Goal: Transaction & Acquisition: Purchase product/service

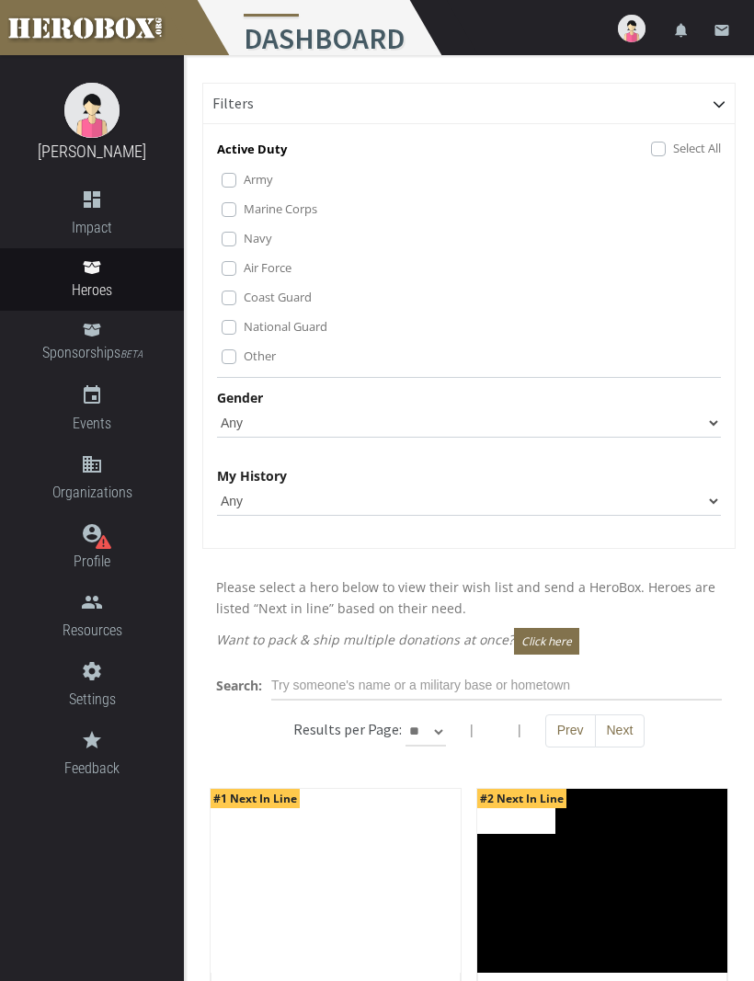
click at [244, 215] on label "Marine Corps" at bounding box center [281, 209] width 74 height 20
click at [244, 302] on label "Coast Guard" at bounding box center [278, 297] width 68 height 20
click at [244, 326] on label "National Guard" at bounding box center [286, 326] width 84 height 20
click at [244, 297] on label "Coast Guard" at bounding box center [278, 297] width 68 height 20
click at [706, 414] on select "Any [DEMOGRAPHIC_DATA] [DEMOGRAPHIC_DATA]" at bounding box center [469, 422] width 504 height 29
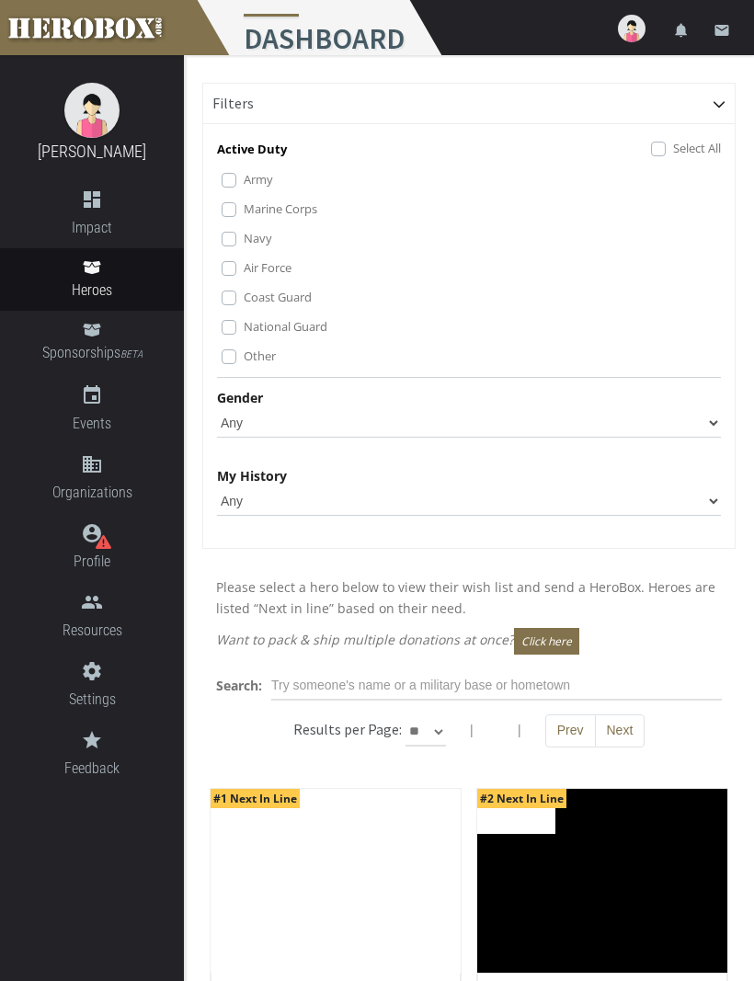
select select "[DEMOGRAPHIC_DATA]"
click at [708, 504] on select "Any None Pending Donations Sponsored" at bounding box center [469, 500] width 504 height 29
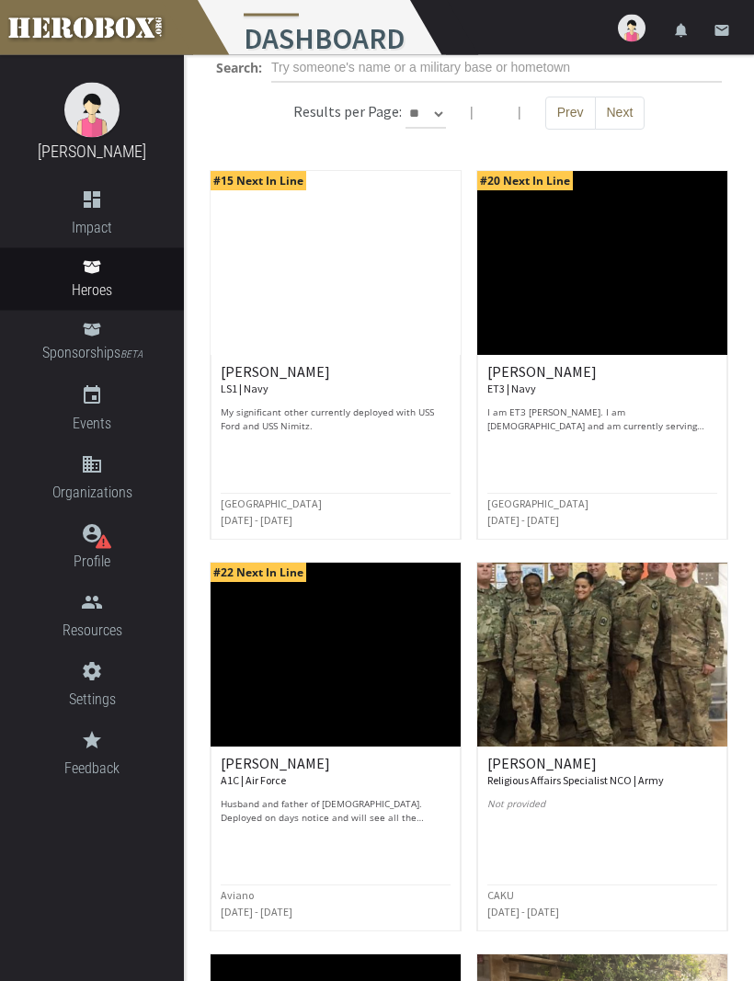
scroll to position [618, 0]
click at [390, 809] on p "Husband and father of [DEMOGRAPHIC_DATA]. Deployed on days notice and will see …" at bounding box center [336, 811] width 230 height 28
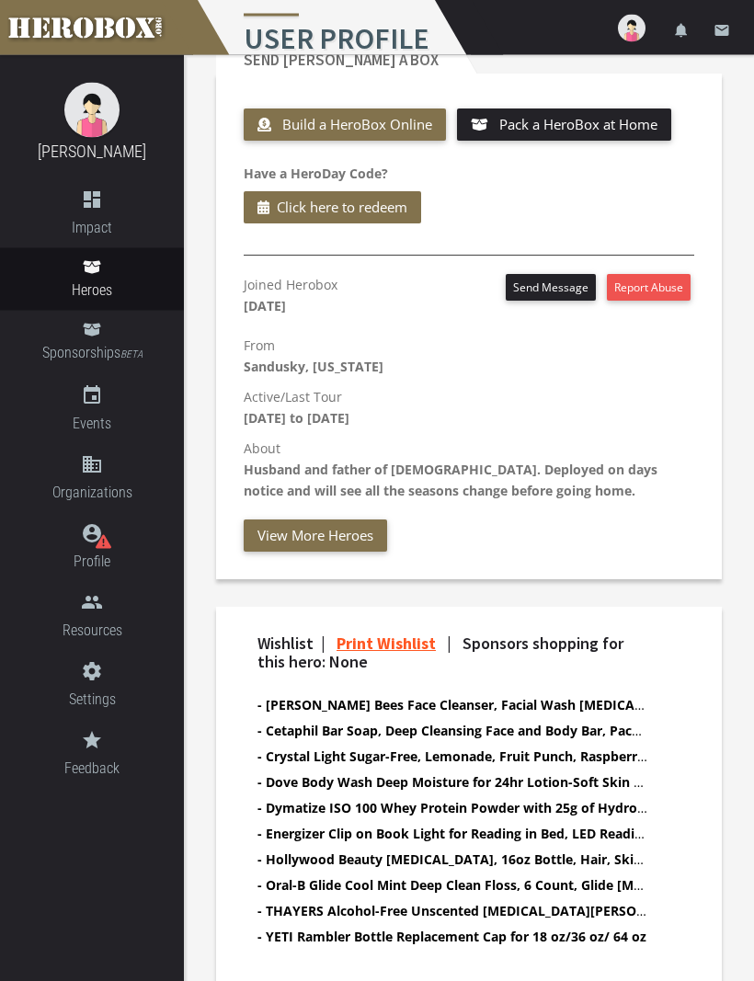
scroll to position [714, 0]
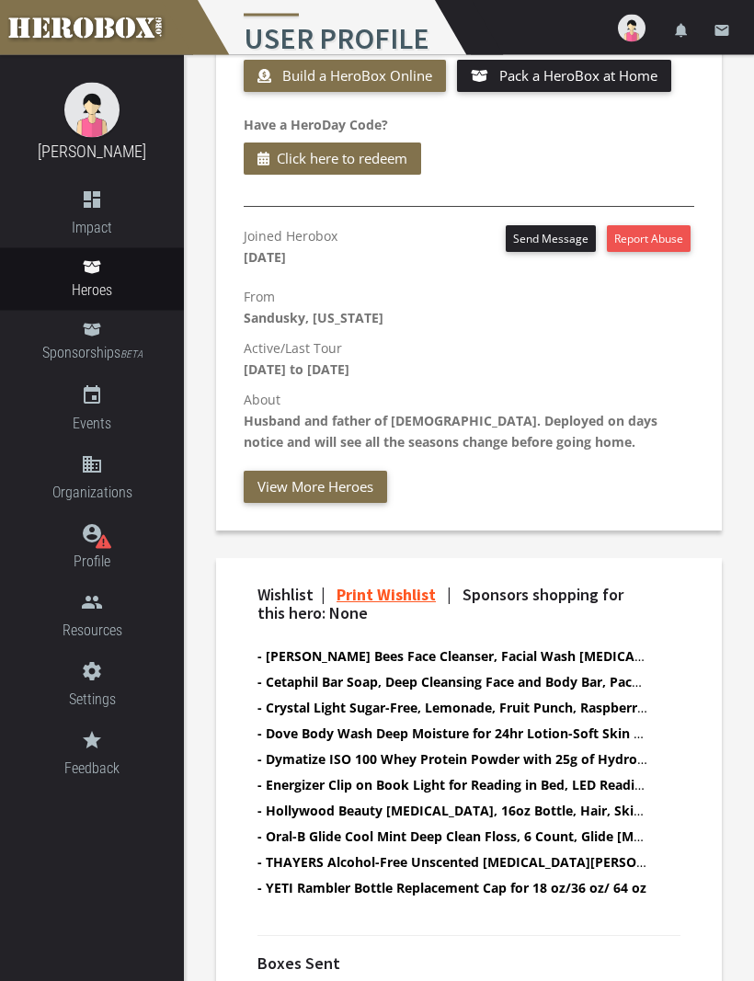
click at [684, 811] on div "Wishlist | Print Wishlist | Sponsors shopping for this hero: None - [PERSON_NAM…" at bounding box center [469, 751] width 450 height 331
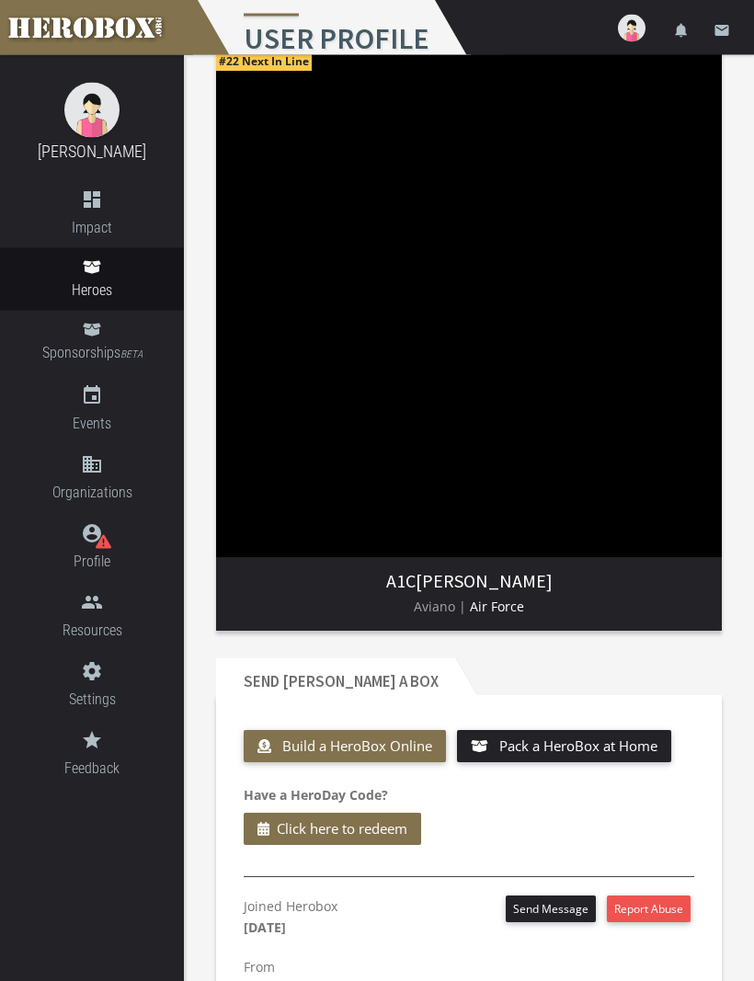
scroll to position [0, 0]
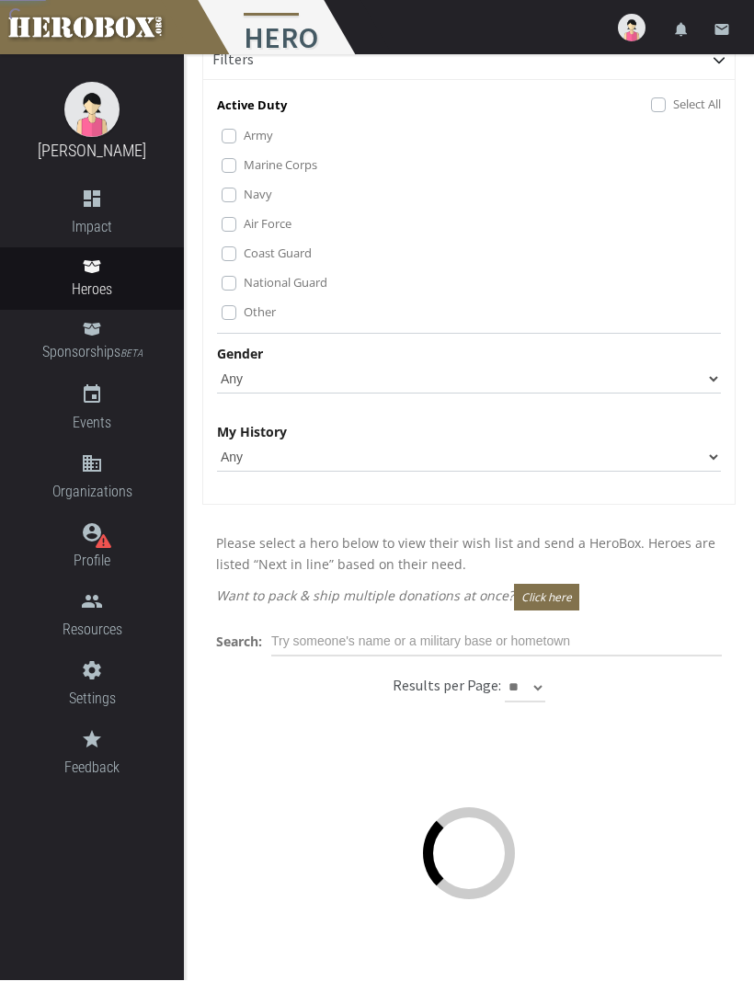
scroll to position [44, 0]
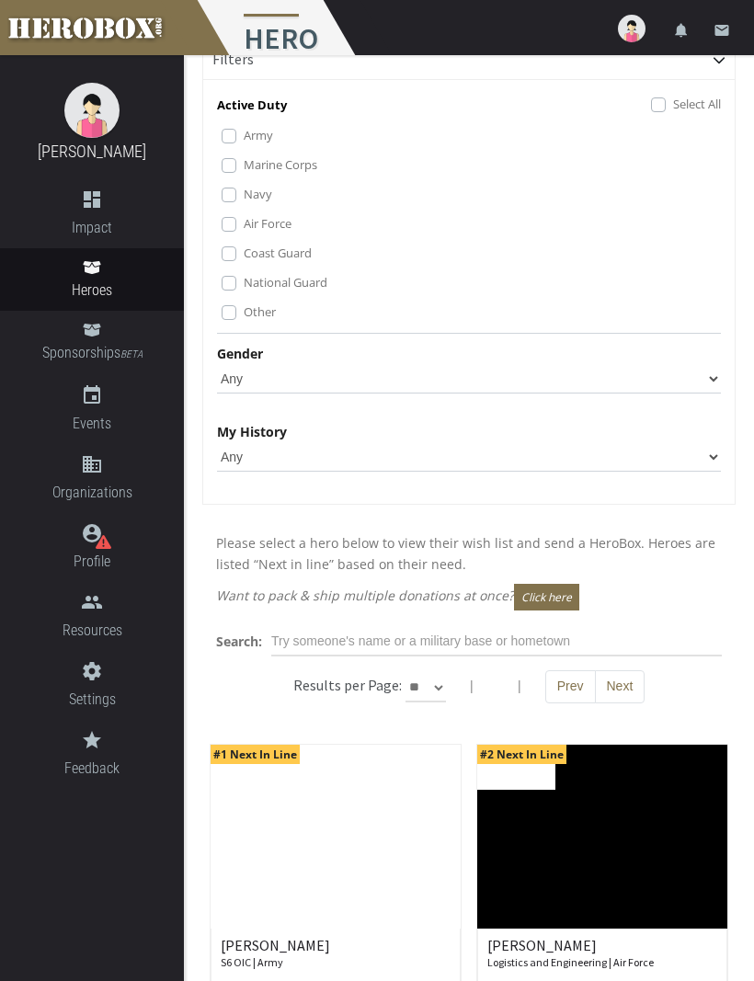
click at [701, 373] on select "Any [DEMOGRAPHIC_DATA] [DEMOGRAPHIC_DATA]" at bounding box center [469, 378] width 504 height 29
select select "[DEMOGRAPHIC_DATA]"
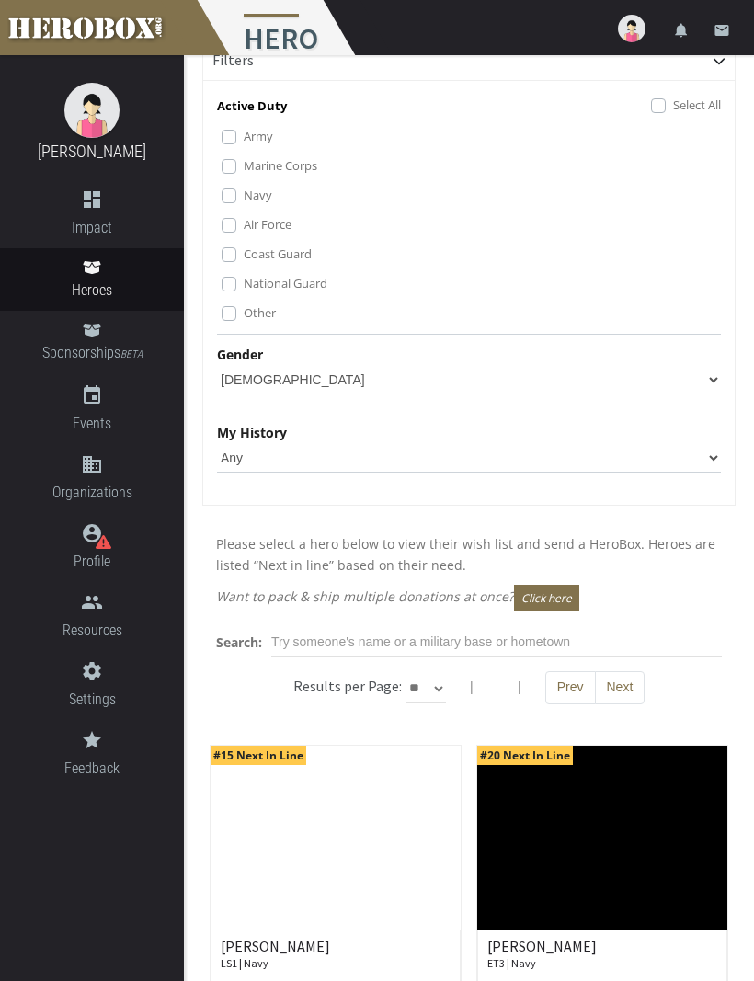
click at [244, 164] on label "Marine Corps" at bounding box center [281, 165] width 74 height 20
click at [244, 284] on label "National Guard" at bounding box center [286, 283] width 84 height 20
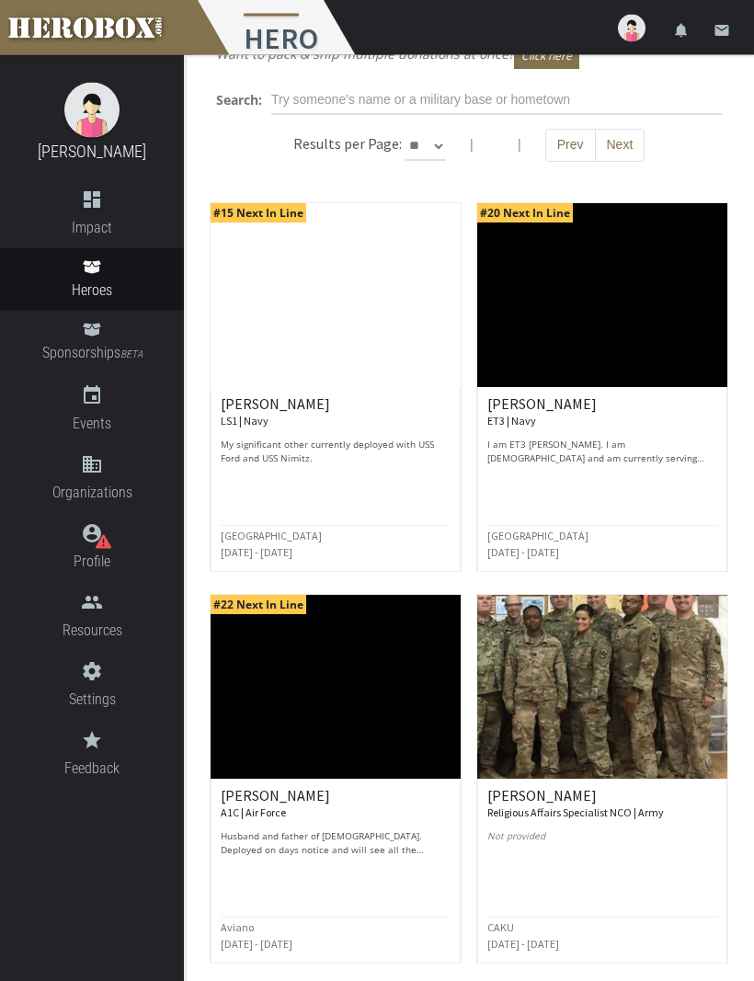
scroll to position [586, 0]
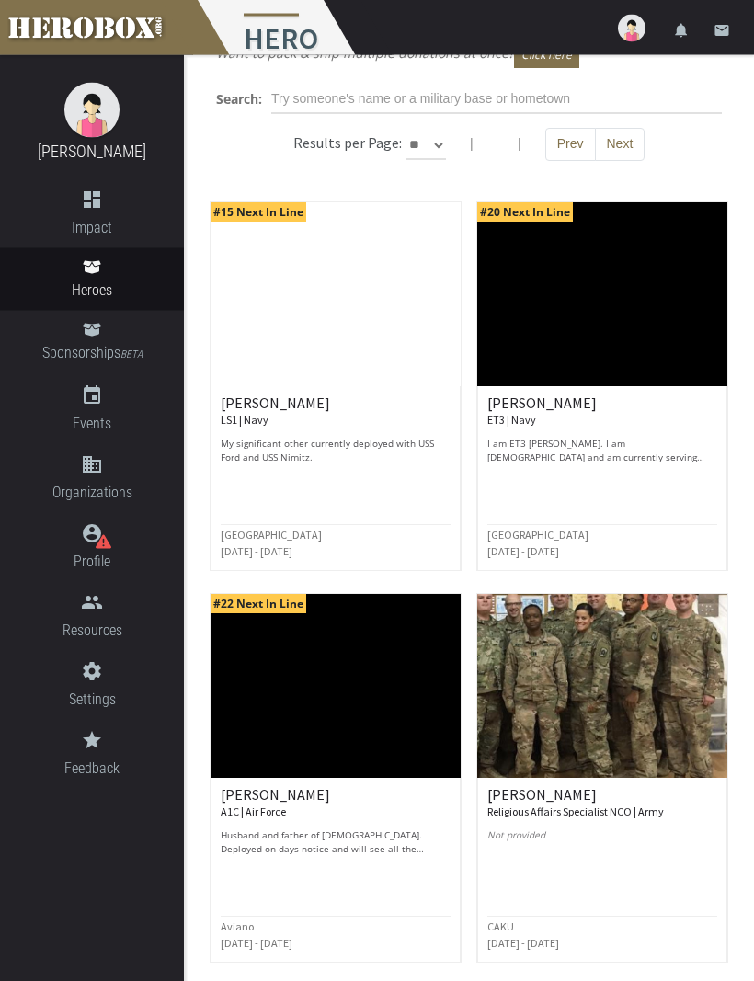
click at [259, 439] on p "My significant other currently deployed with USS Ford and USS Nimitz." at bounding box center [336, 452] width 230 height 28
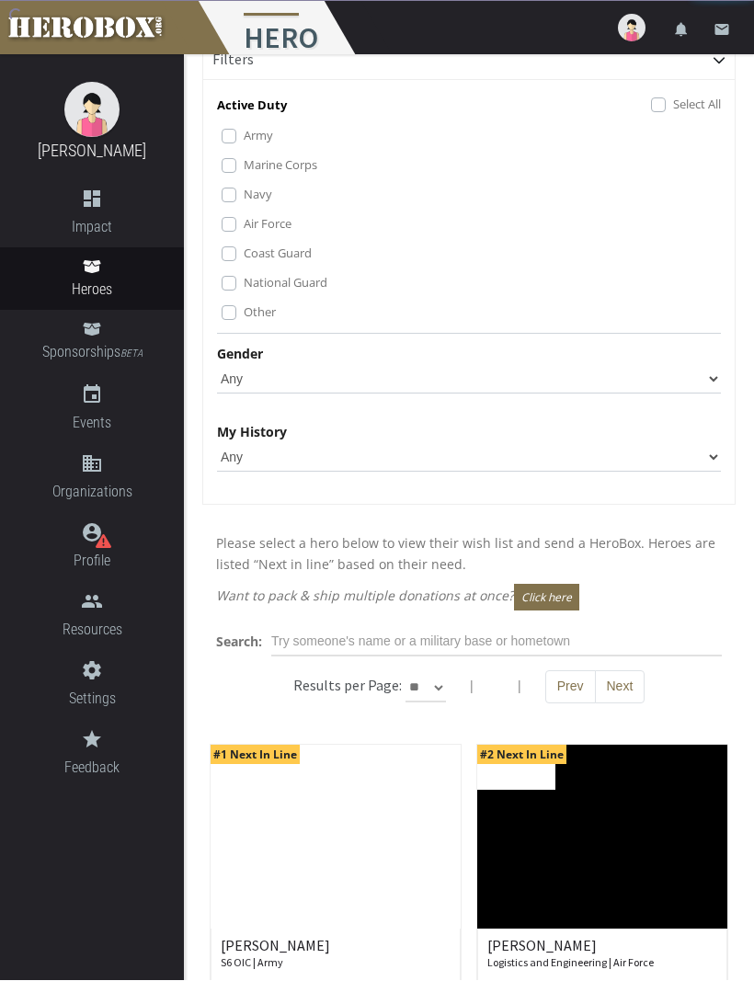
scroll to position [44, 0]
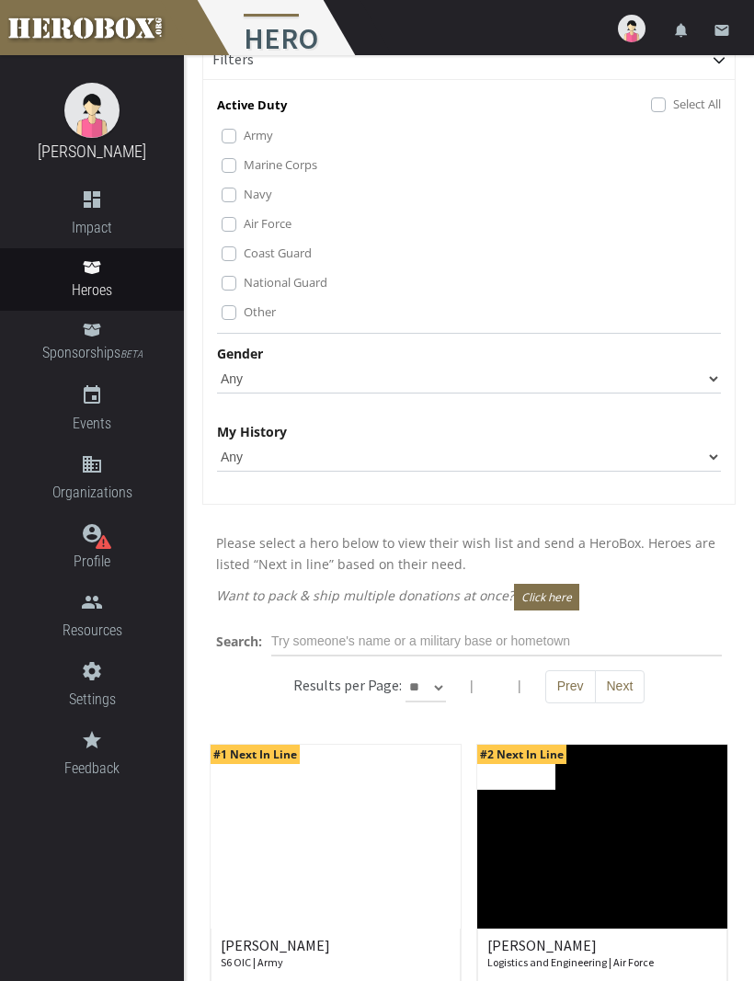
click at [674, 369] on select "Any [DEMOGRAPHIC_DATA] [DEMOGRAPHIC_DATA]" at bounding box center [469, 378] width 504 height 29
select select "[DEMOGRAPHIC_DATA]"
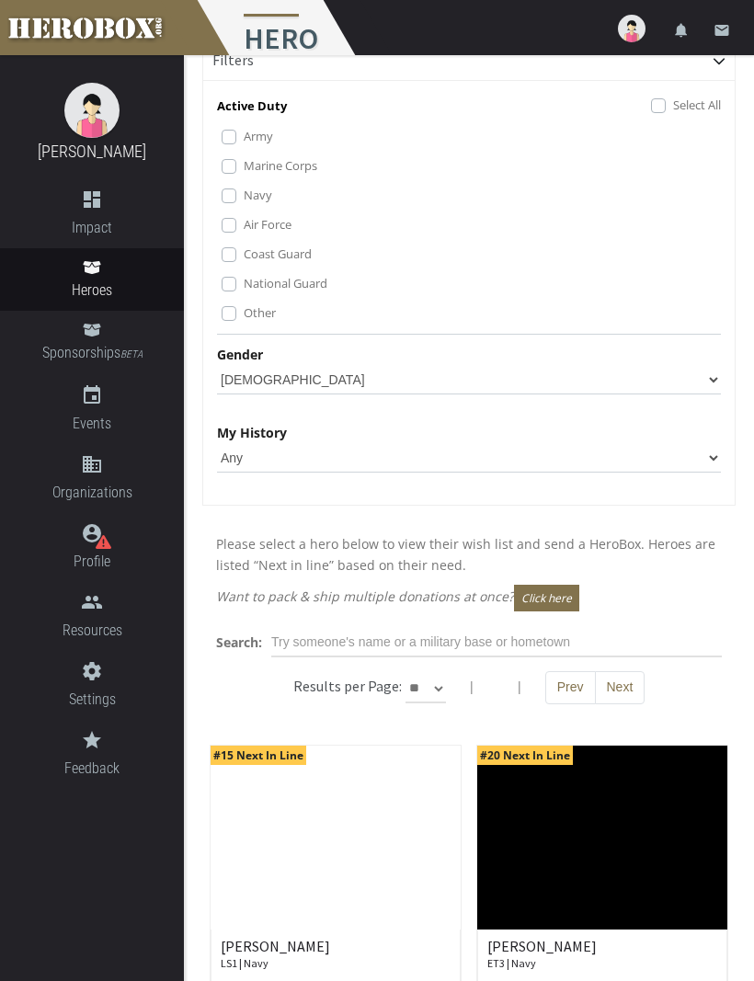
click at [244, 172] on label "Marine Corps" at bounding box center [281, 165] width 74 height 20
click at [244, 280] on label "National Guard" at bounding box center [286, 283] width 84 height 20
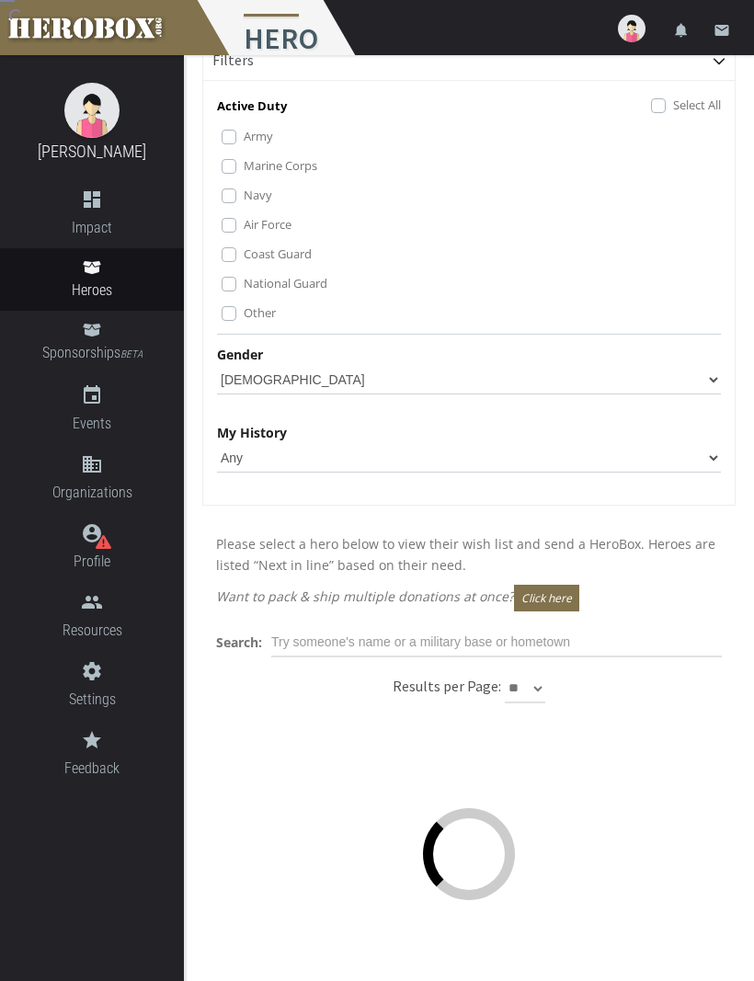
click at [244, 306] on label "Other" at bounding box center [260, 312] width 32 height 20
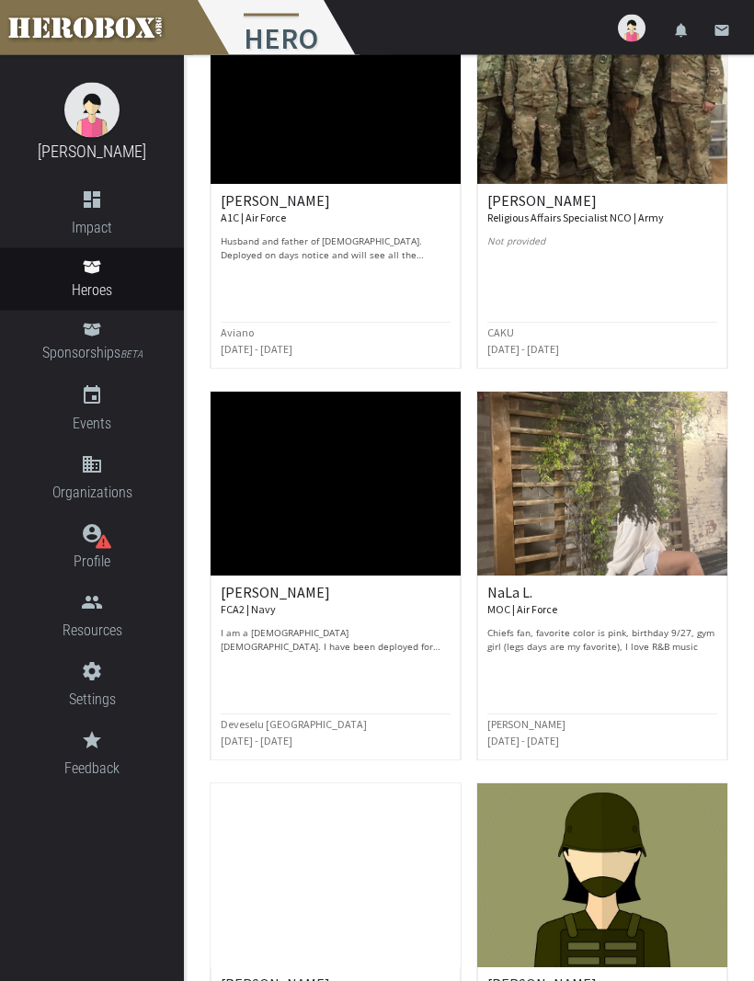
scroll to position [1180, 0]
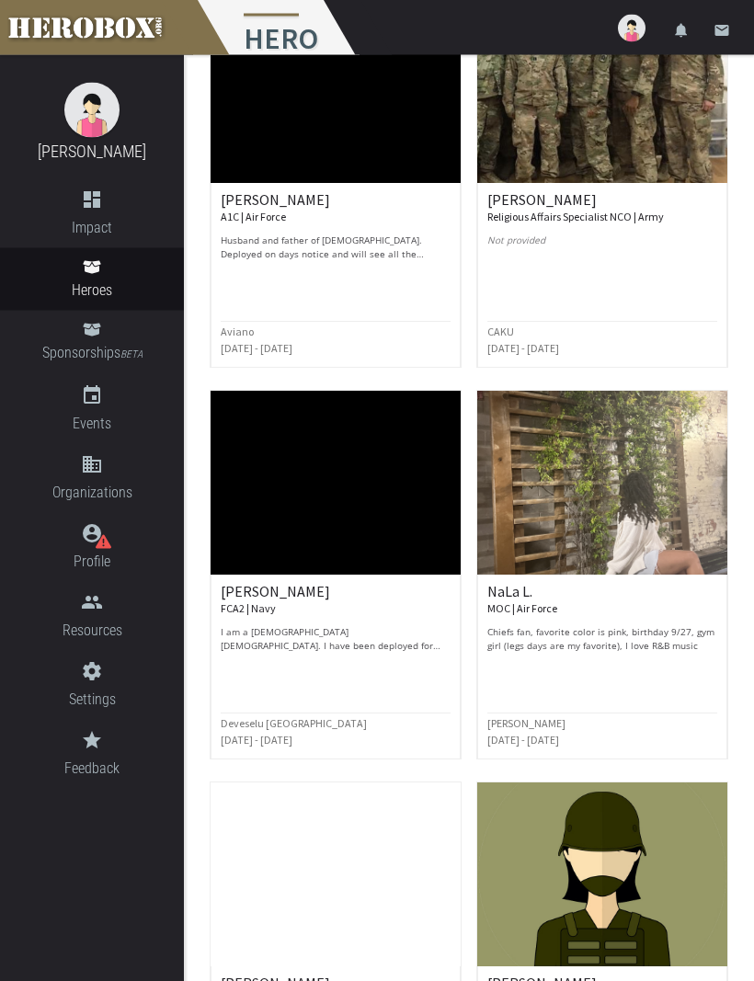
click at [267, 636] on p "I am a [DEMOGRAPHIC_DATA] [DEMOGRAPHIC_DATA]. I have been deployed for almost 2…" at bounding box center [336, 640] width 230 height 28
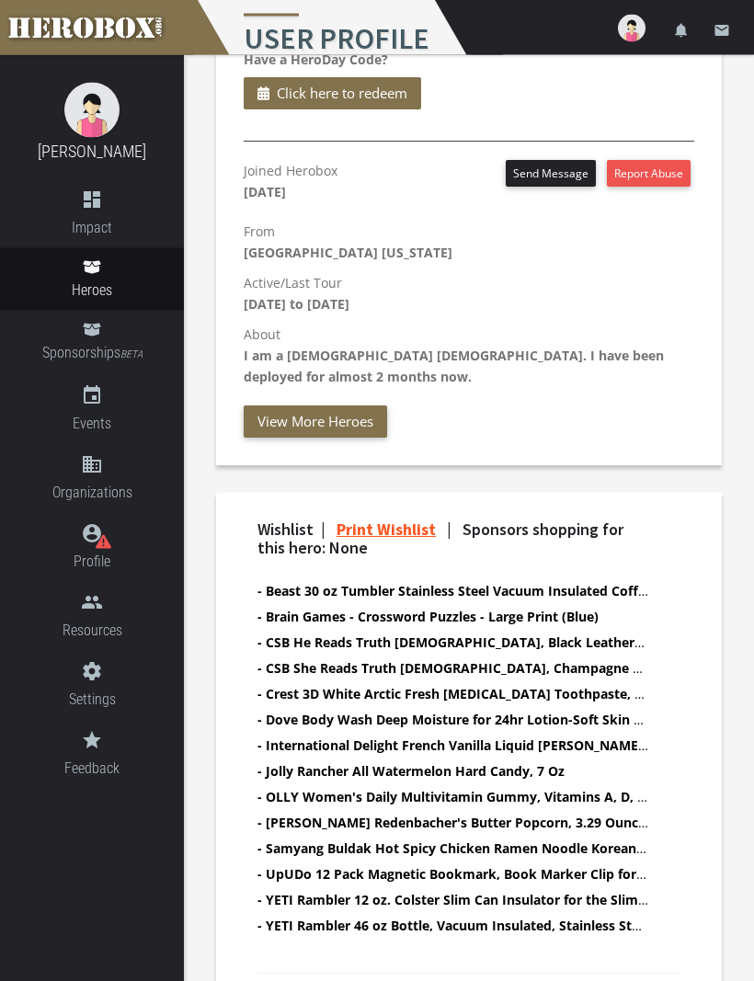
scroll to position [817, 0]
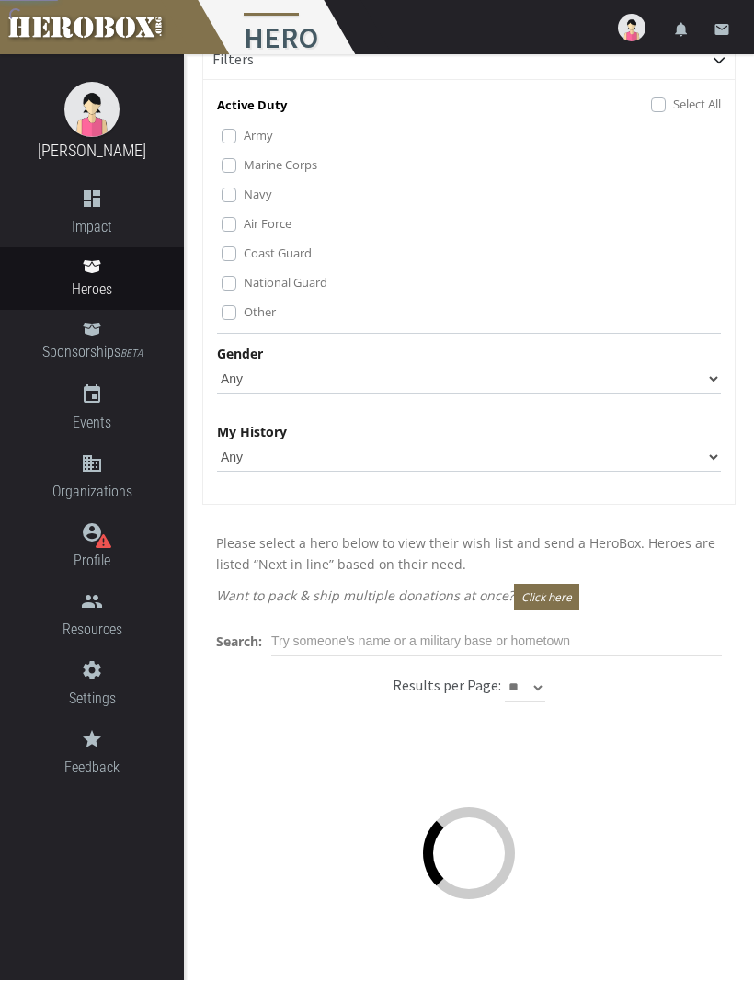
scroll to position [44, 0]
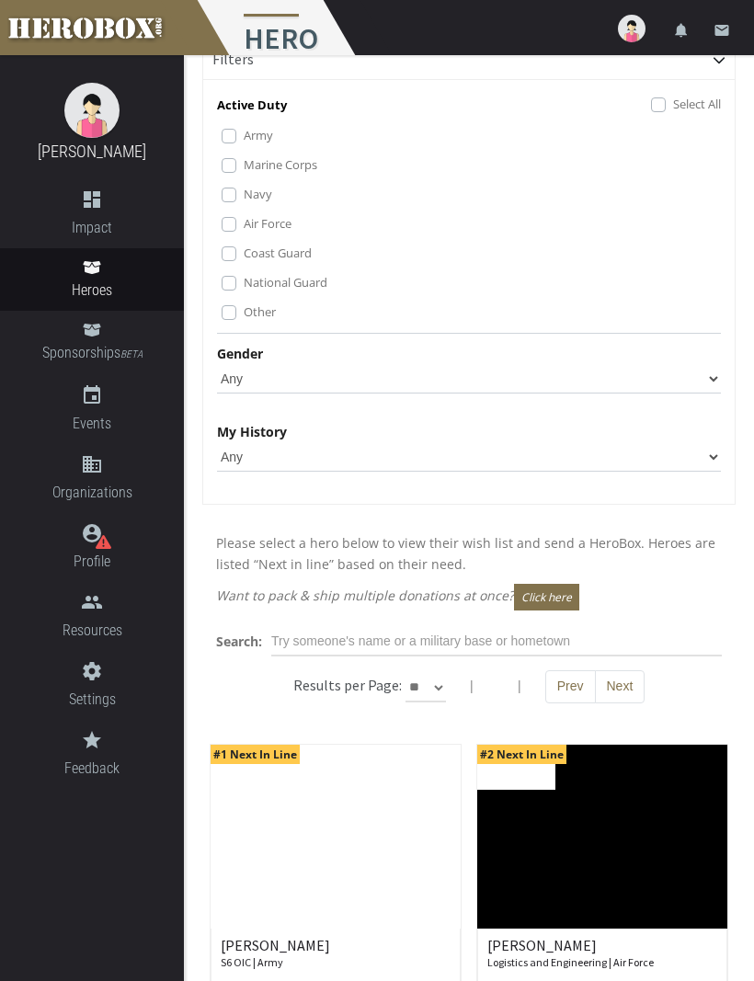
click at [244, 162] on label "Marine Corps" at bounding box center [281, 164] width 74 height 20
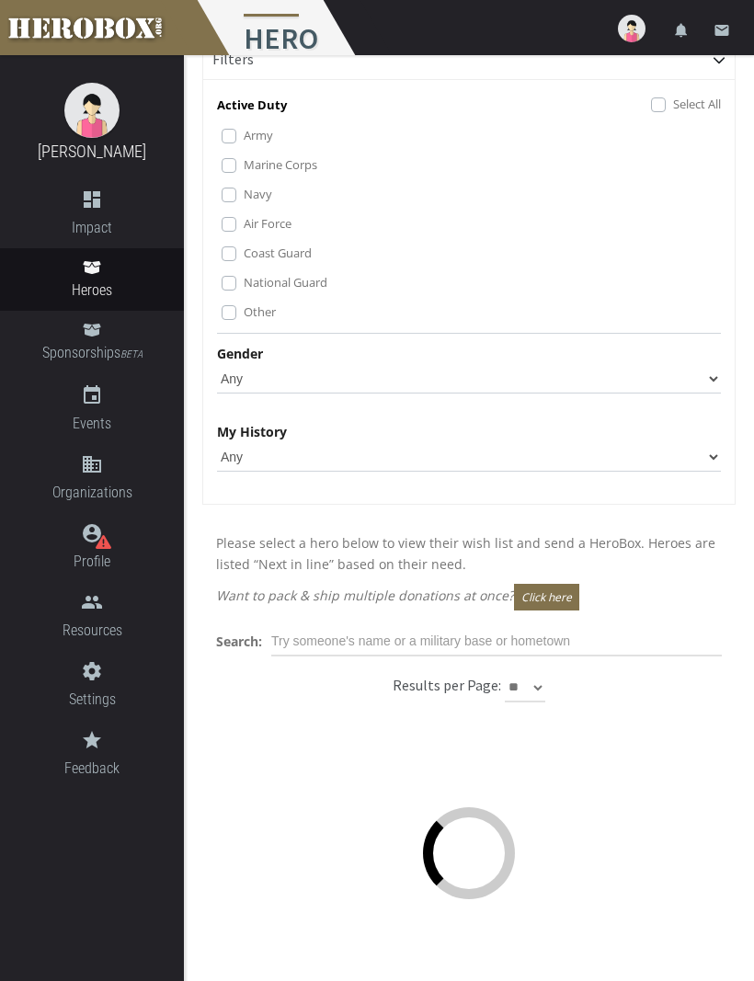
scroll to position [43, 0]
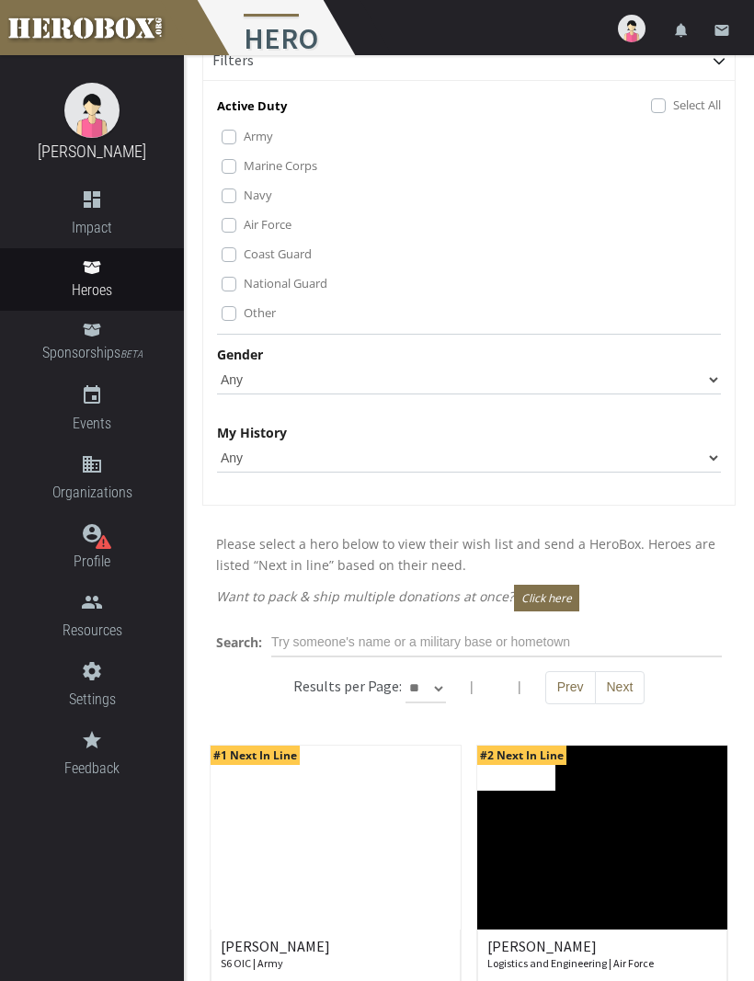
click at [244, 279] on label "National Guard" at bounding box center [286, 283] width 84 height 20
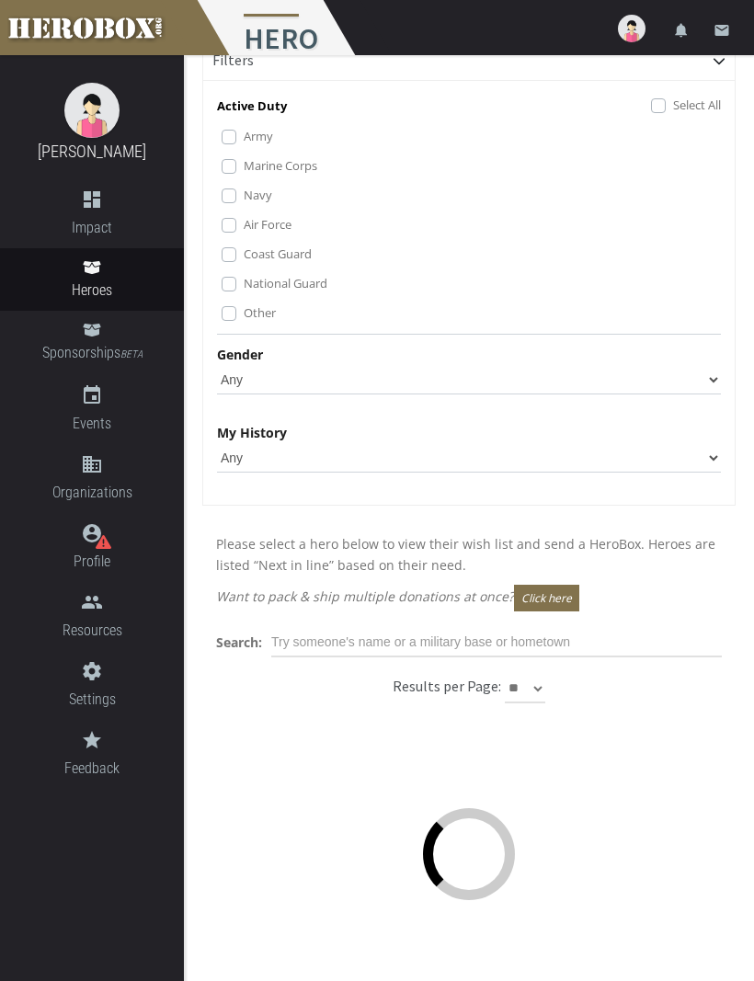
click at [244, 314] on label "Other" at bounding box center [260, 312] width 32 height 20
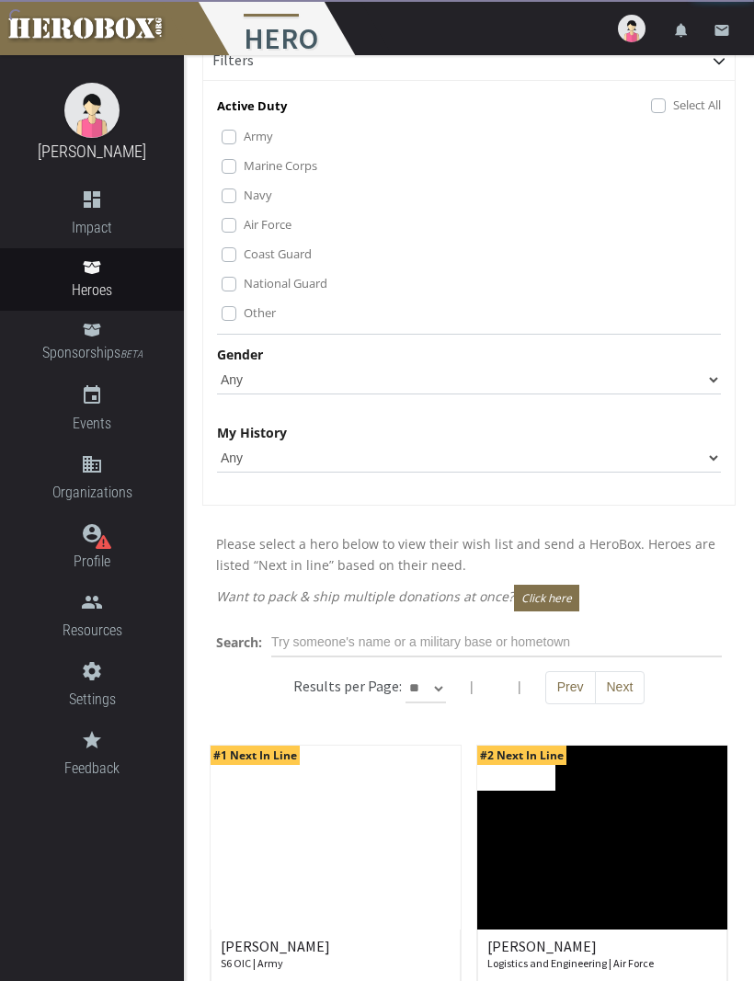
click at [718, 372] on select "Any [DEMOGRAPHIC_DATA] [DEMOGRAPHIC_DATA]" at bounding box center [469, 379] width 504 height 29
select select "[DEMOGRAPHIC_DATA]"
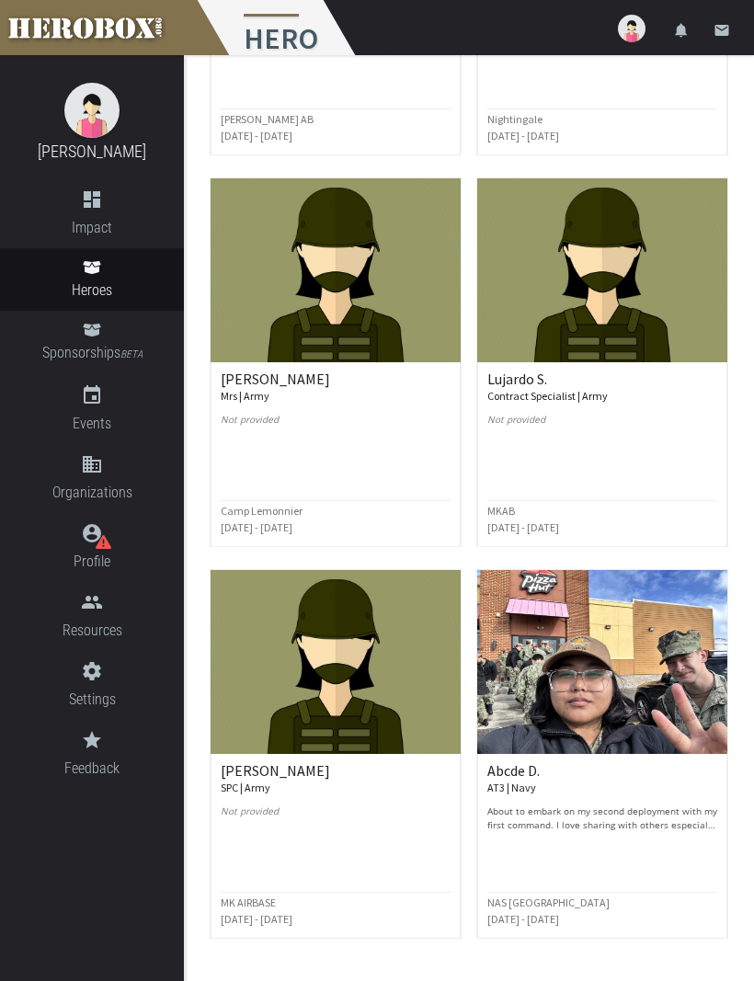
scroll to position [2185, 0]
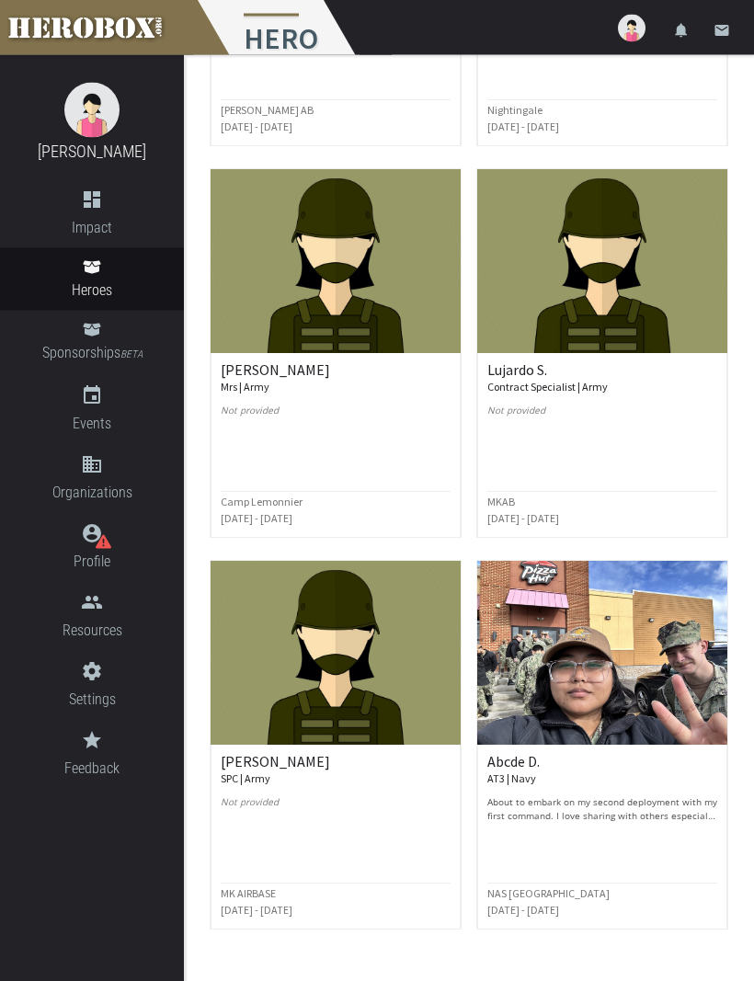
click at [633, 802] on p "About to embark on my second deployment with my first command. I love sharing w…" at bounding box center [602, 810] width 230 height 28
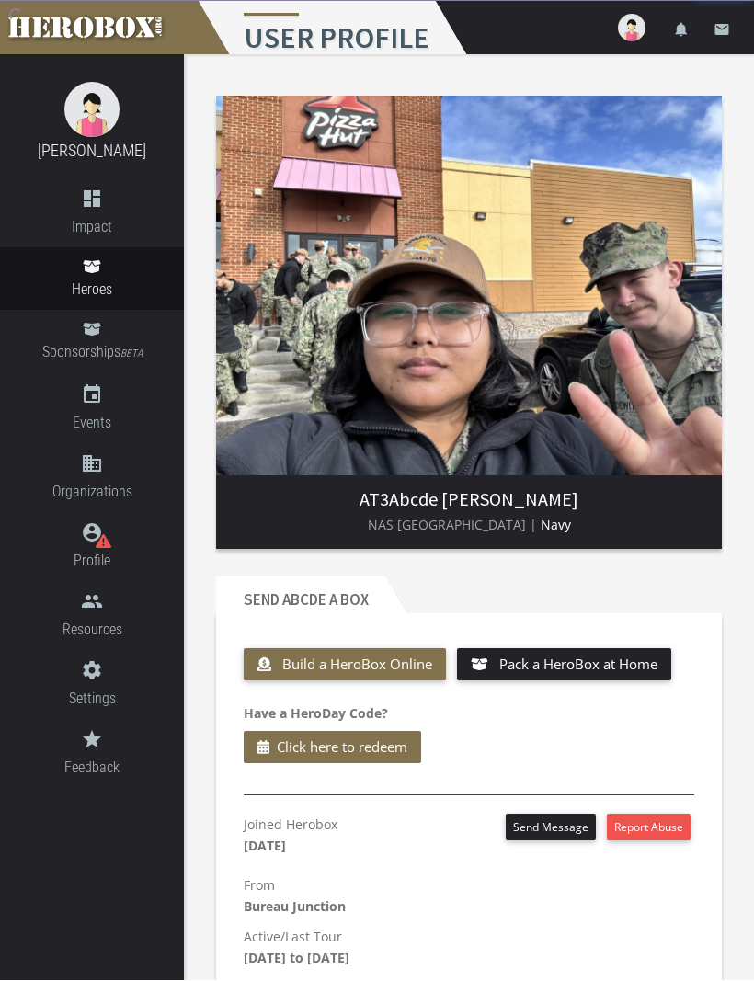
scroll to position [1, 0]
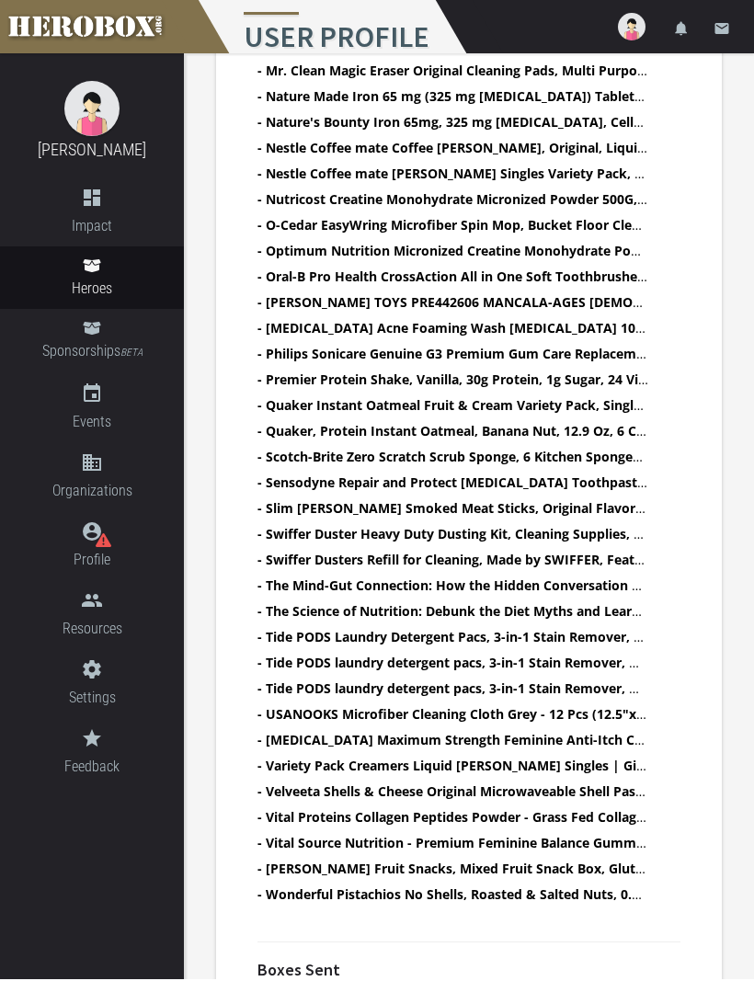
scroll to position [2812, 0]
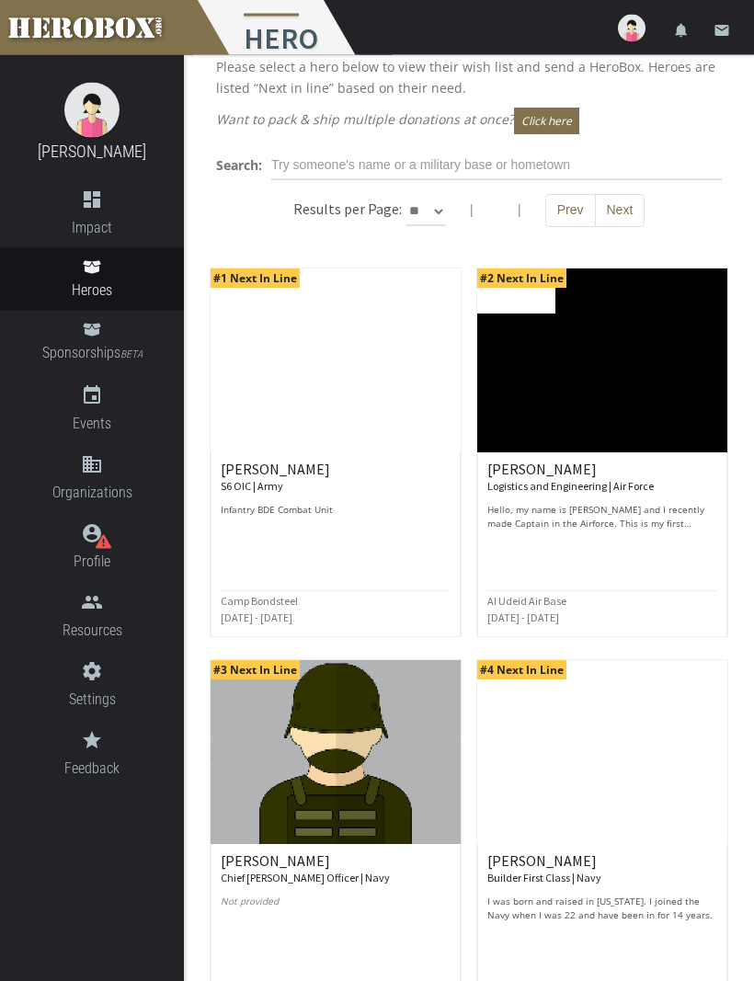
scroll to position [523, 0]
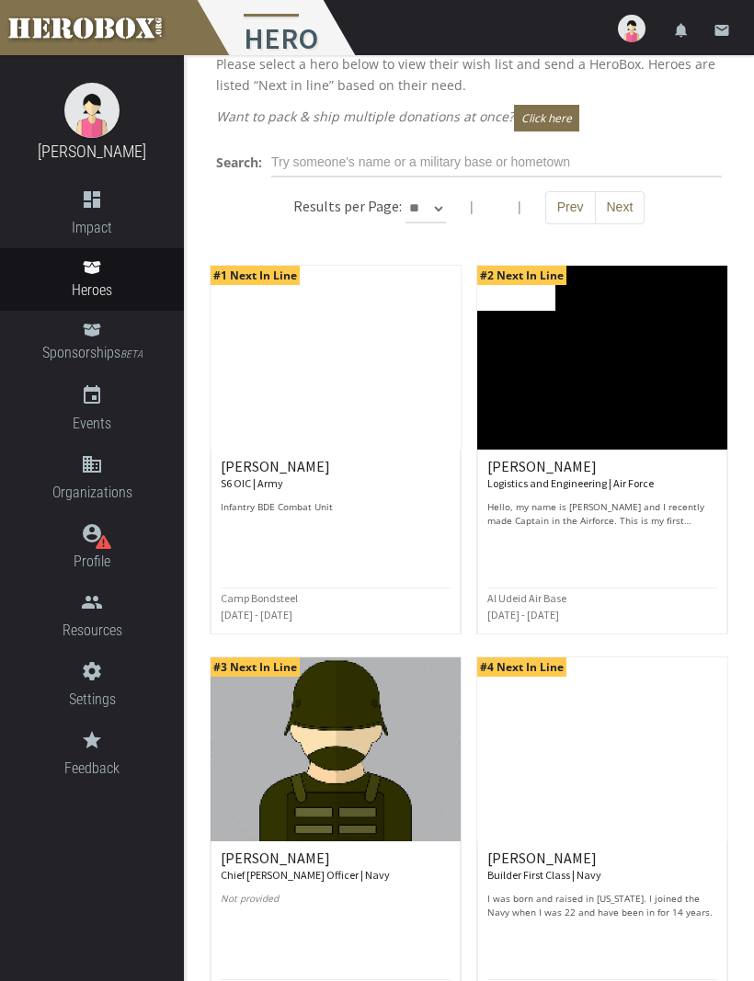
click at [306, 364] on img at bounding box center [335, 358] width 250 height 184
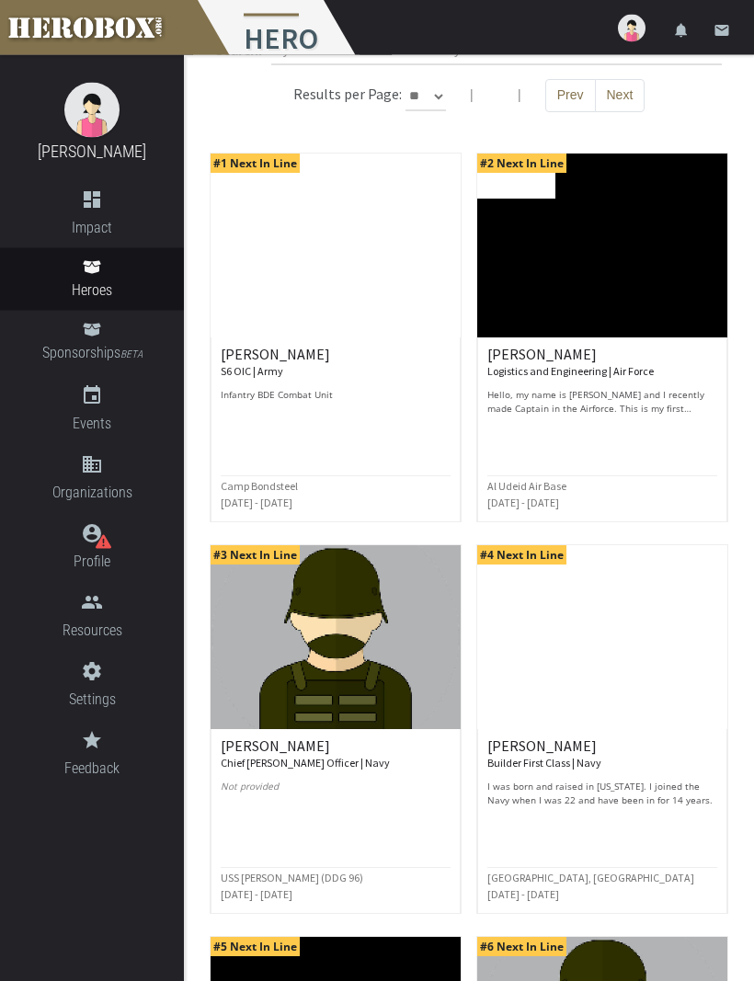
scroll to position [635, 0]
click at [599, 377] on div "[PERSON_NAME] Logistics and Engineering | Air Force Hello, my name is [PERSON_N…" at bounding box center [602, 381] width 230 height 69
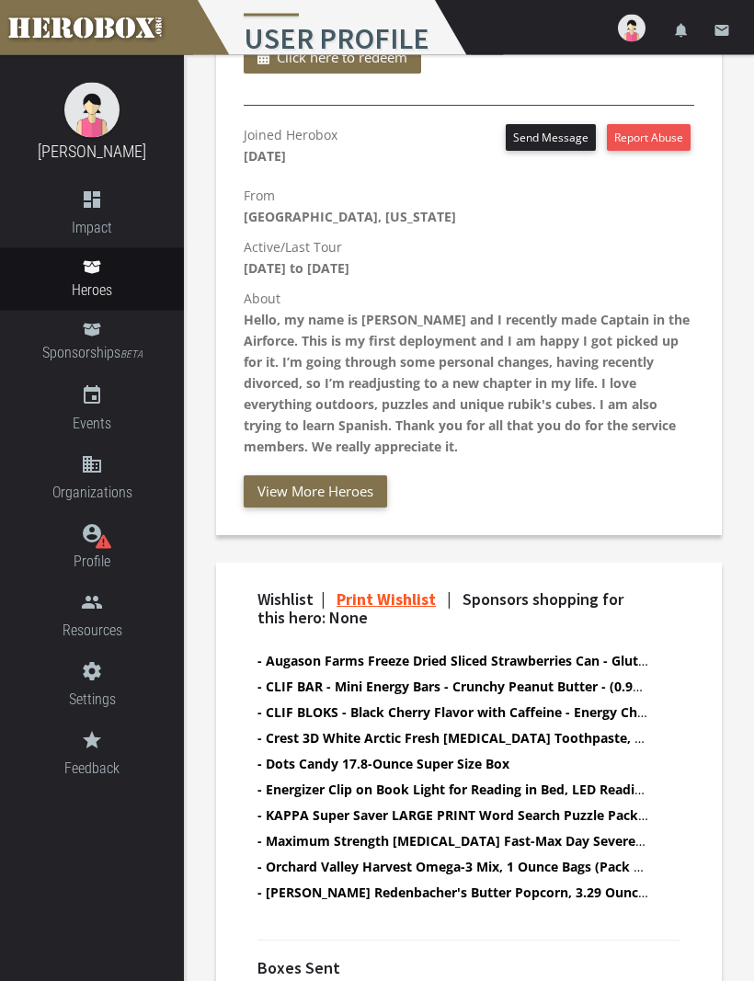
scroll to position [820, 0]
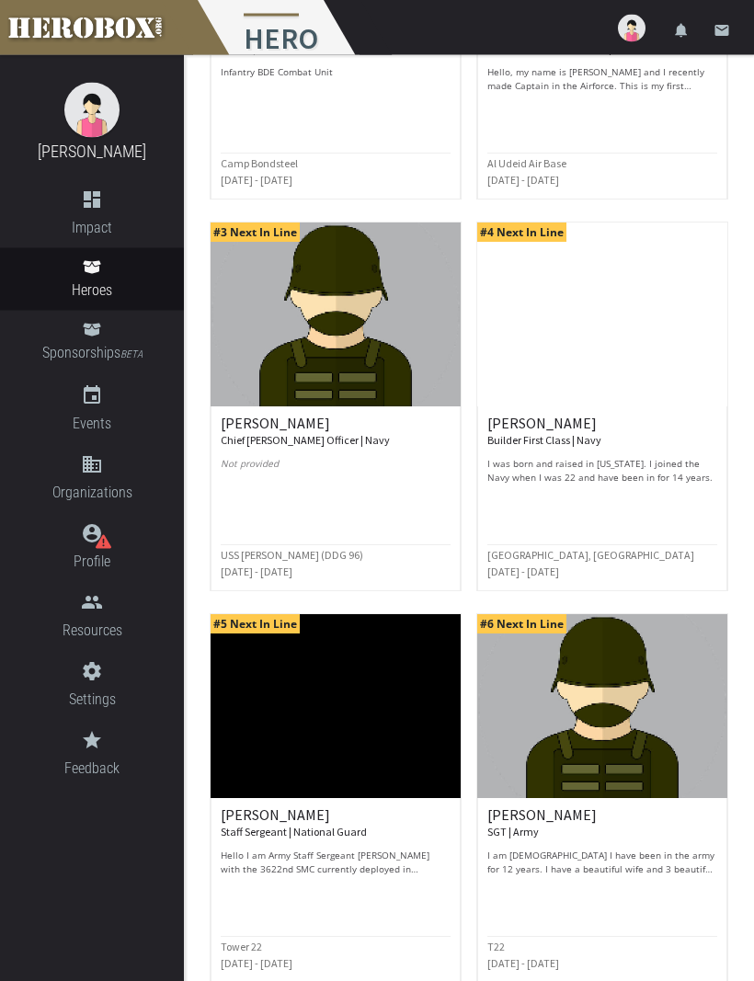
scroll to position [958, 0]
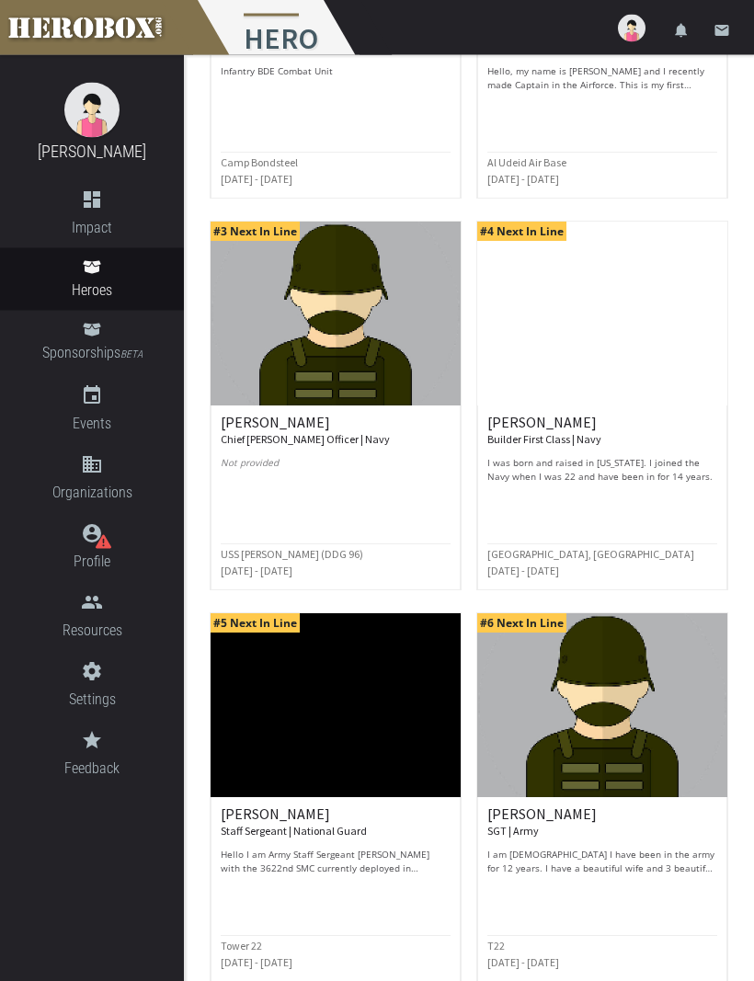
click at [243, 401] on img at bounding box center [335, 314] width 250 height 184
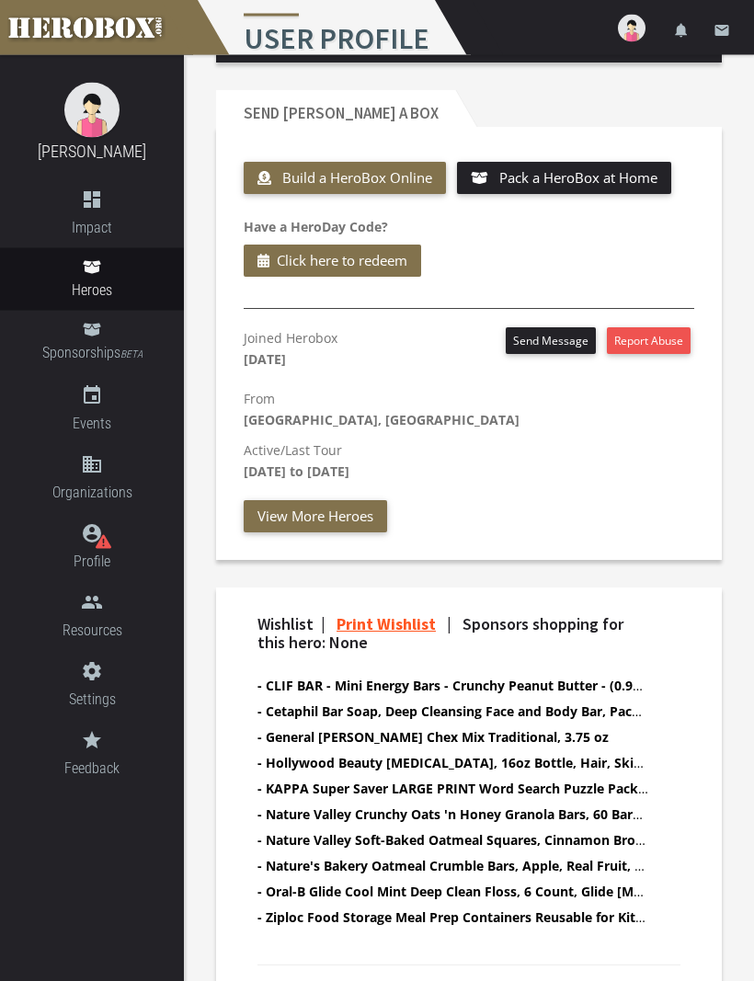
scroll to position [642, 0]
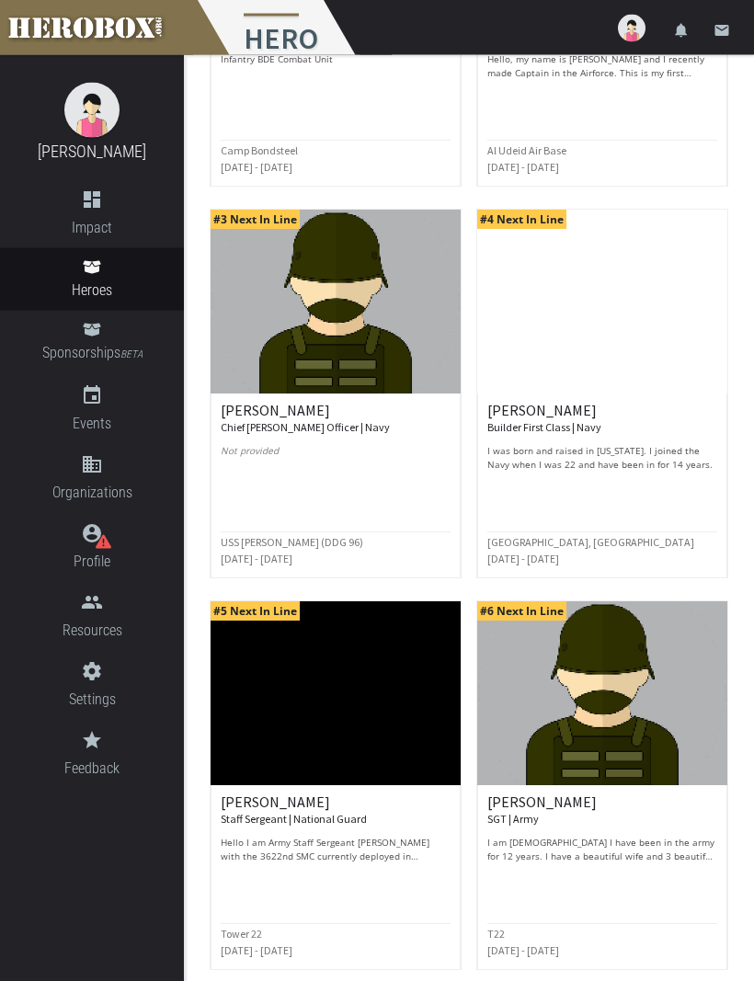
scroll to position [972, 0]
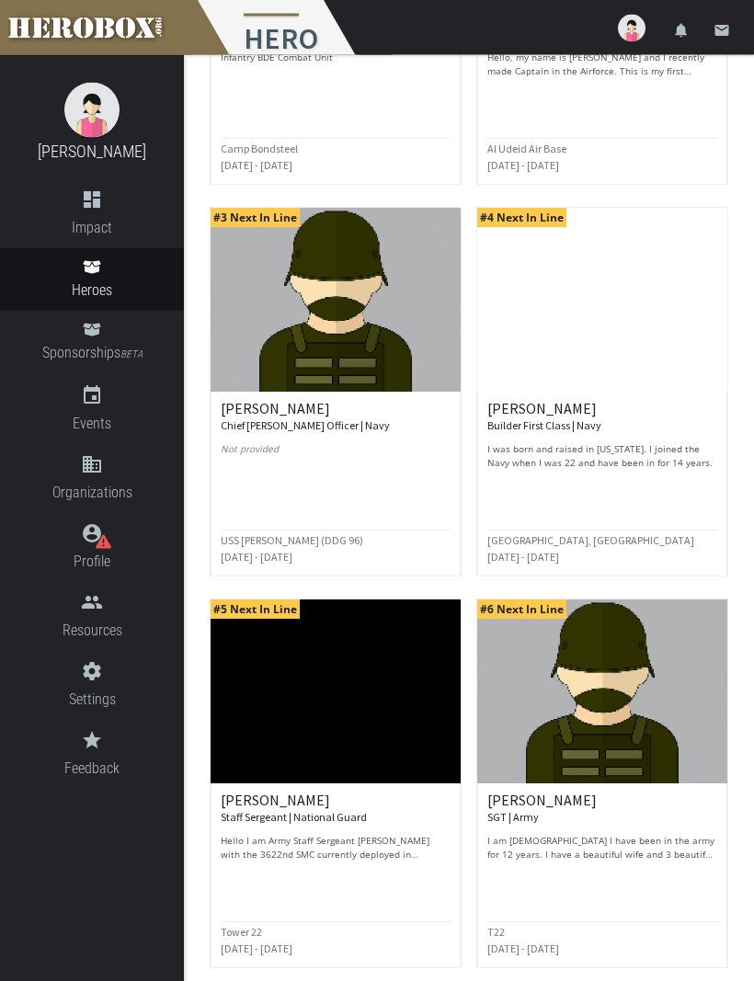
click at [510, 449] on p "I was born and raised in [US_STATE]. I joined the Navy when I was 22 and have b…" at bounding box center [602, 457] width 230 height 28
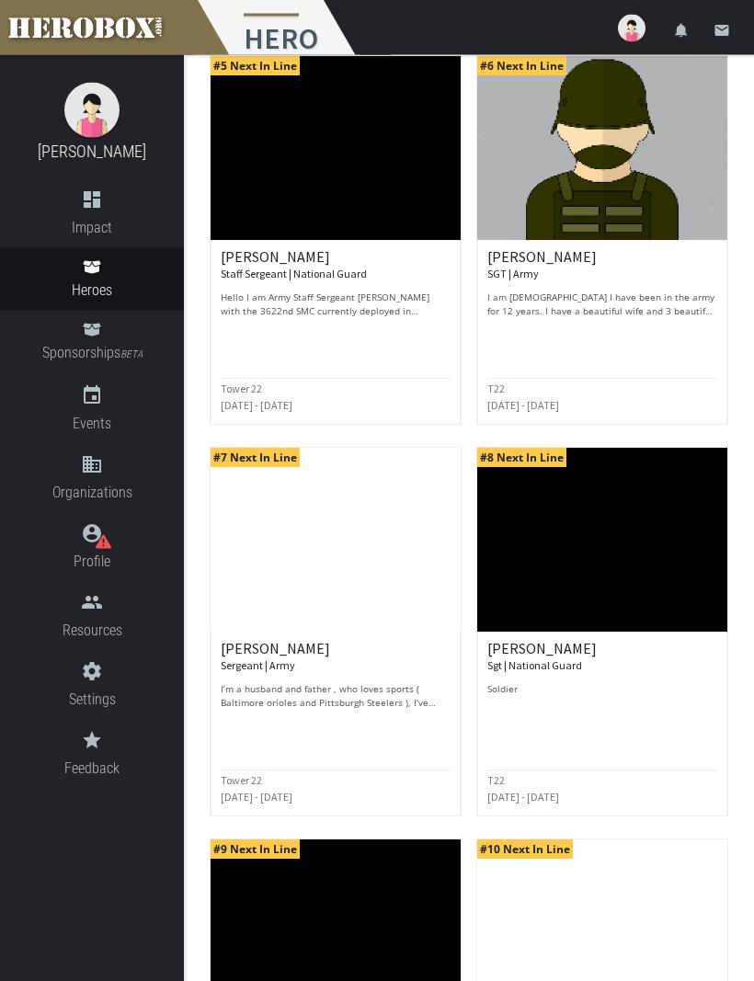
scroll to position [1514, 0]
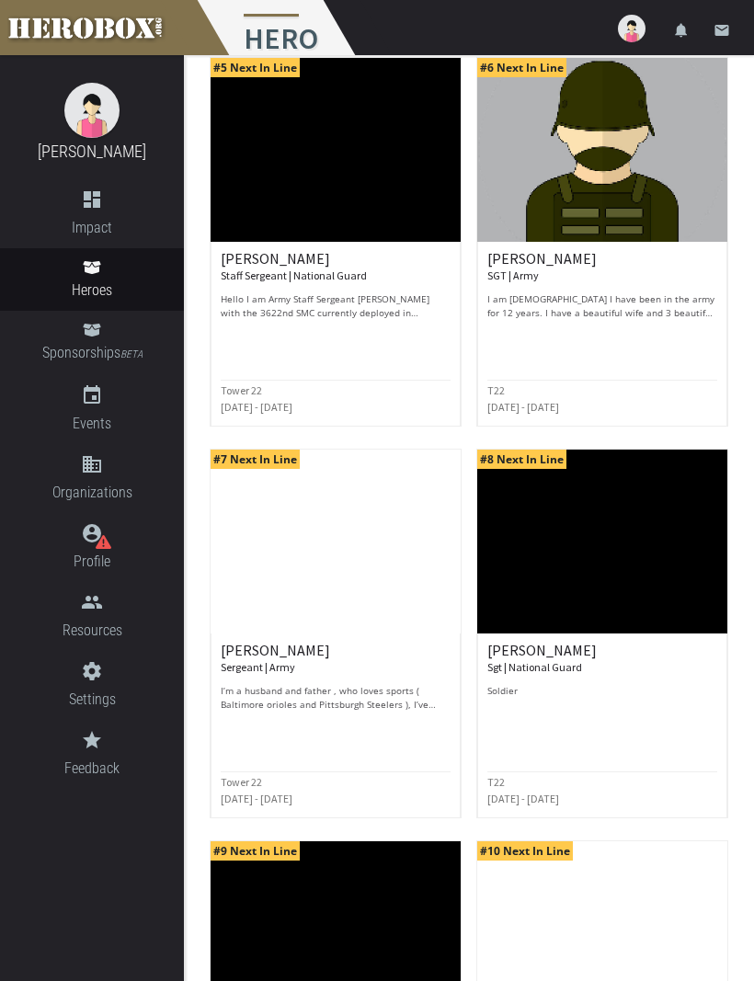
click at [541, 301] on p "I am [DEMOGRAPHIC_DATA] I have been in the army for 12 years. I have a beautifu…" at bounding box center [602, 306] width 230 height 28
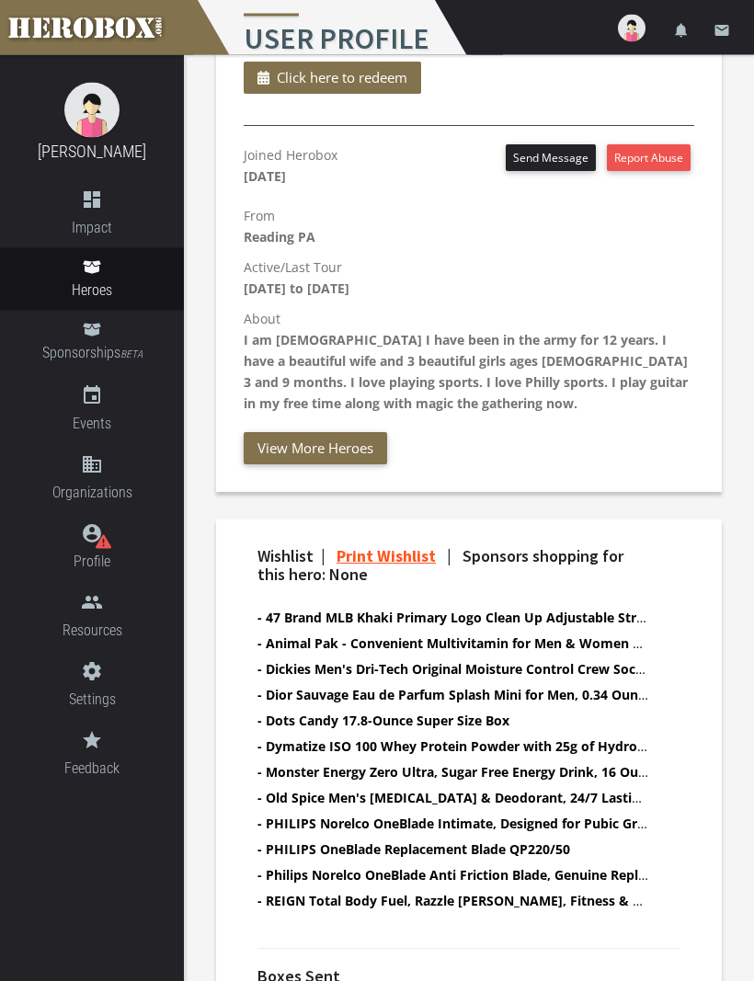
scroll to position [808, 0]
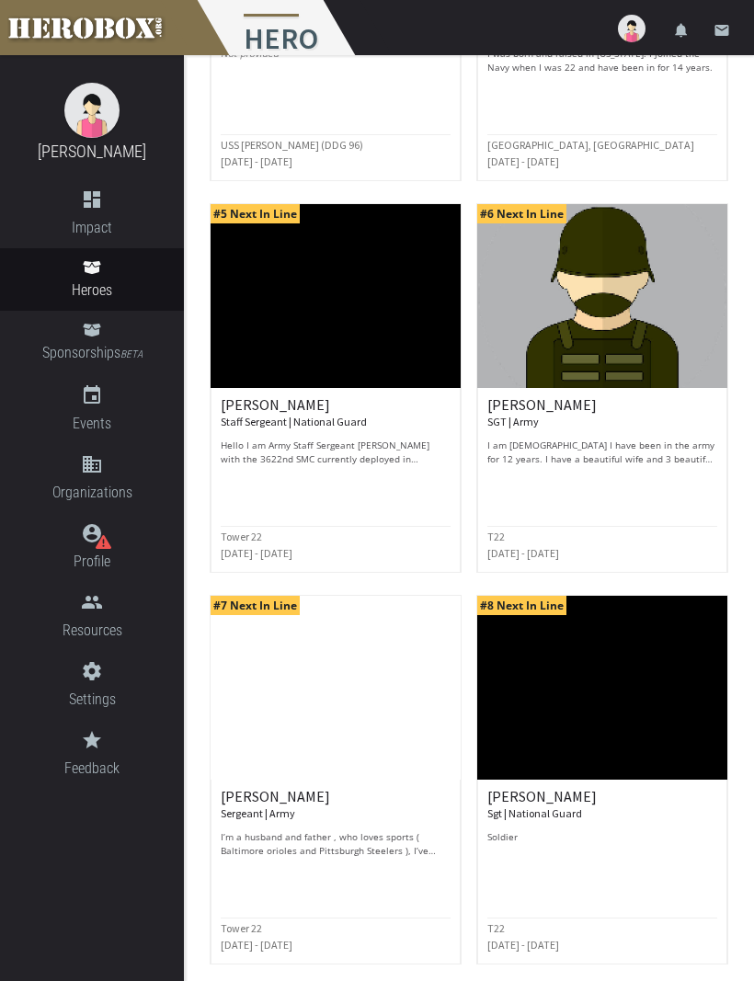
scroll to position [1382, 0]
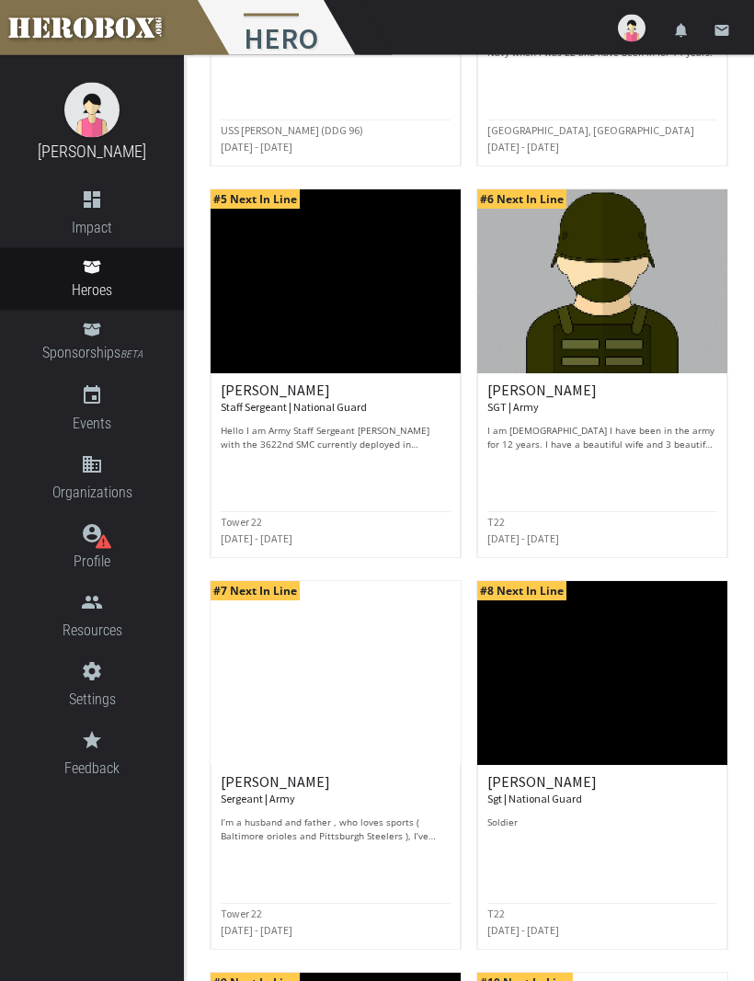
click at [365, 415] on div "[PERSON_NAME] Staff Sergeant | National Guard Hello I am Army Staff Sergeant [P…" at bounding box center [336, 417] width 230 height 69
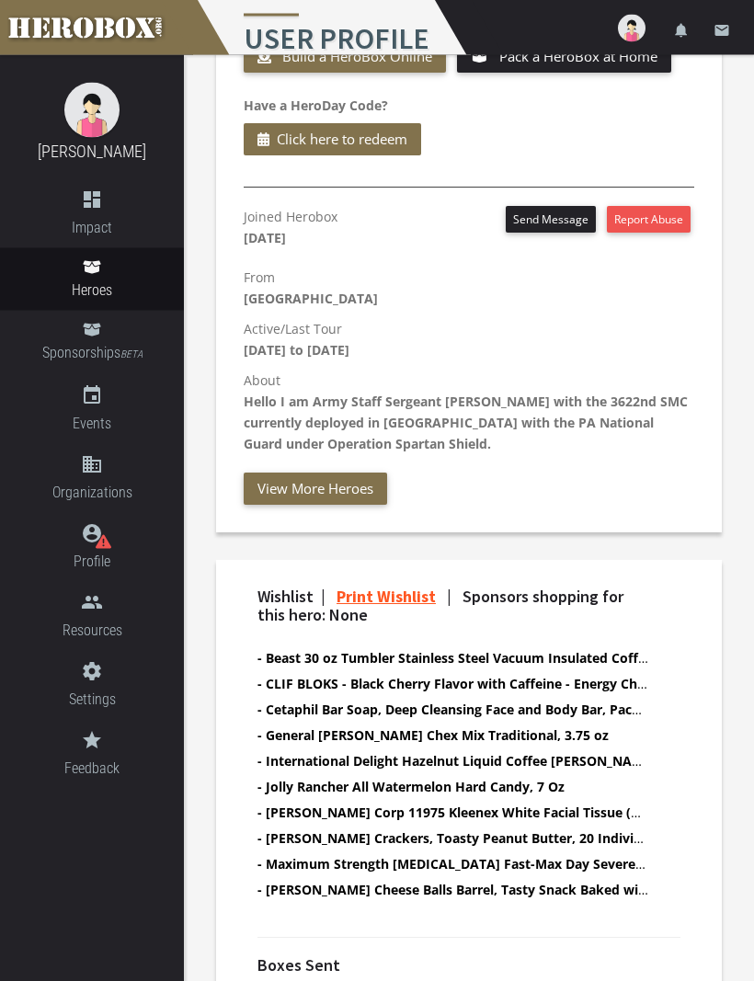
scroll to position [735, 0]
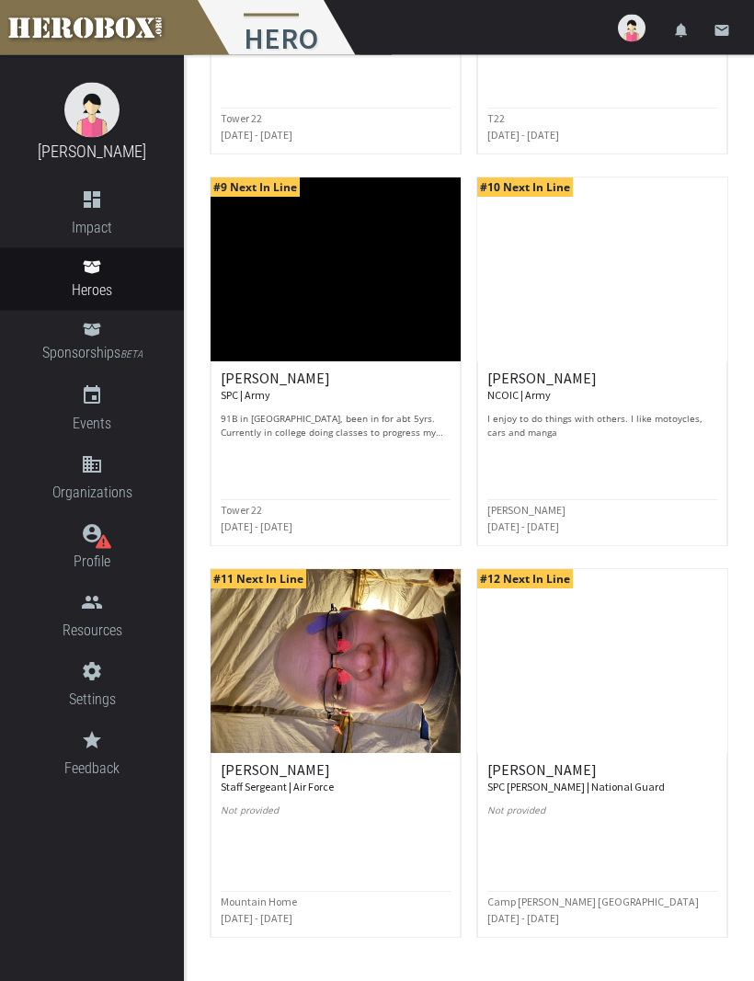
scroll to position [2185, 0]
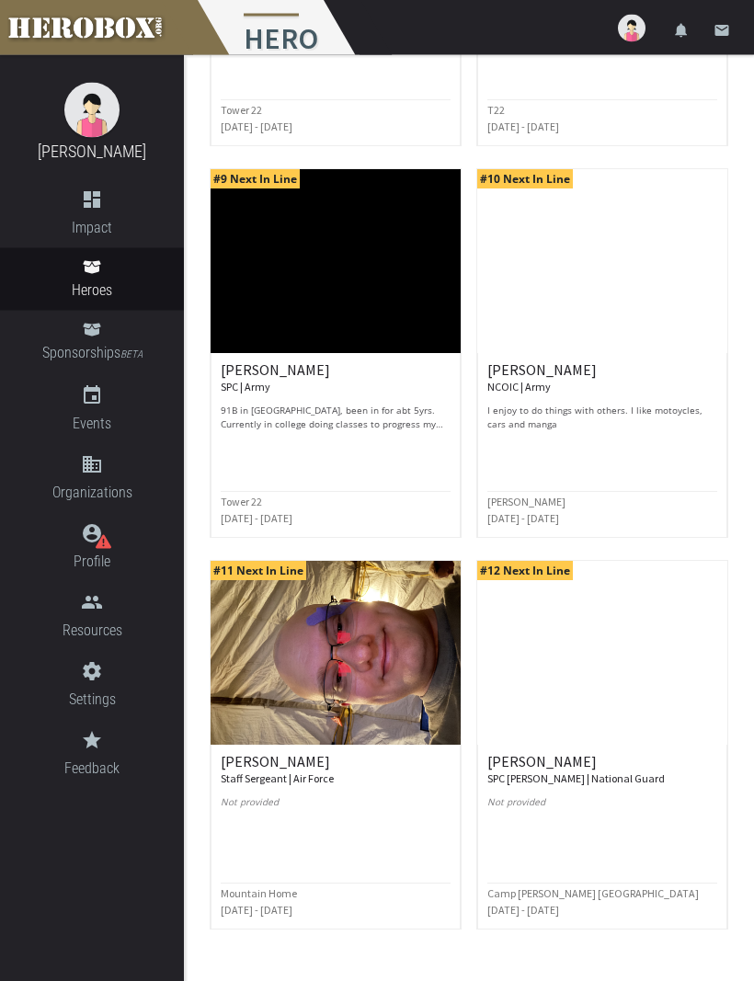
click at [553, 398] on div "[PERSON_NAME] NCOIC | Army I enjoy to do things with others. I like motoycles, …" at bounding box center [602, 397] width 230 height 69
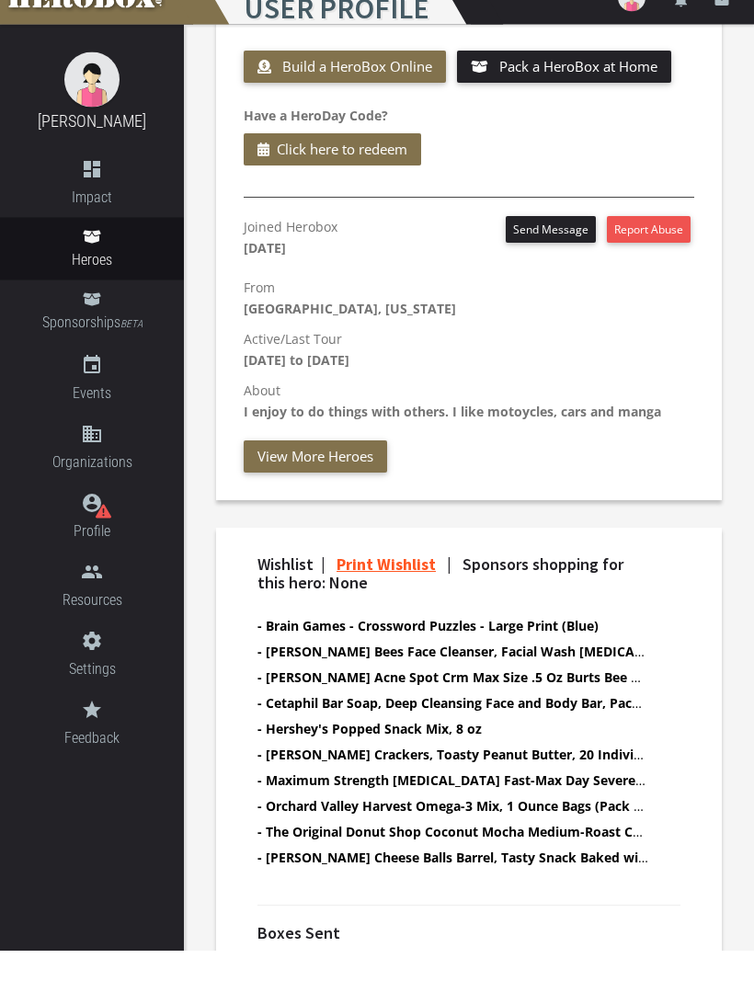
scroll to position [675, 0]
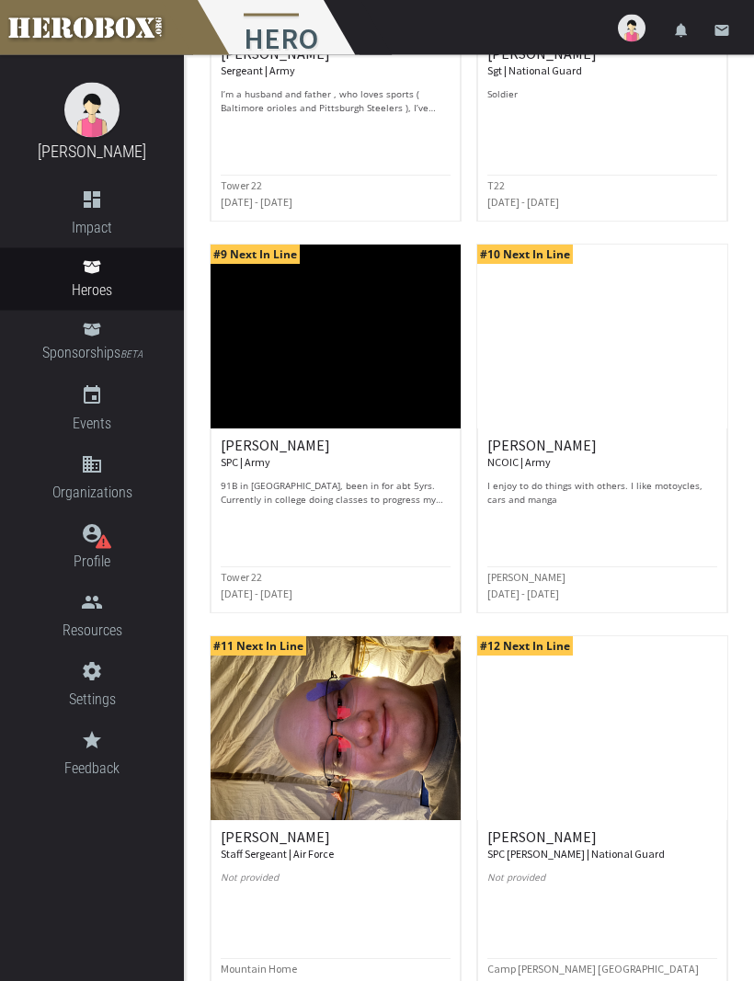
scroll to position [2185, 0]
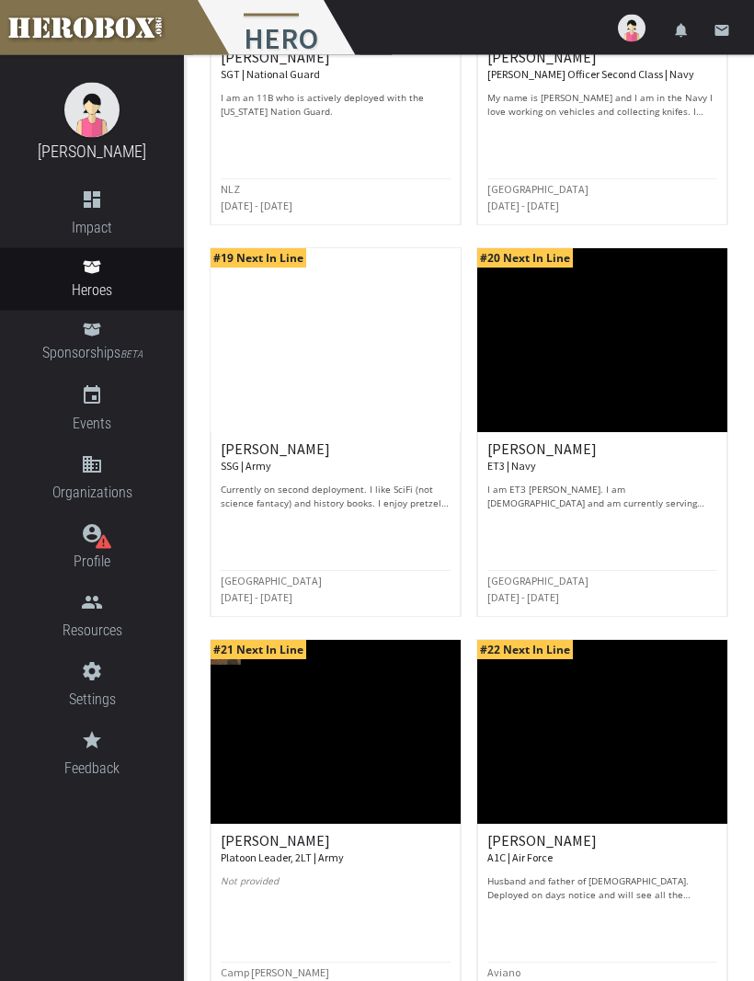
scroll to position [1718, 0]
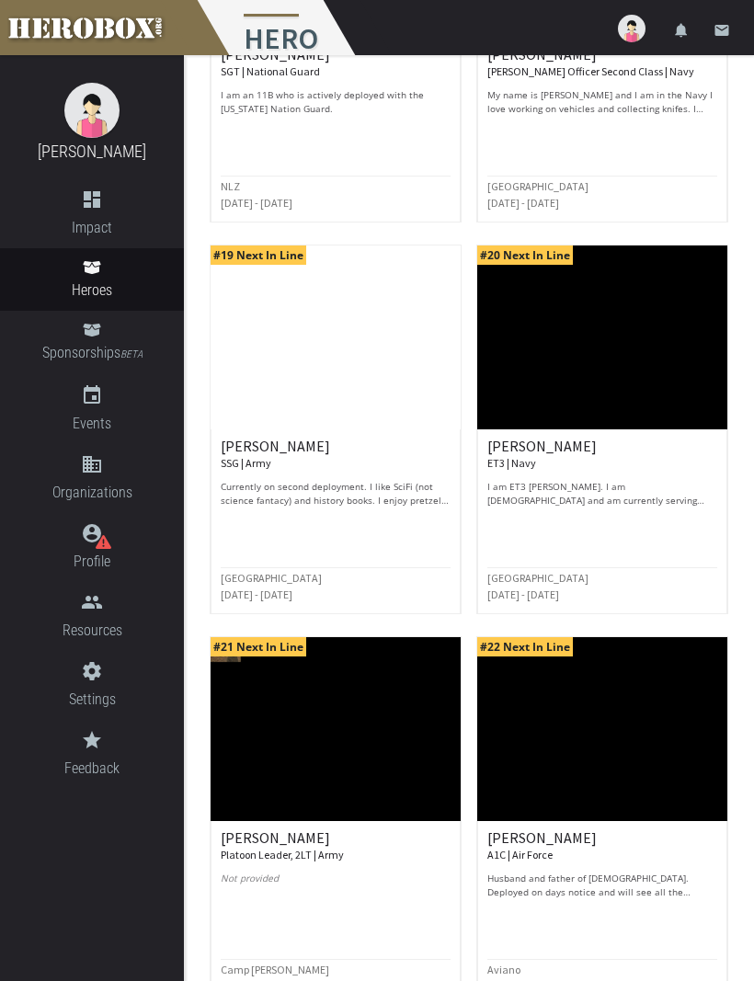
click at [357, 497] on p "Currently on second deployment. I like SciFi (not science fantacy) and history …" at bounding box center [336, 494] width 230 height 28
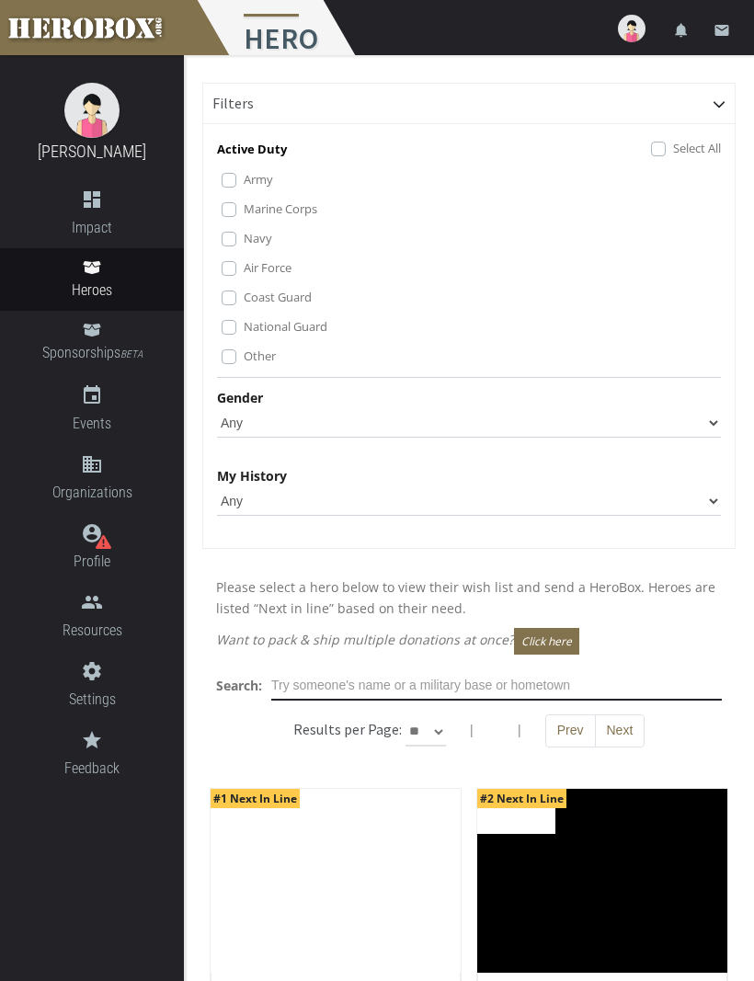
click at [489, 680] on input "text" at bounding box center [496, 685] width 450 height 29
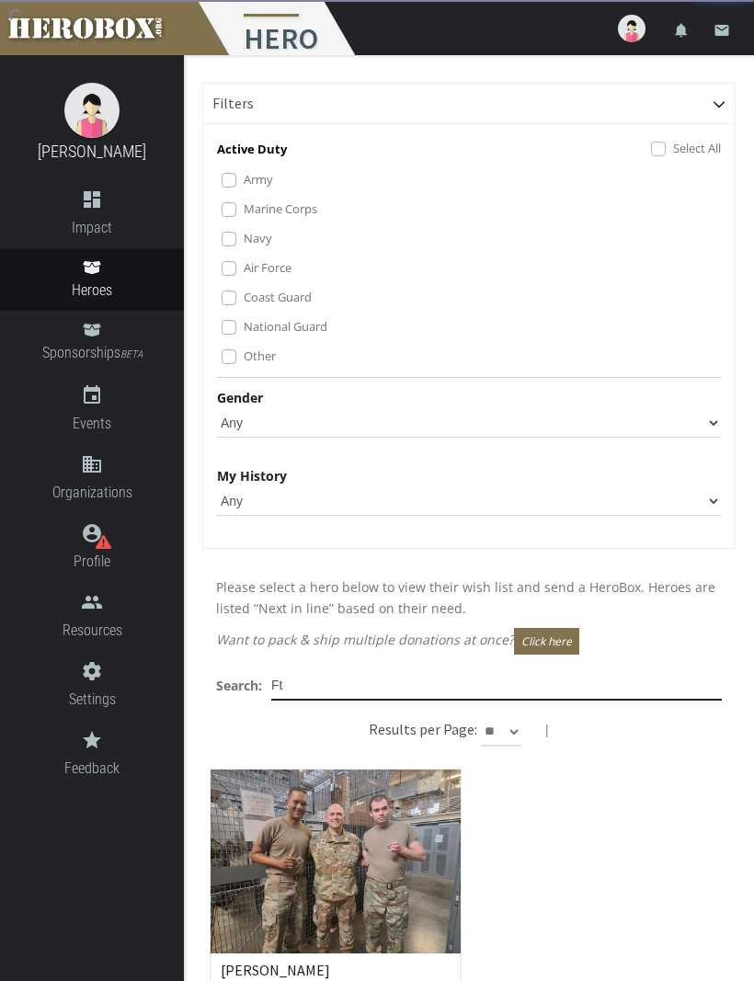
type input "Ft"
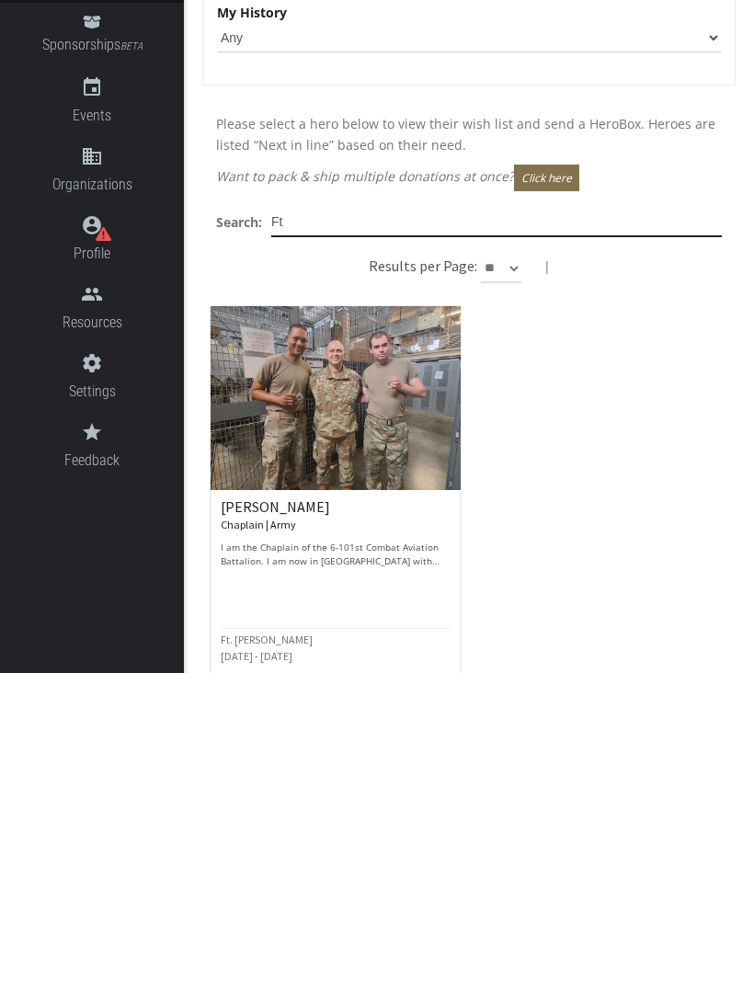
scroll to position [177, 0]
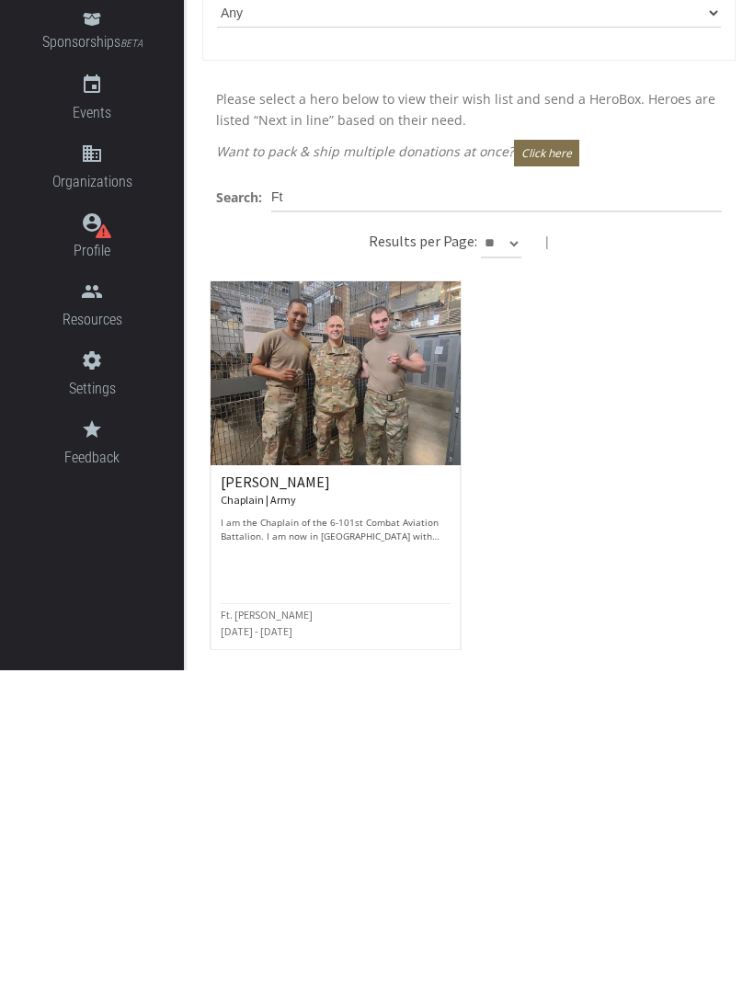
click at [346, 826] on p "I am the Chaplain of the 6-101st Combat Aviation Battalion. I am now in [GEOGRA…" at bounding box center [336, 840] width 230 height 28
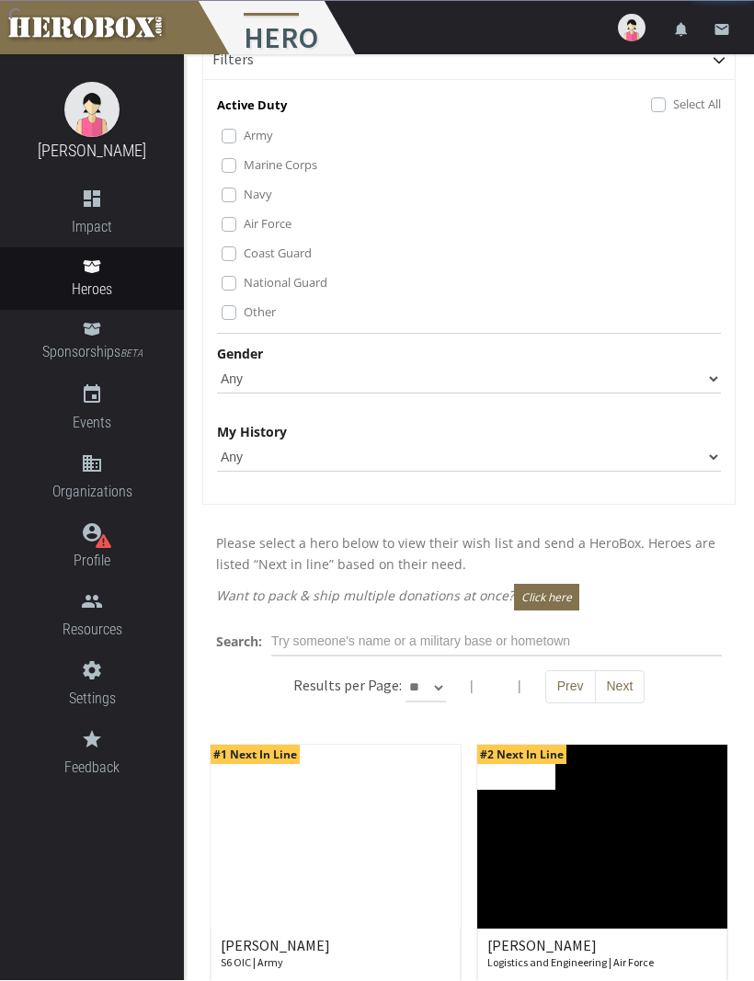
scroll to position [44, 0]
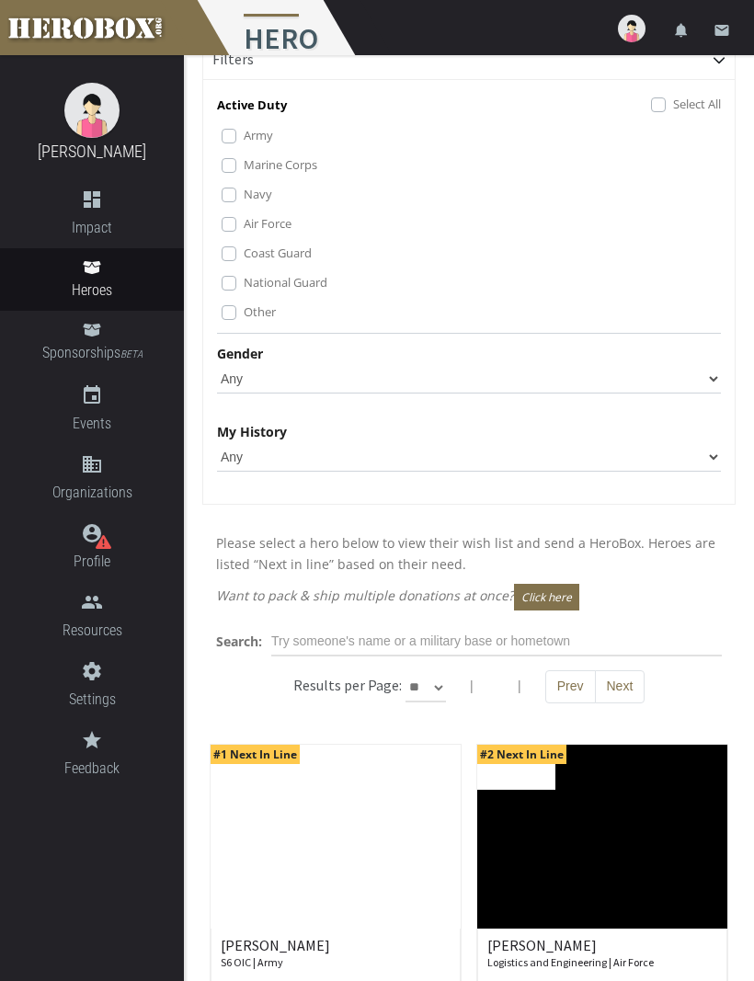
click at [244, 165] on label "Marine Corps" at bounding box center [281, 164] width 74 height 20
click at [220, 203] on div "Active Duty Select All Army Marine Corps Navy Air Force Coast Guard National Gu…" at bounding box center [469, 214] width 504 height 240
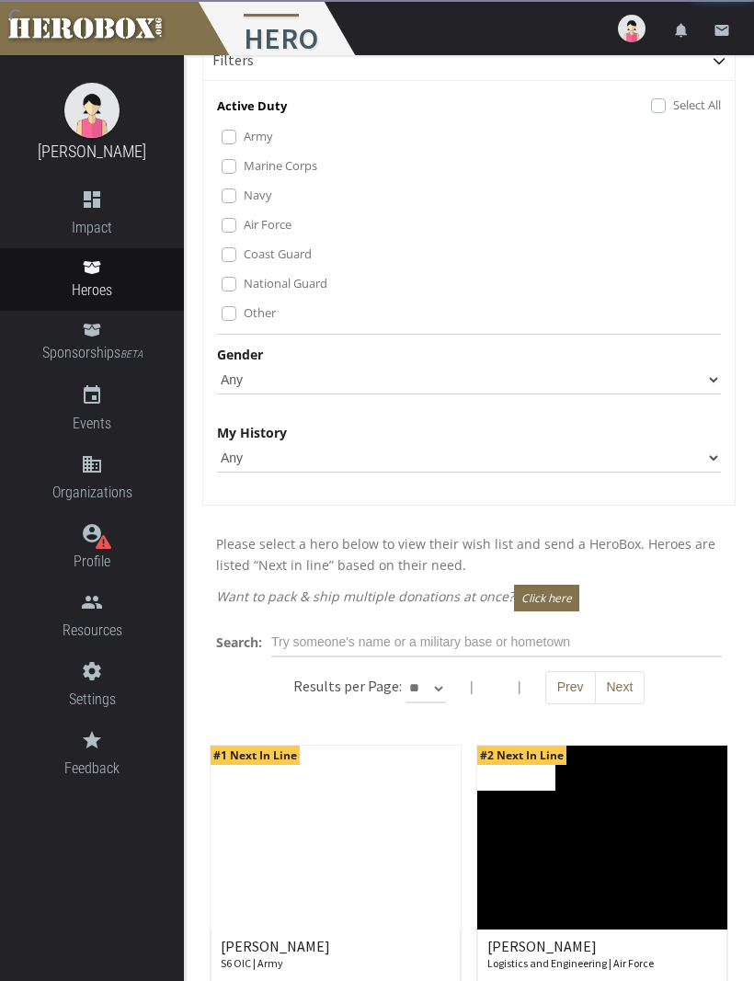
click at [244, 191] on label "Navy" at bounding box center [258, 195] width 28 height 20
click at [244, 229] on label "Air Force" at bounding box center [268, 224] width 48 height 20
click at [244, 251] on label "Coast Guard" at bounding box center [278, 254] width 68 height 20
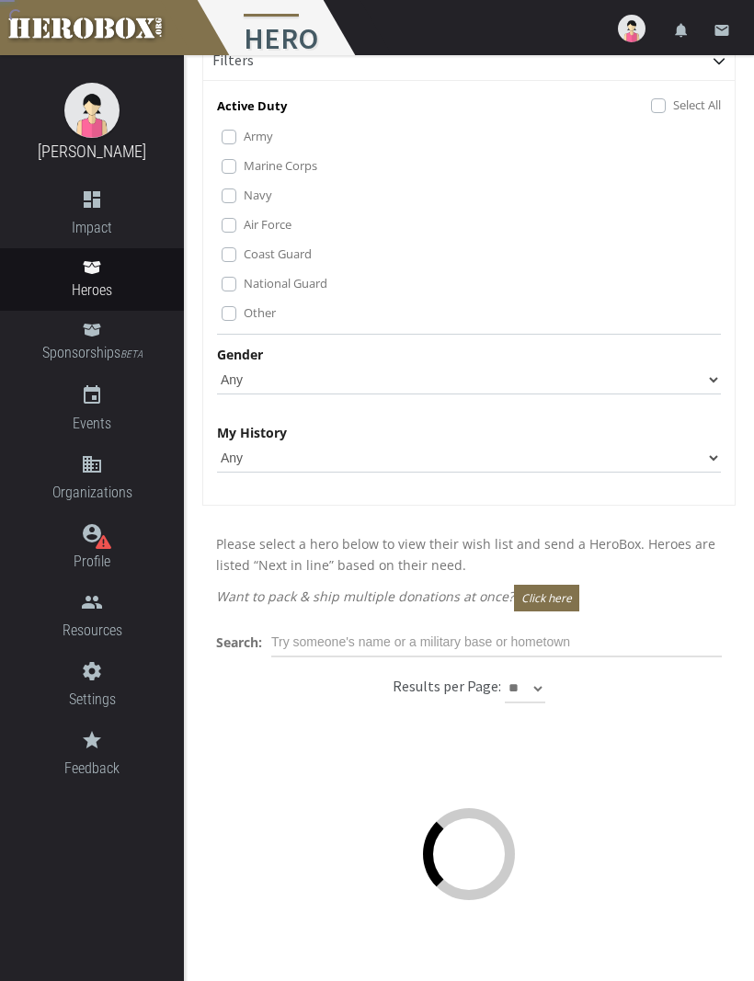
click at [244, 283] on label "National Guard" at bounding box center [286, 283] width 84 height 20
click at [244, 308] on label "Other" at bounding box center [260, 312] width 32 height 20
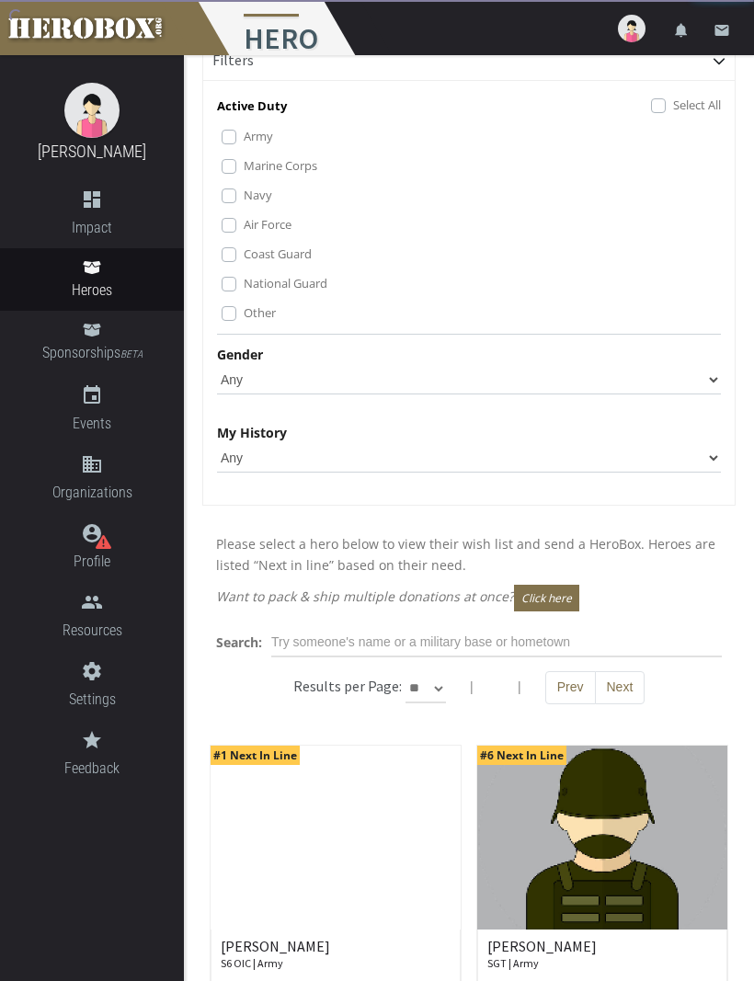
click at [697, 383] on select "Any [DEMOGRAPHIC_DATA] [DEMOGRAPHIC_DATA]" at bounding box center [469, 379] width 504 height 29
select select "[DEMOGRAPHIC_DATA]"
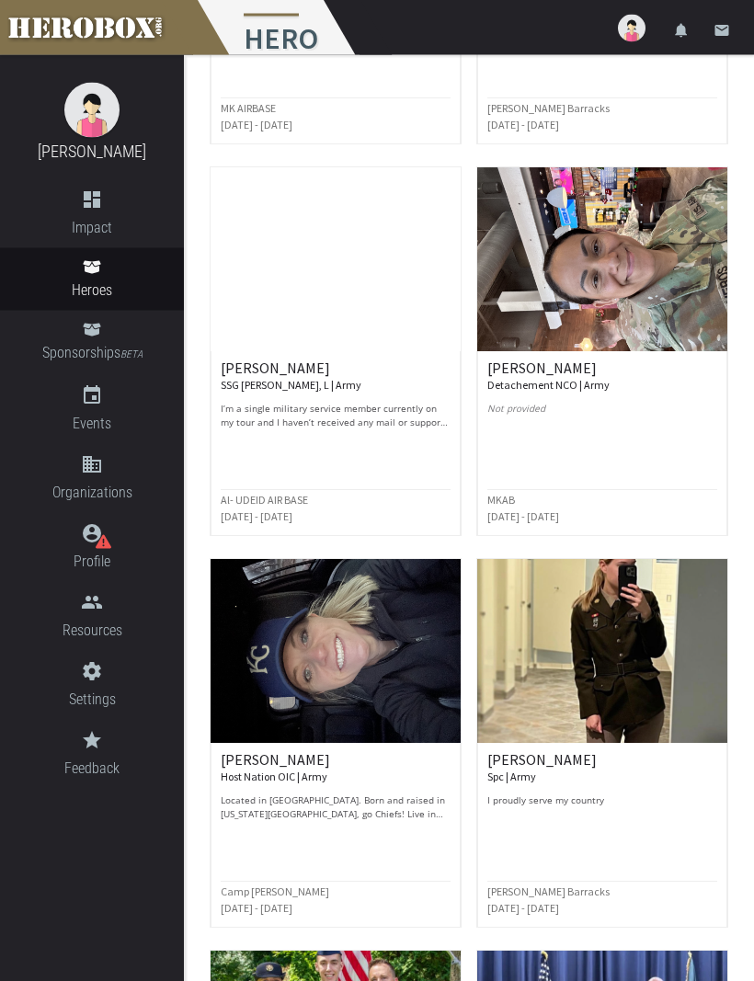
scroll to position [1792, 0]
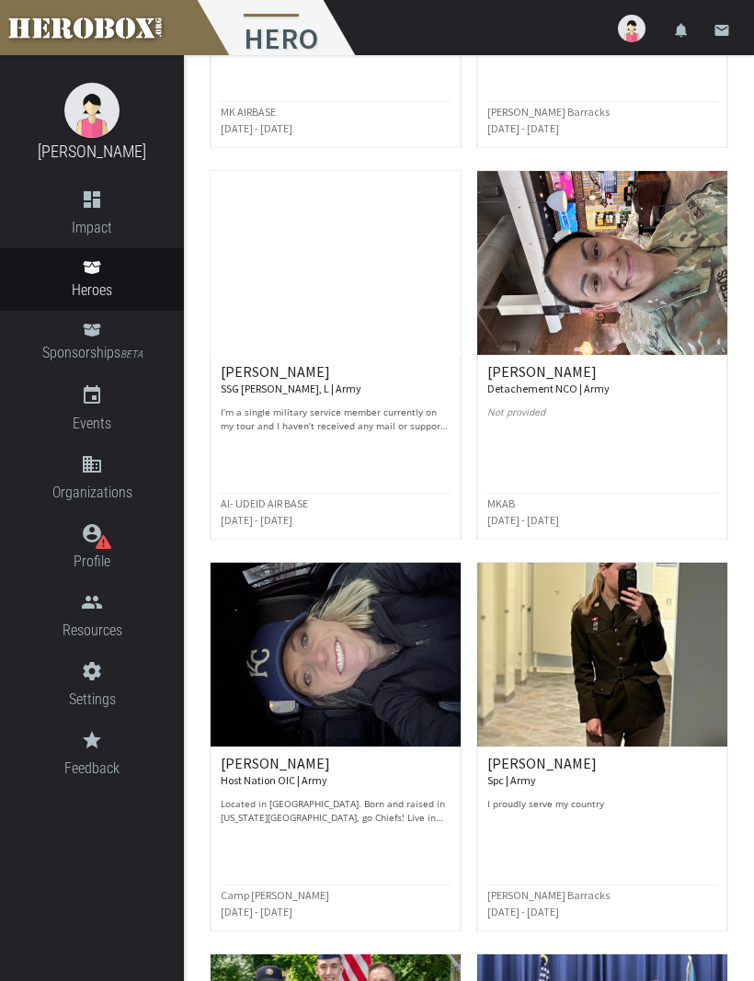
click at [350, 410] on p "I’m a single military service member currently on my tour and I haven’t receive…" at bounding box center [336, 419] width 230 height 28
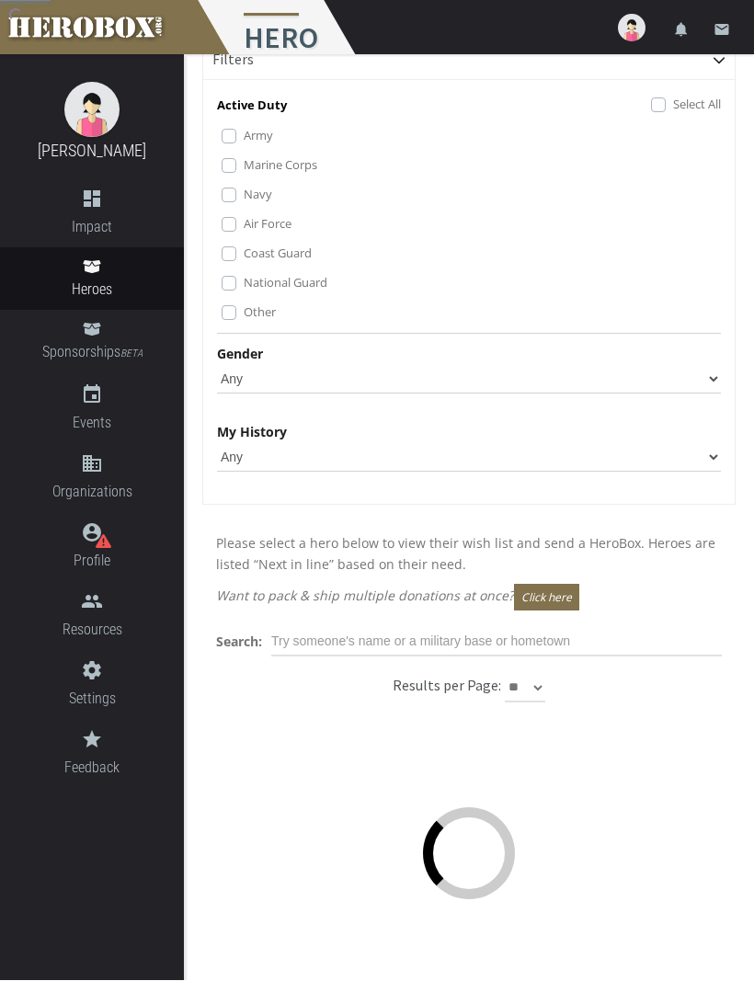
scroll to position [44, 0]
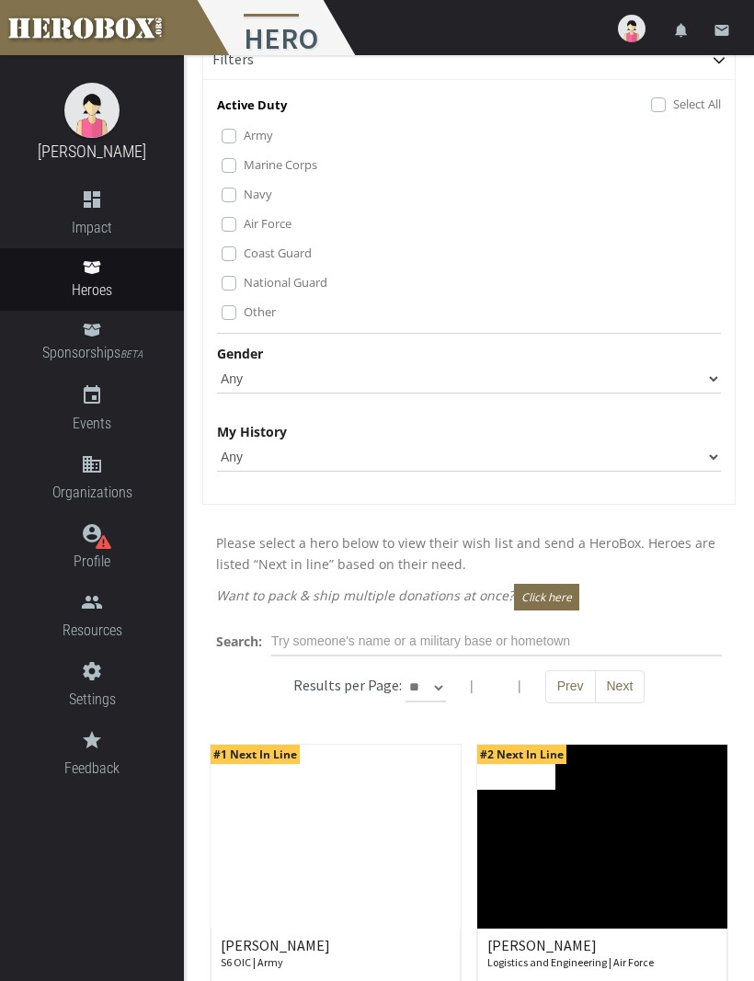
click at [709, 372] on select "Any [DEMOGRAPHIC_DATA] [DEMOGRAPHIC_DATA]" at bounding box center [469, 378] width 504 height 29
select select "[DEMOGRAPHIC_DATA]"
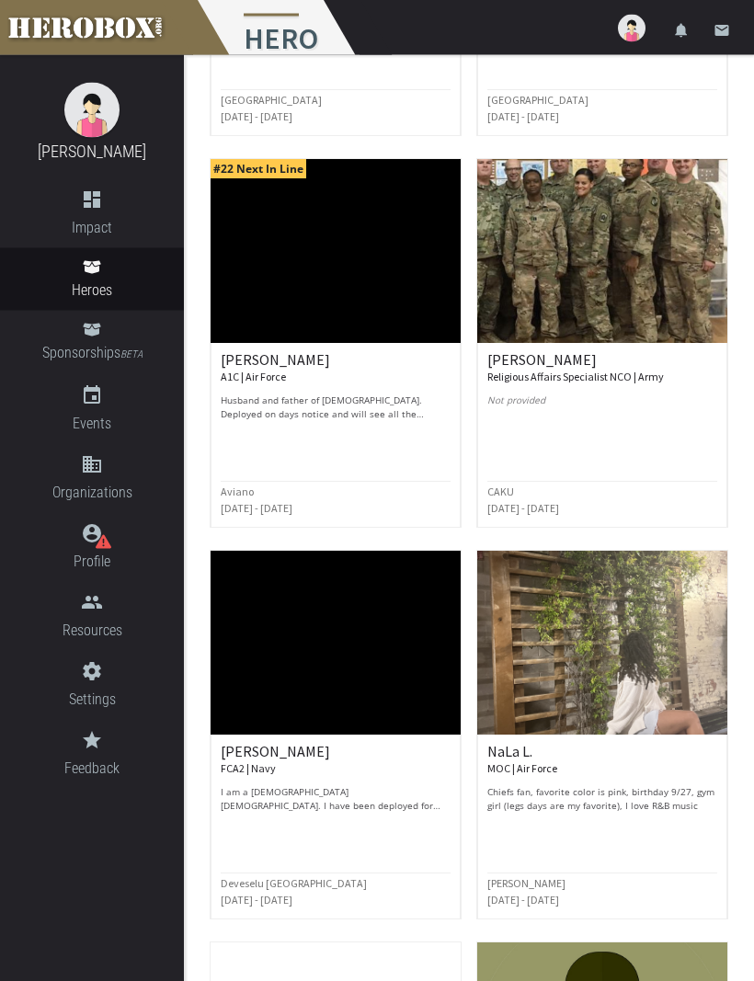
scroll to position [1018, 0]
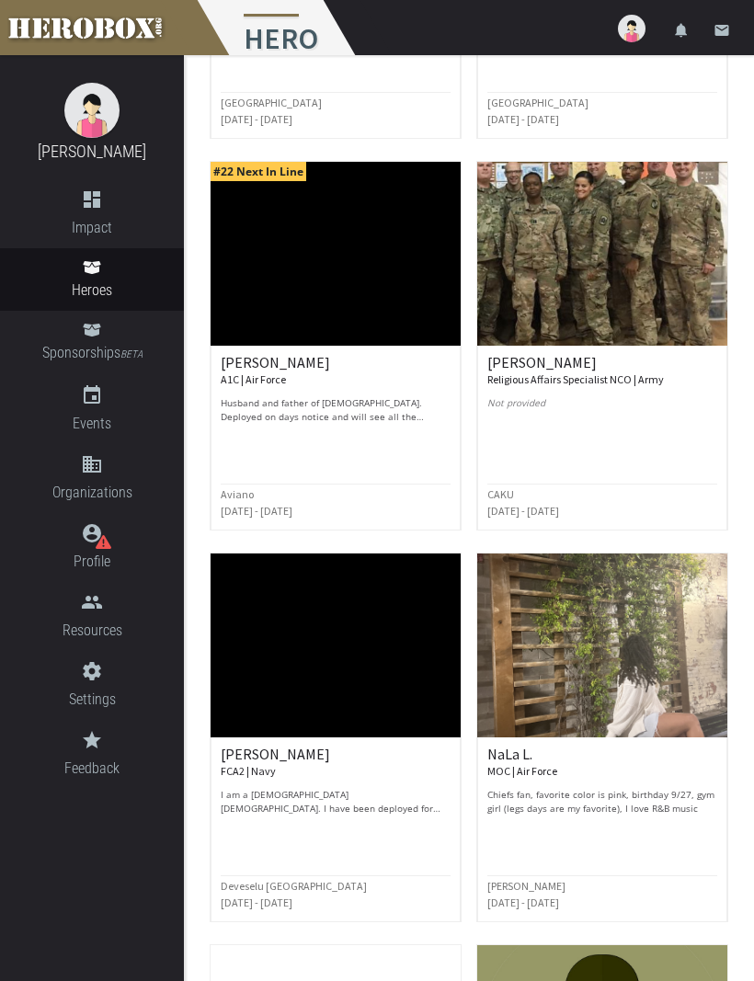
click at [584, 370] on h6 "[PERSON_NAME] Religious Affairs Specialist NCO | Army" at bounding box center [602, 371] width 230 height 32
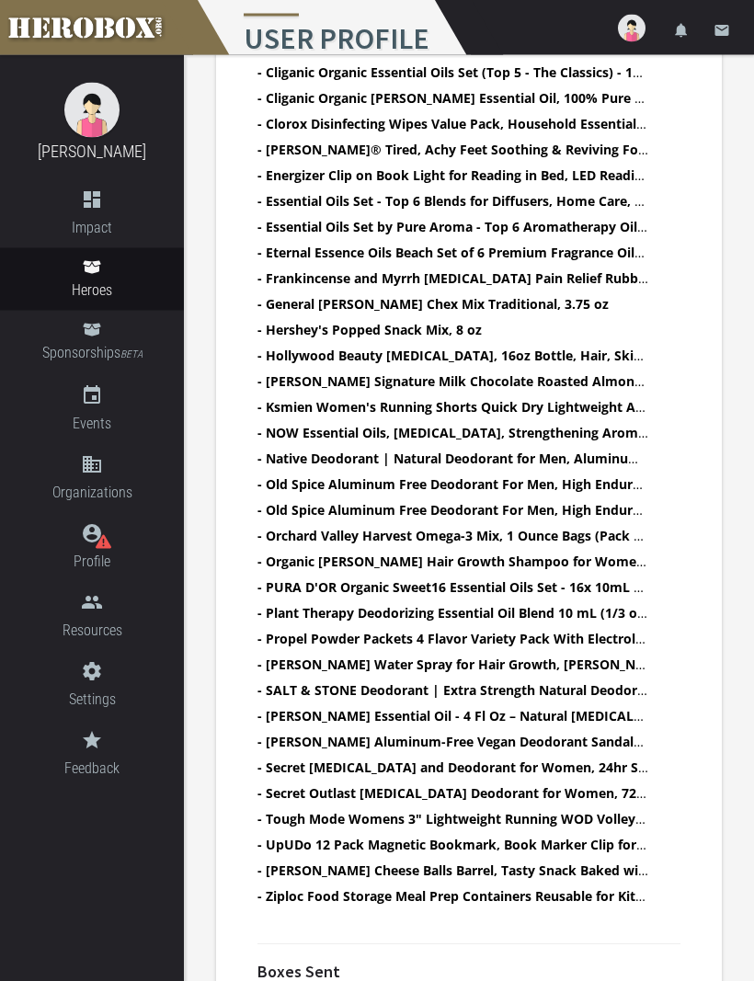
scroll to position [1594, 0]
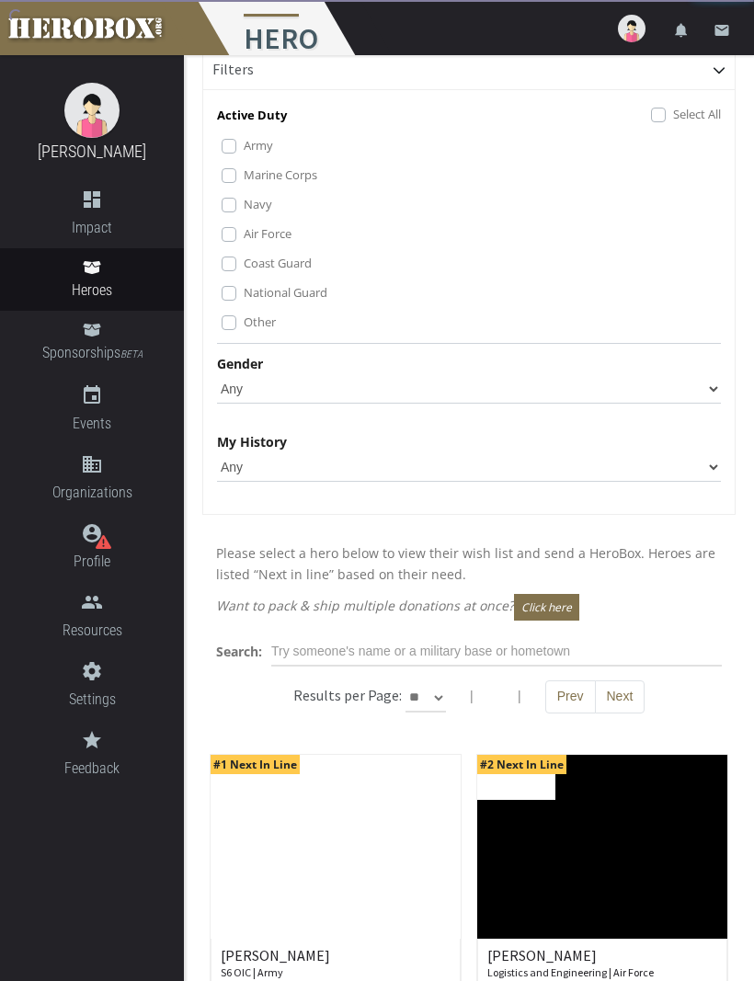
scroll to position [33, 0]
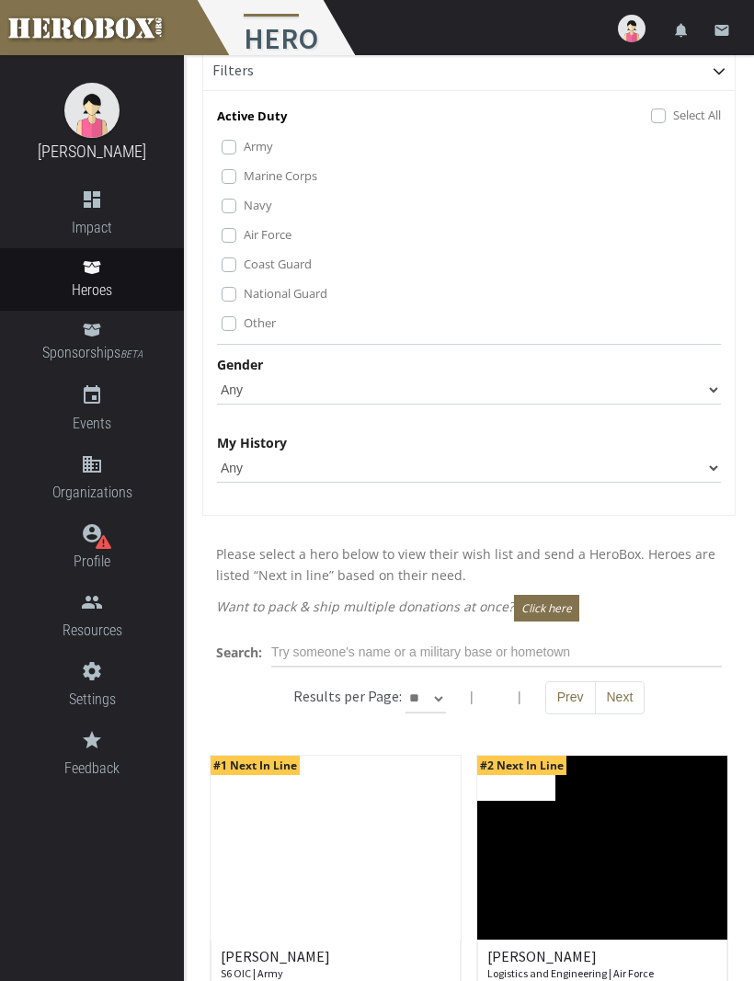
click at [707, 392] on select "Any [DEMOGRAPHIC_DATA] [DEMOGRAPHIC_DATA]" at bounding box center [469, 389] width 504 height 29
select select "[DEMOGRAPHIC_DATA]"
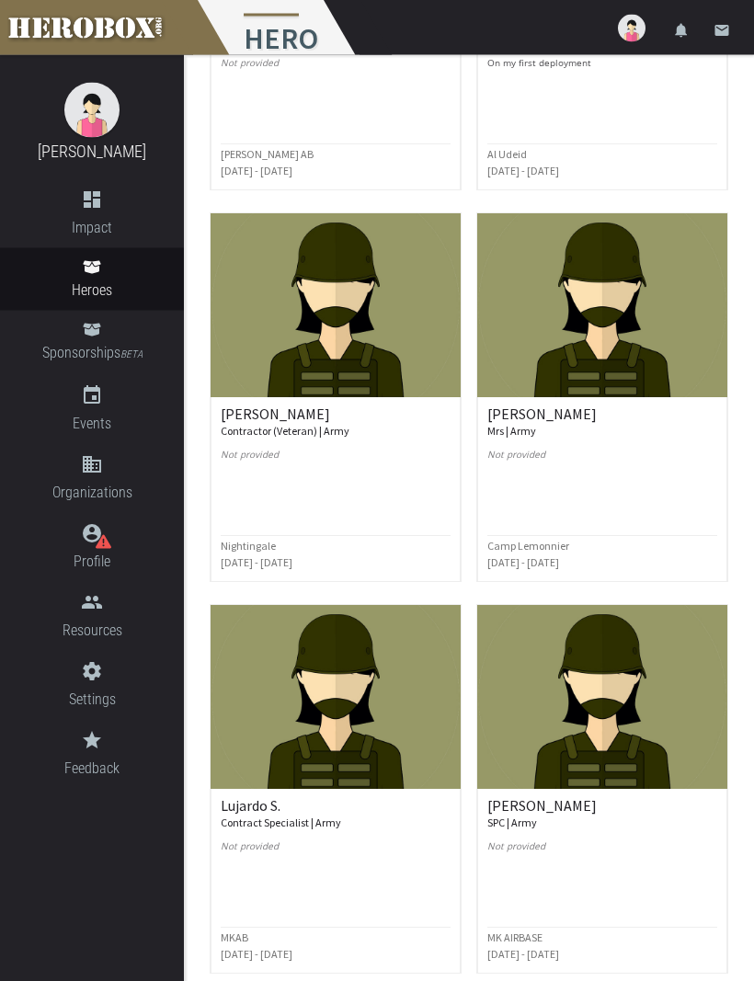
scroll to position [2185, 0]
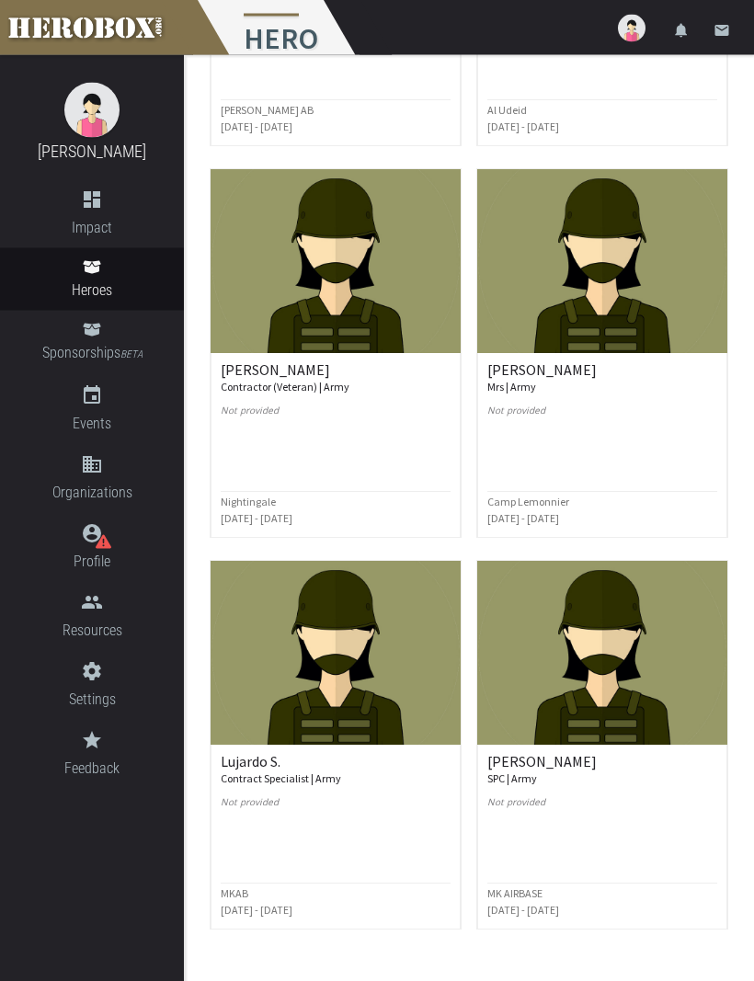
click at [342, 381] on small "Contractor (Veteran) | Army" at bounding box center [285, 388] width 129 height 14
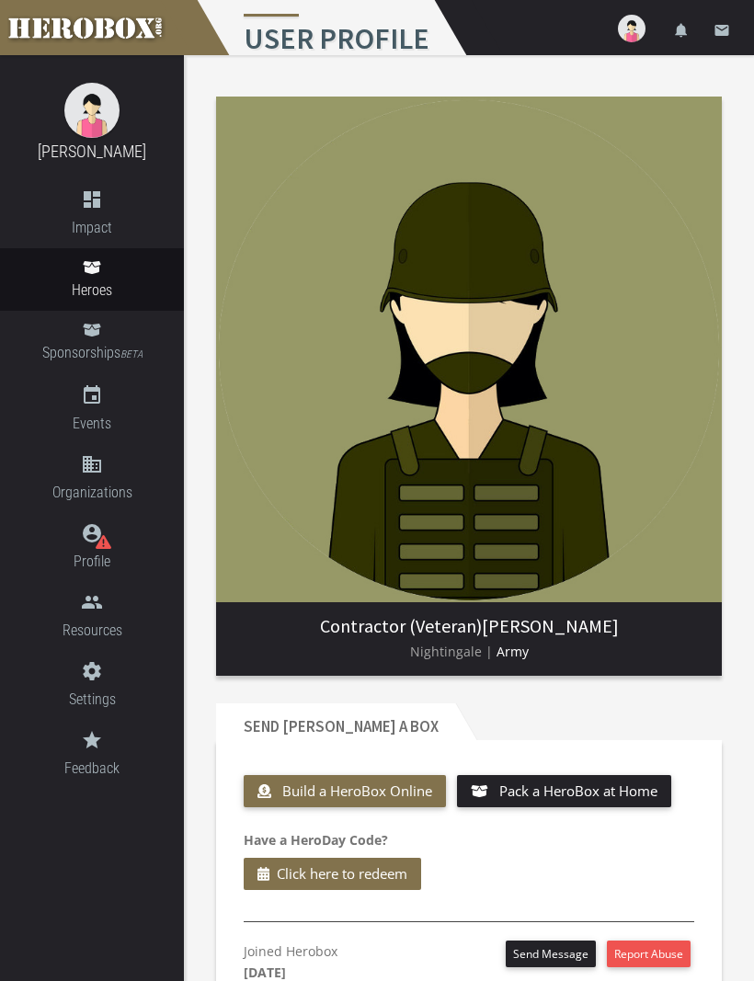
click at [86, 209] on icon "dashboard" at bounding box center [92, 199] width 184 height 22
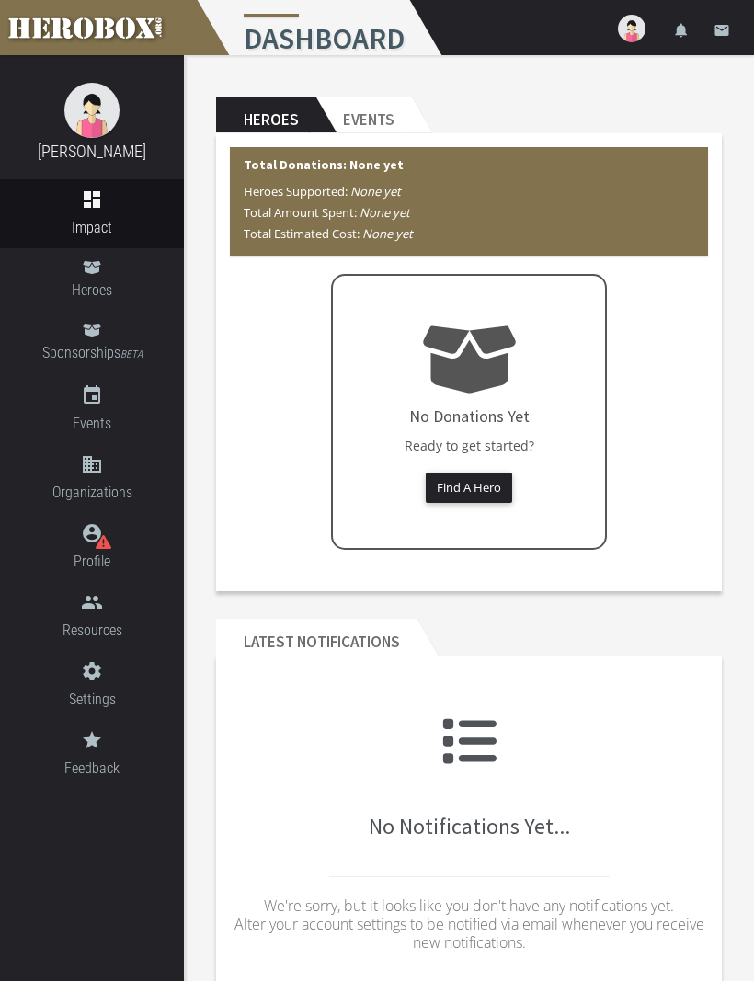
click at [27, 357] on span "Sponsorships BETA" at bounding box center [92, 353] width 184 height 25
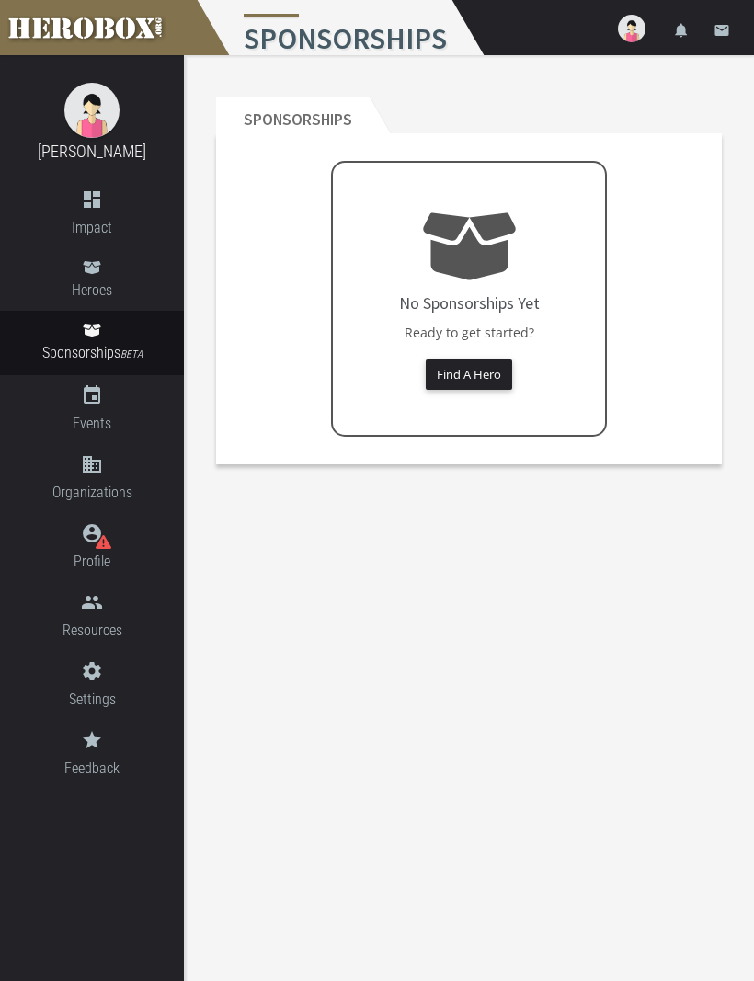
click at [39, 408] on link "event Events" at bounding box center [92, 409] width 184 height 69
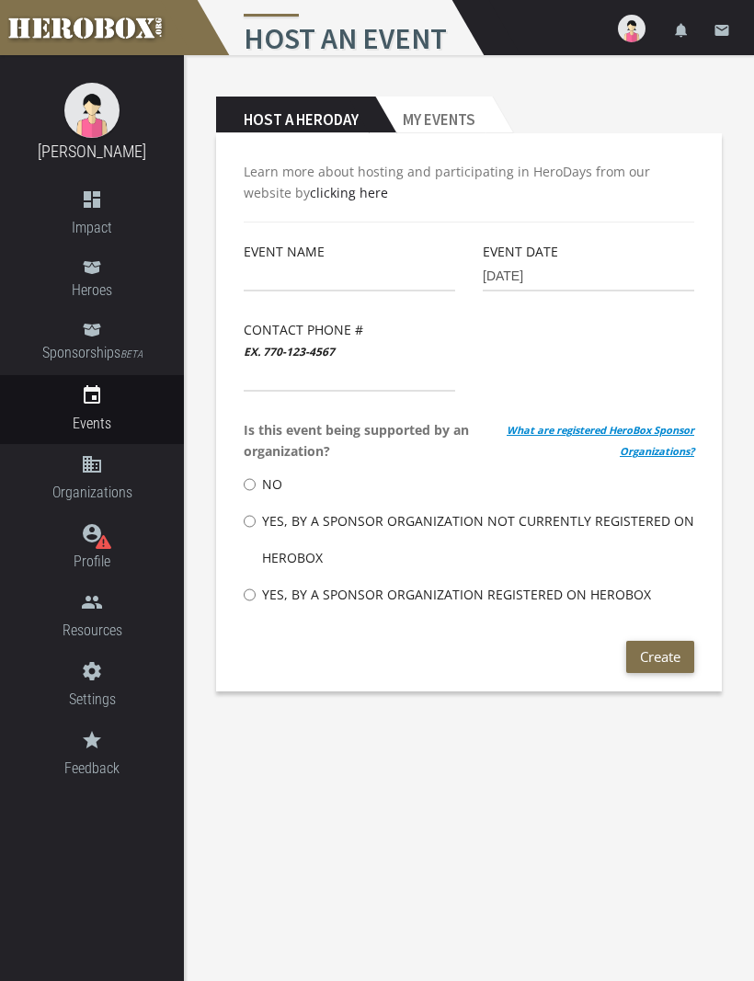
click at [118, 548] on link "account_circle Profile" at bounding box center [92, 547] width 184 height 69
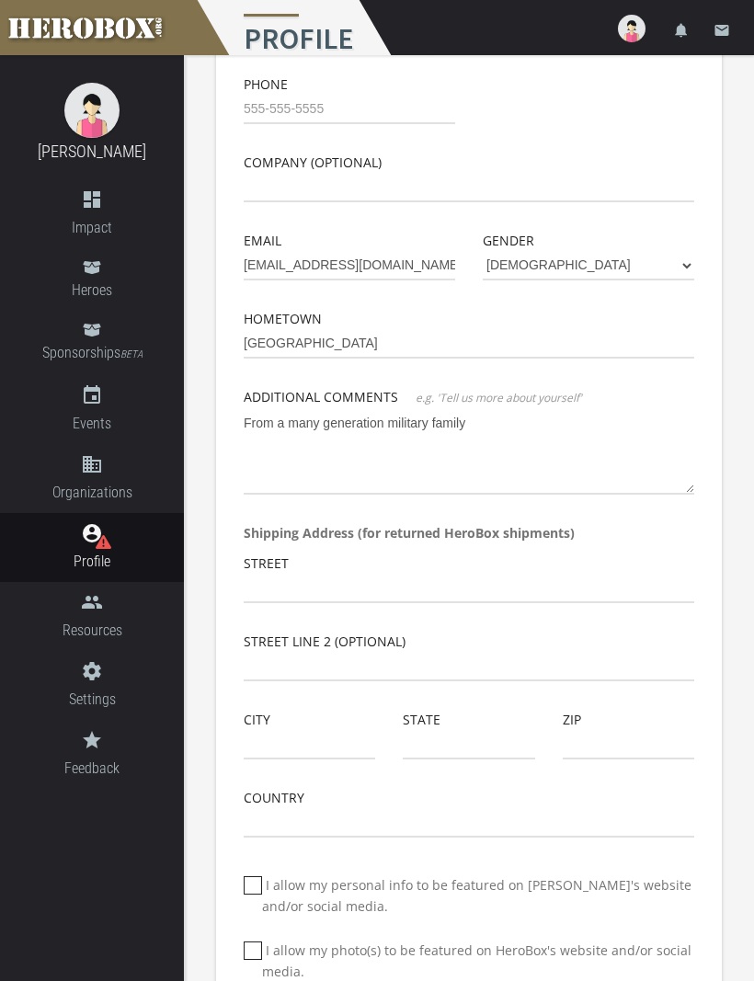
scroll to position [210, 0]
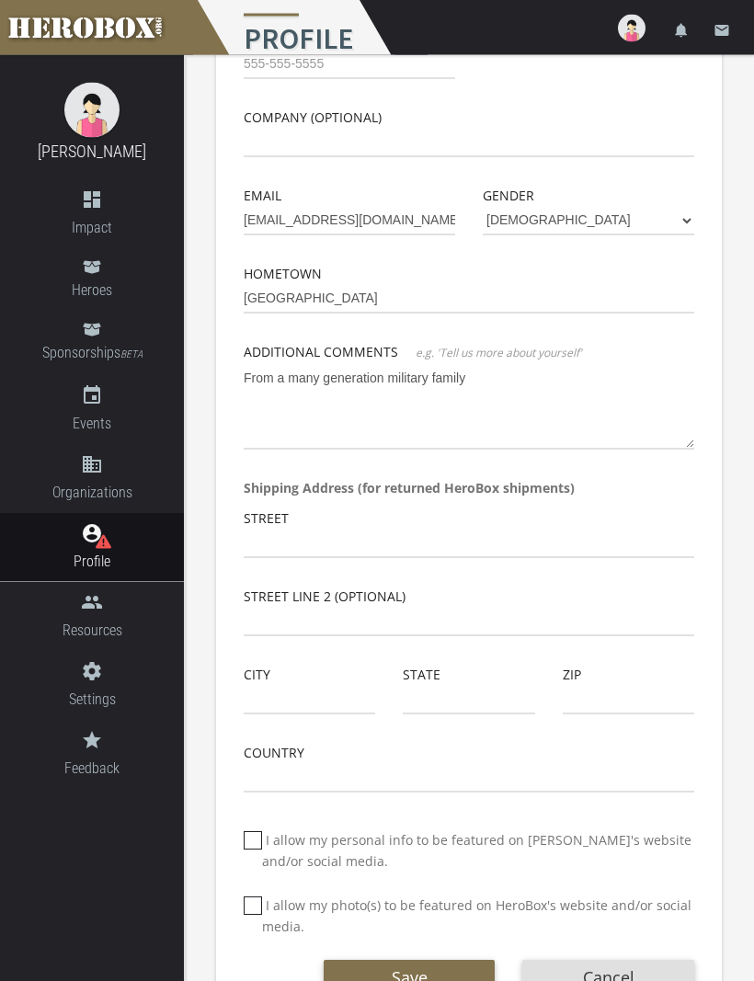
click at [254, 848] on input "I allow my personal info to be featured on [PERSON_NAME]'s website and/or socia…" at bounding box center [250, 848] width 12 height 29
checkbox input "*****"
click at [263, 895] on label "I allow my photo(s) to be featured on HeroBox's website and/or social media." at bounding box center [469, 916] width 450 height 42
click at [256, 899] on input "I allow my photo(s) to be featured on HeroBox's website and/or social media." at bounding box center [250, 913] width 12 height 29
checkbox input "*****"
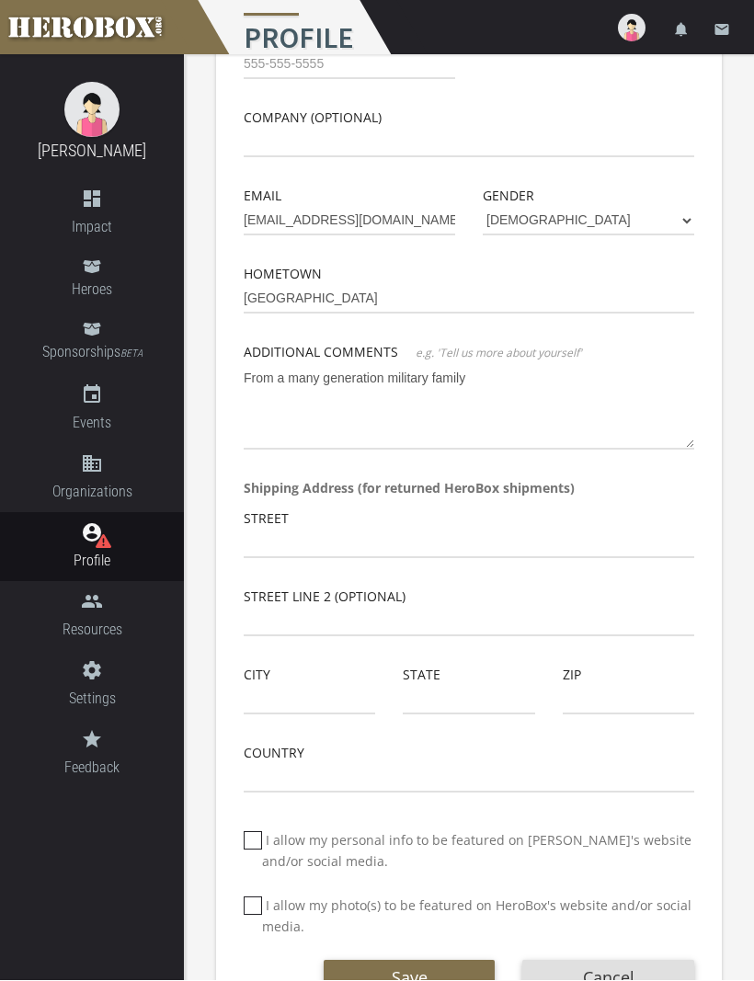
click at [118, 620] on span "Resources" at bounding box center [92, 630] width 184 height 23
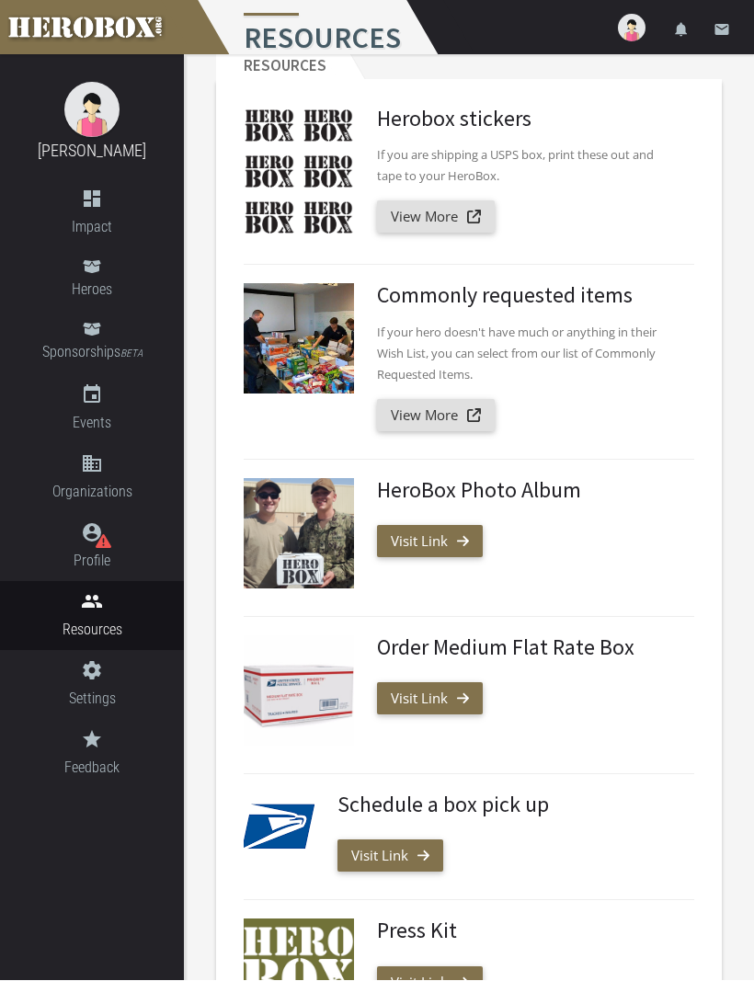
scroll to position [54, 0]
click at [465, 414] on link "View More" at bounding box center [436, 415] width 118 height 32
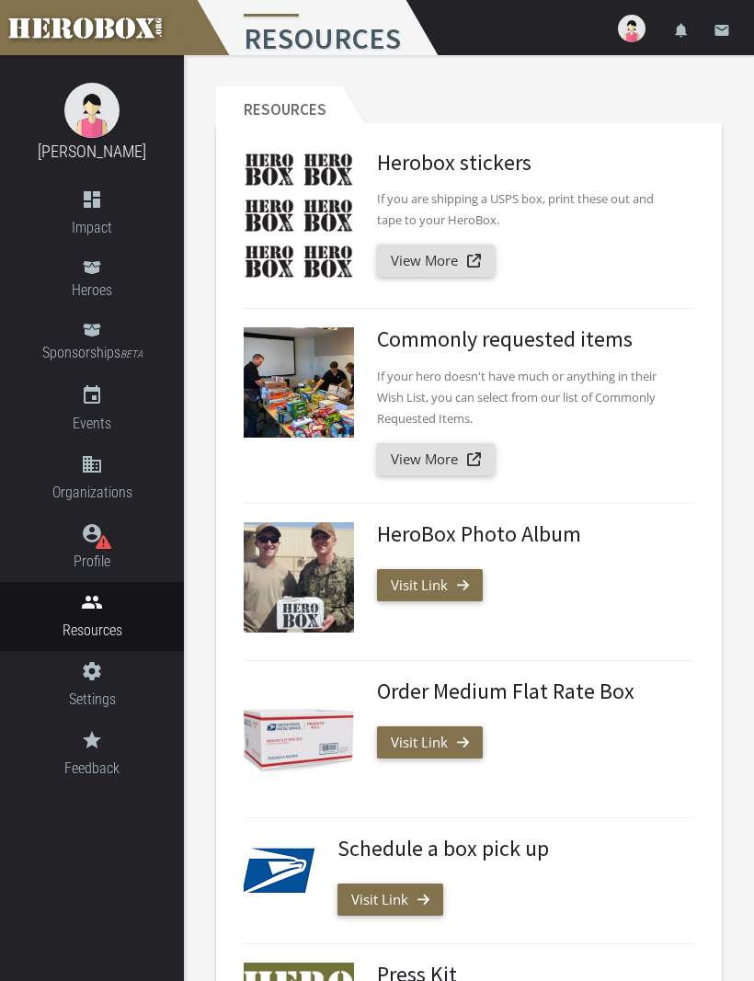
scroll to position [0, 0]
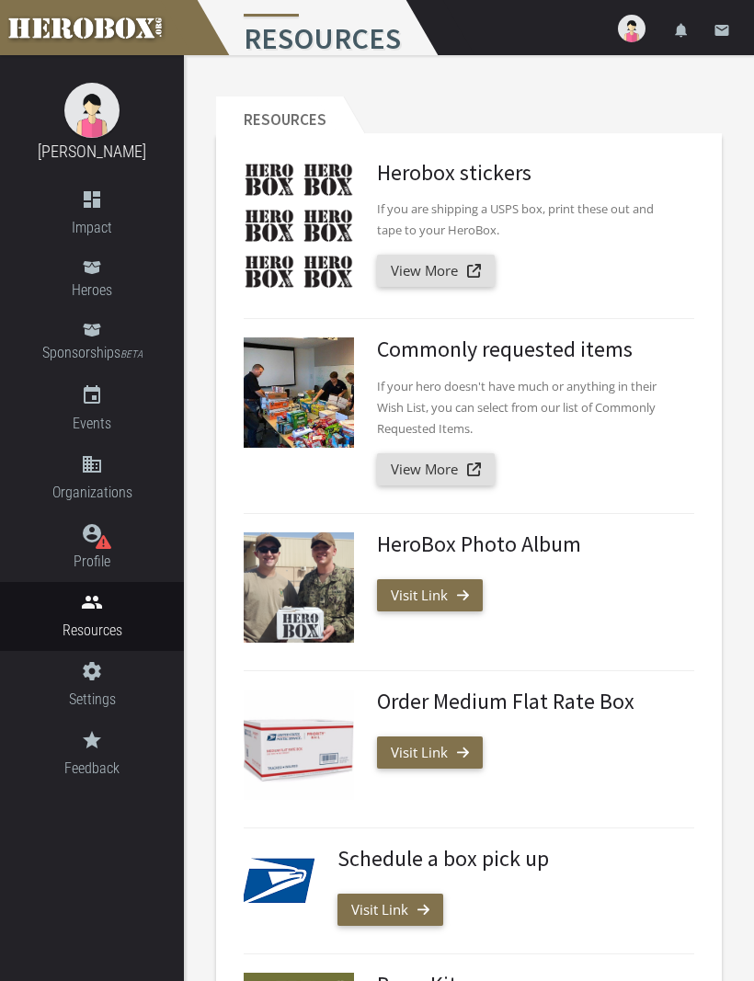
click at [340, 30] on h1 "Resources" at bounding box center [317, 27] width 249 height 55
click at [302, 24] on h1 "Resources" at bounding box center [317, 27] width 249 height 55
click at [92, 686] on link "settings Settings" at bounding box center [92, 685] width 184 height 69
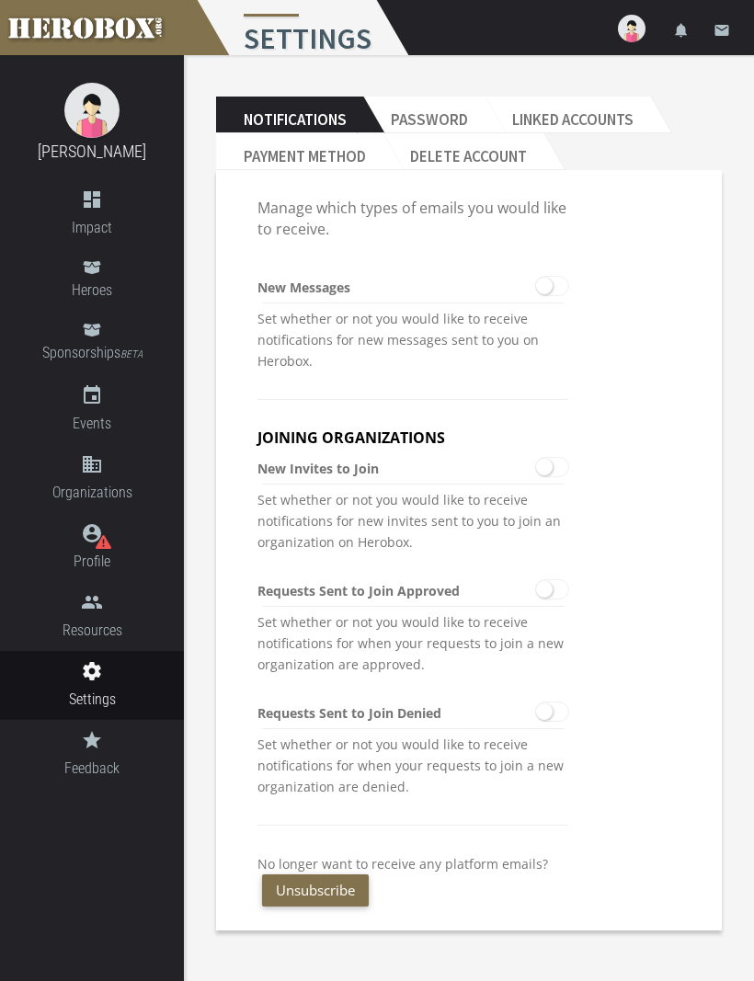
click at [93, 757] on span "Feedback" at bounding box center [92, 767] width 184 height 23
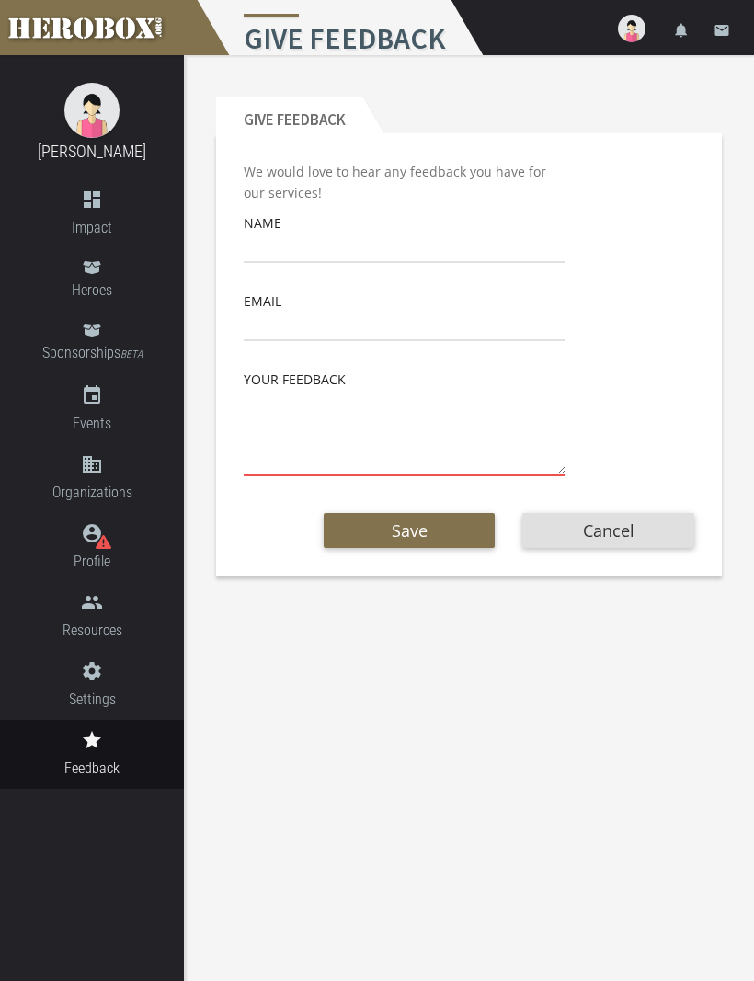
click at [163, 23] on link at bounding box center [92, 27] width 184 height 55
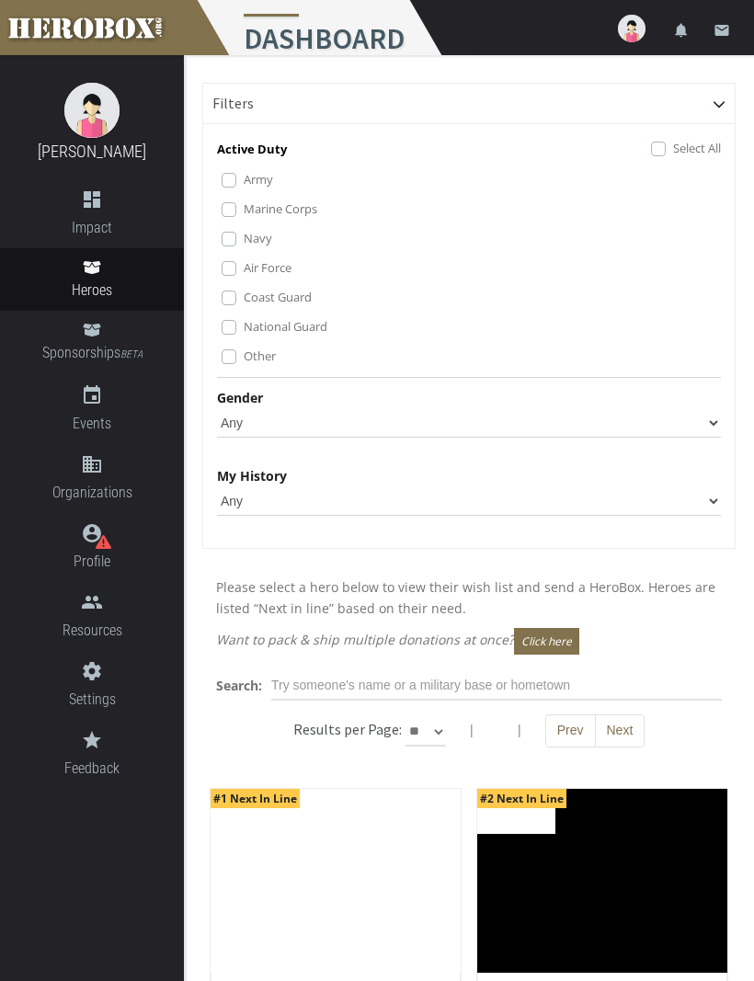
click at [212, 222] on div "Active Duty Select All Army Marine Corps Navy Air Force Coast Guard National Gu…" at bounding box center [468, 340] width 531 height 415
click at [244, 214] on label "Marine Corps" at bounding box center [281, 209] width 74 height 20
click at [244, 358] on label "Other" at bounding box center [260, 356] width 32 height 20
click at [244, 245] on label "Navy" at bounding box center [258, 238] width 28 height 20
click at [701, 413] on select "Any [DEMOGRAPHIC_DATA] [DEMOGRAPHIC_DATA]" at bounding box center [469, 422] width 504 height 29
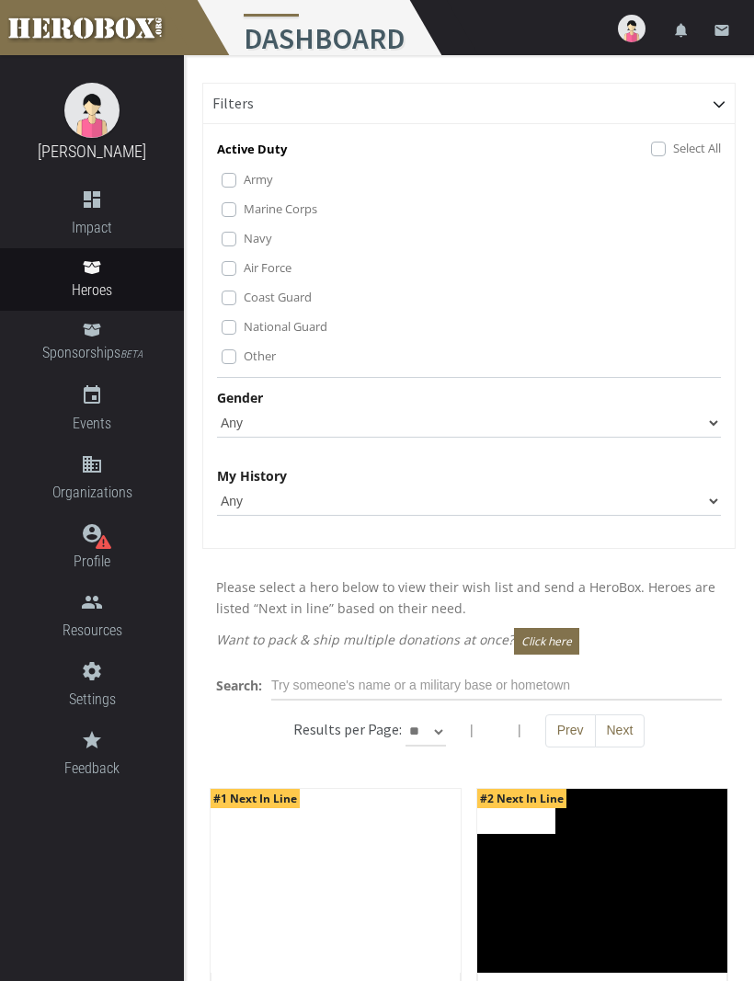
select select "[DEMOGRAPHIC_DATA]"
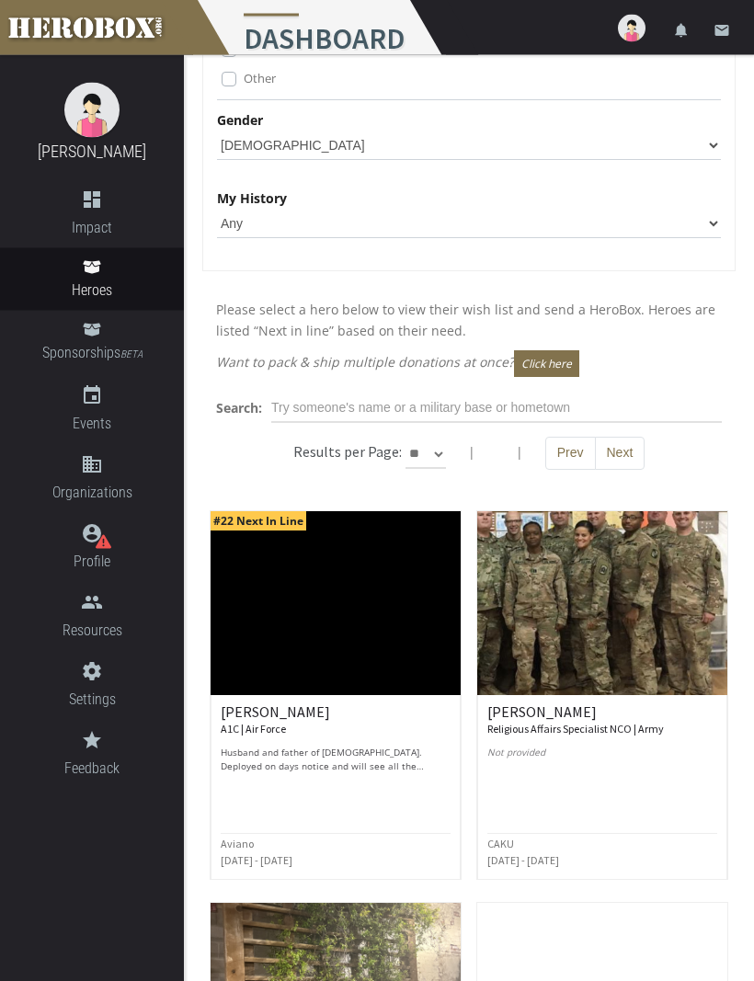
scroll to position [279, 0]
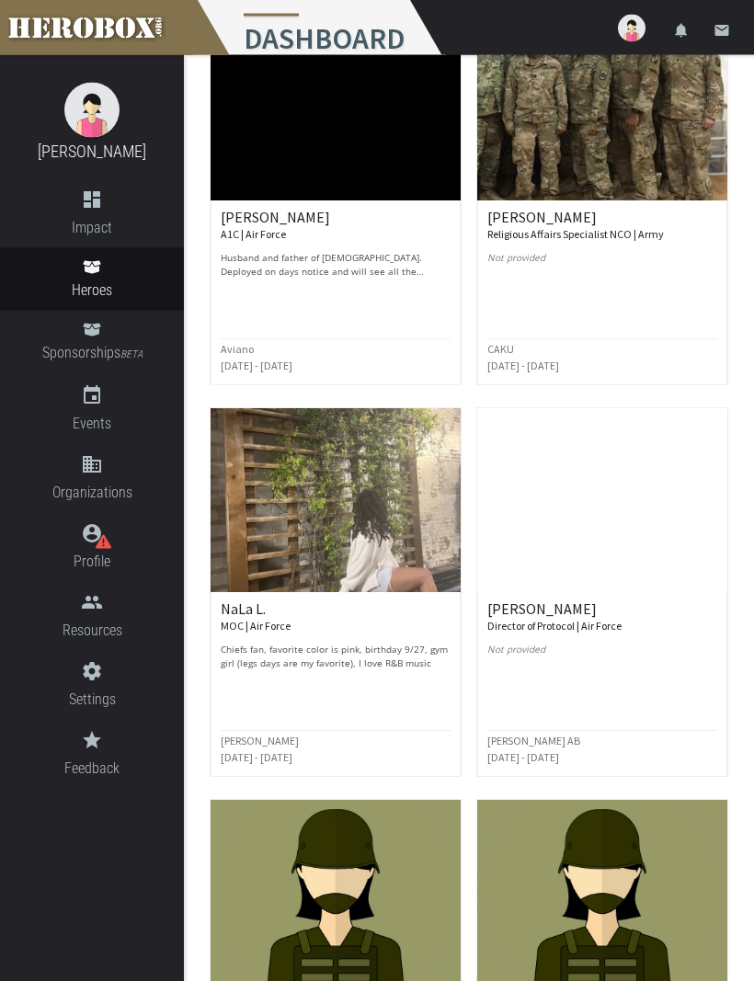
click at [363, 536] on img at bounding box center [335, 501] width 250 height 184
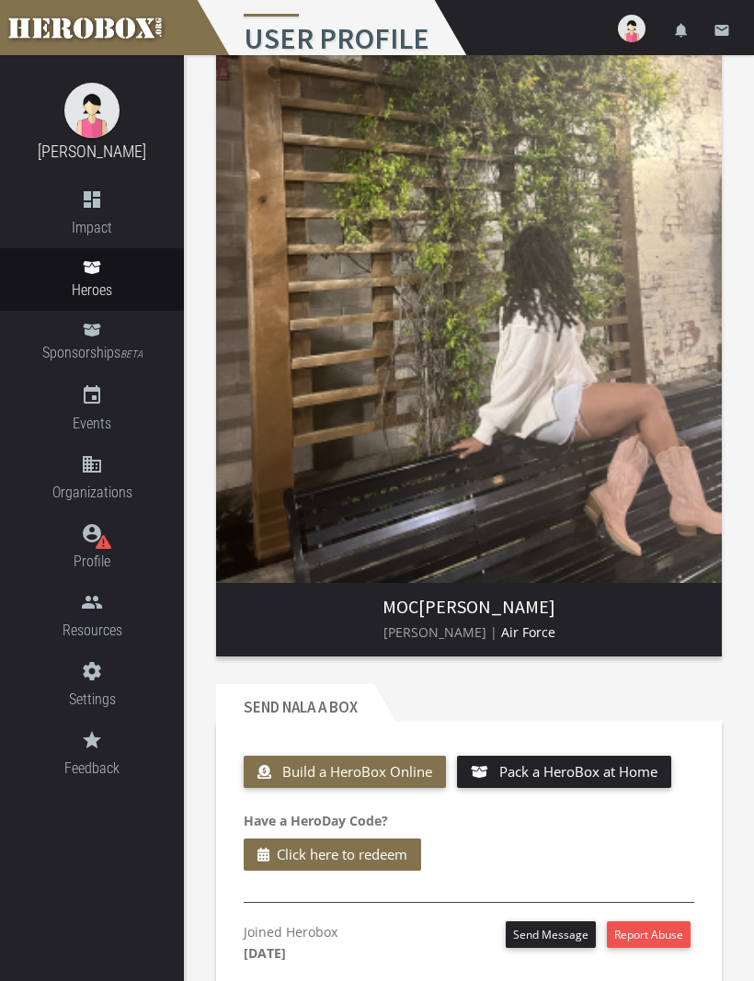
scroll to position [187, 0]
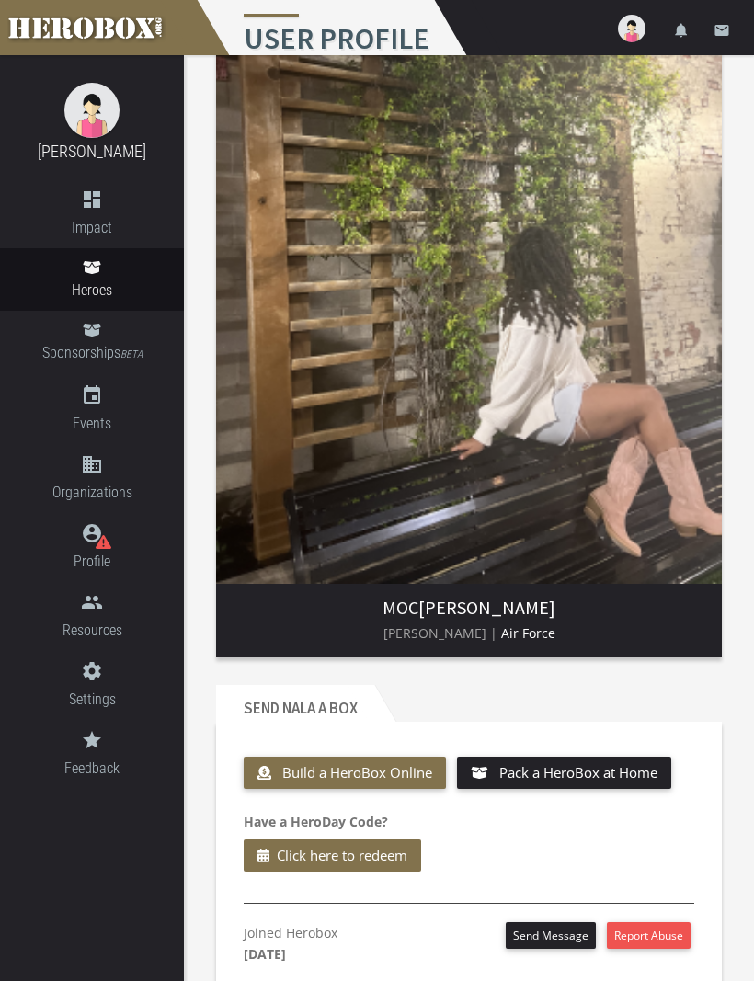
click at [373, 772] on span "Build a HeroBox Online" at bounding box center [357, 772] width 150 height 18
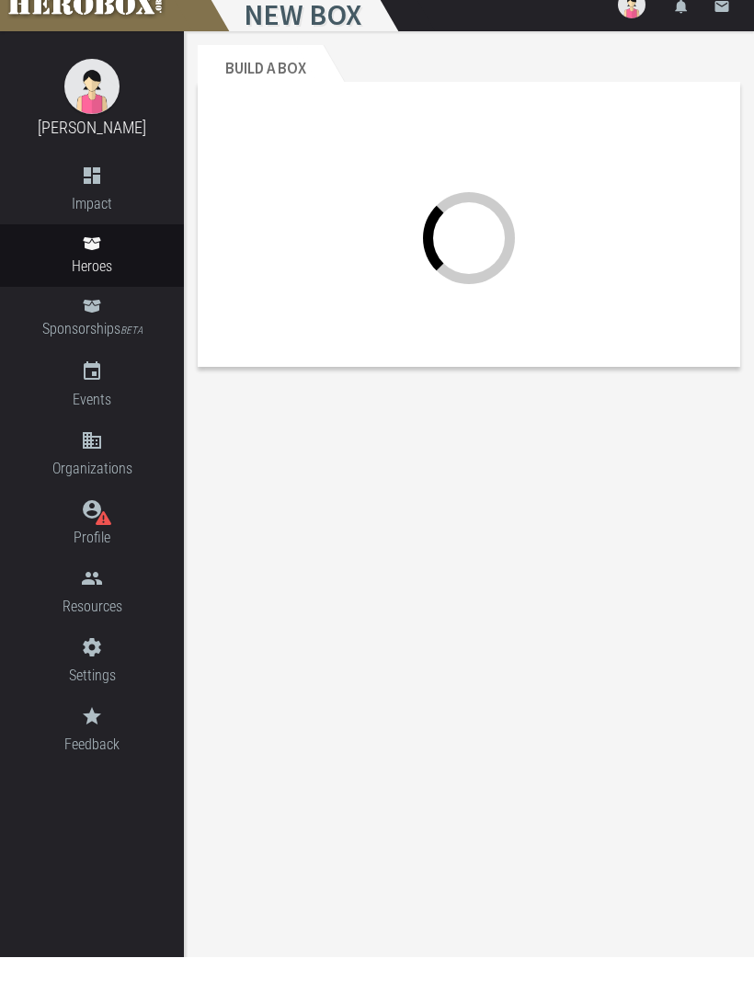
scroll to position [1, 0]
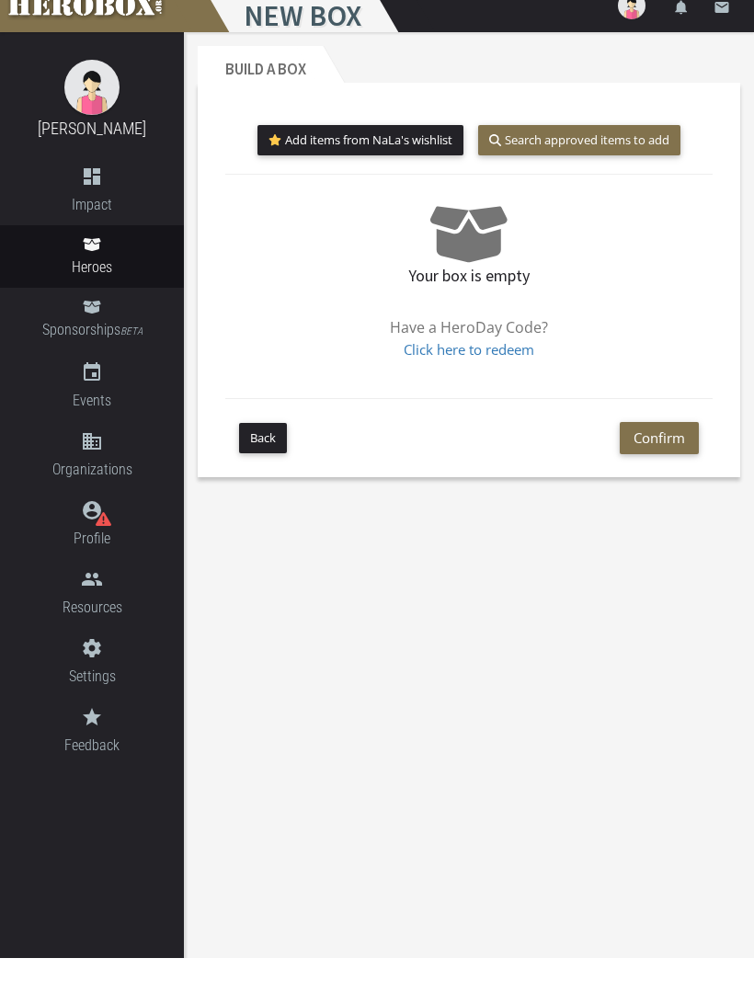
click at [412, 148] on button "Add items from NaLa's wishlist" at bounding box center [360, 163] width 207 height 30
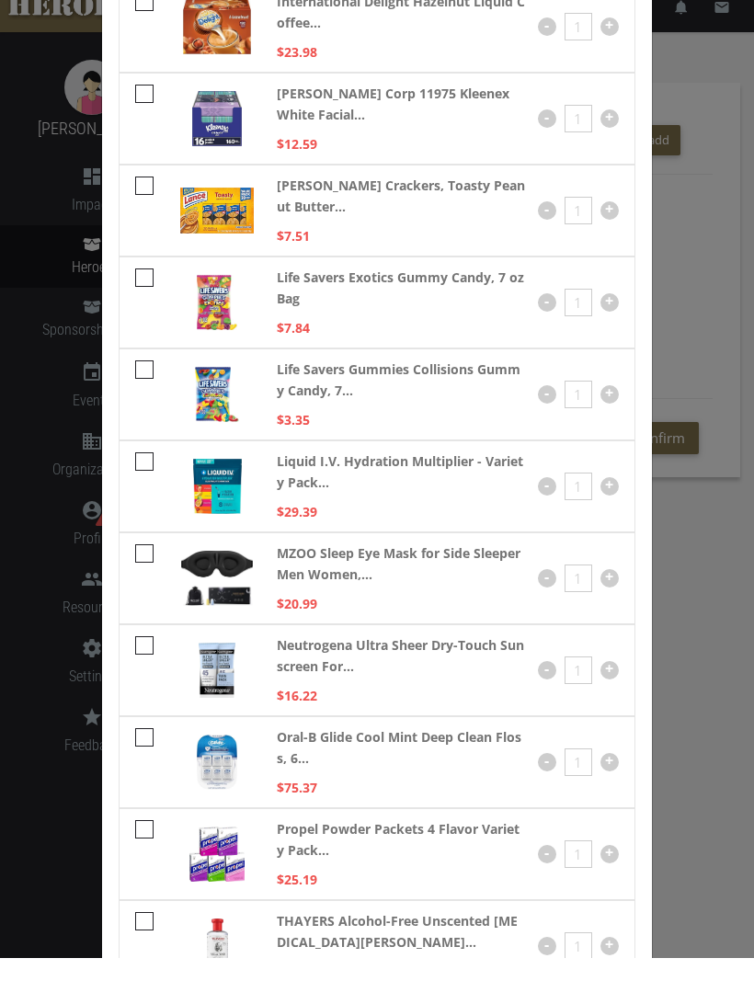
scroll to position [2004, 0]
click at [318, 107] on strong "Kimberly-clark Corp 11975 Kleenex White Facial..." at bounding box center [401, 128] width 248 height 42
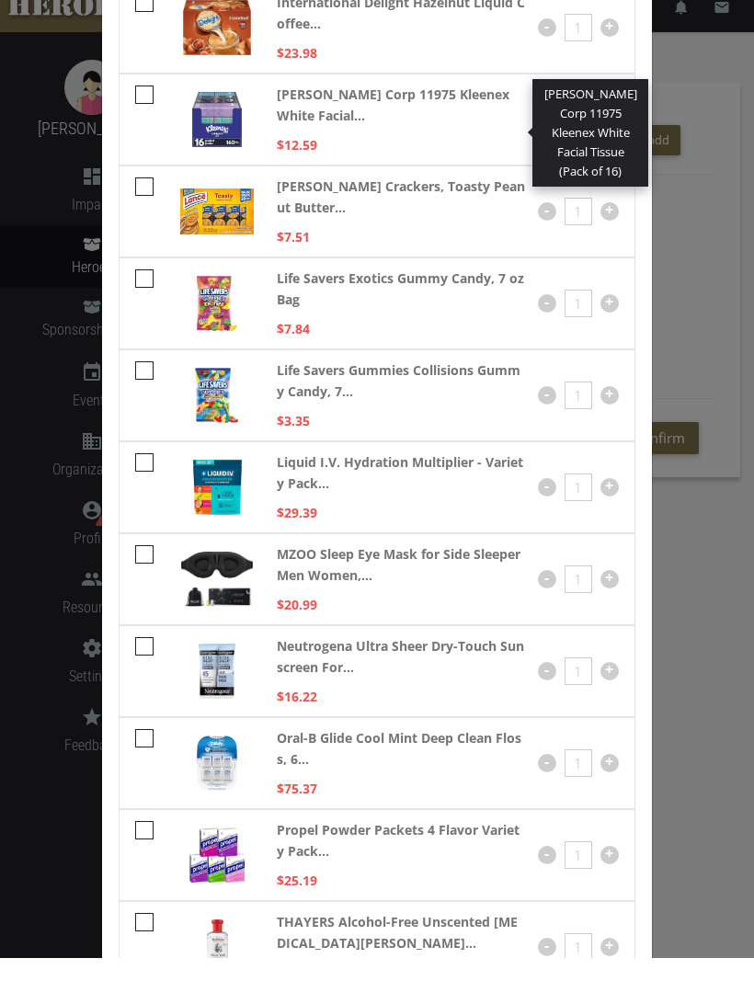
click at [529, 528] on div "Liquid I.V. Hydration Multiplier - Variety Pack... $29.39 - 1 +" at bounding box center [377, 510] width 517 height 92
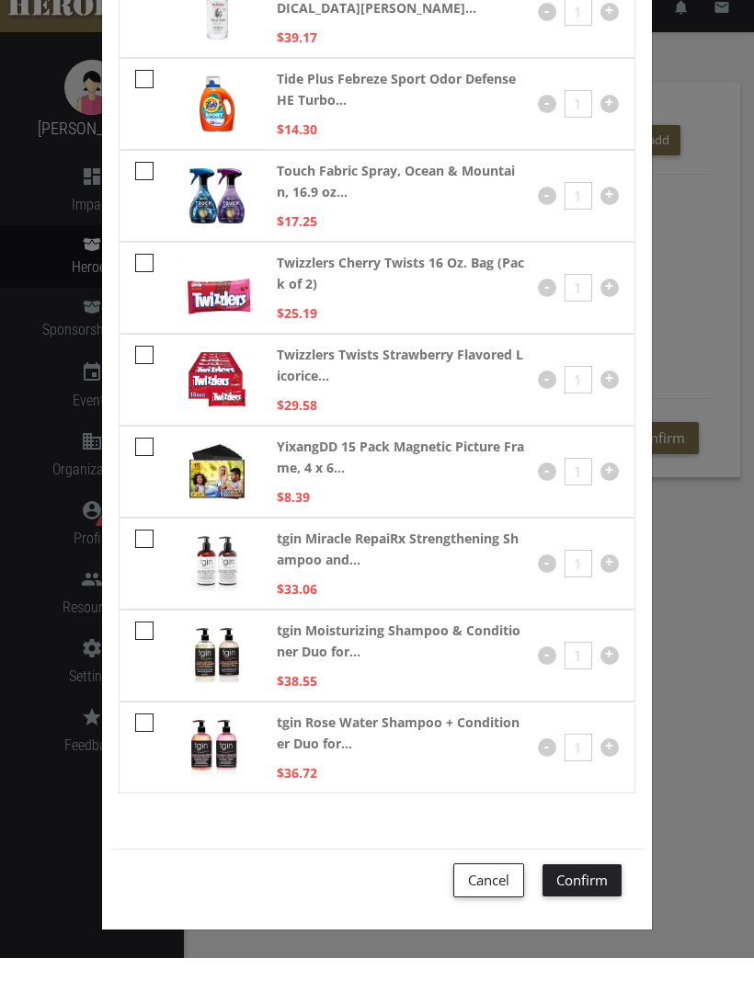
scroll to position [2938, 0]
click at [690, 631] on div "Add items to your herobox below. Click confirm to save your changes 4 Pack Magn…" at bounding box center [377, 490] width 754 height 981
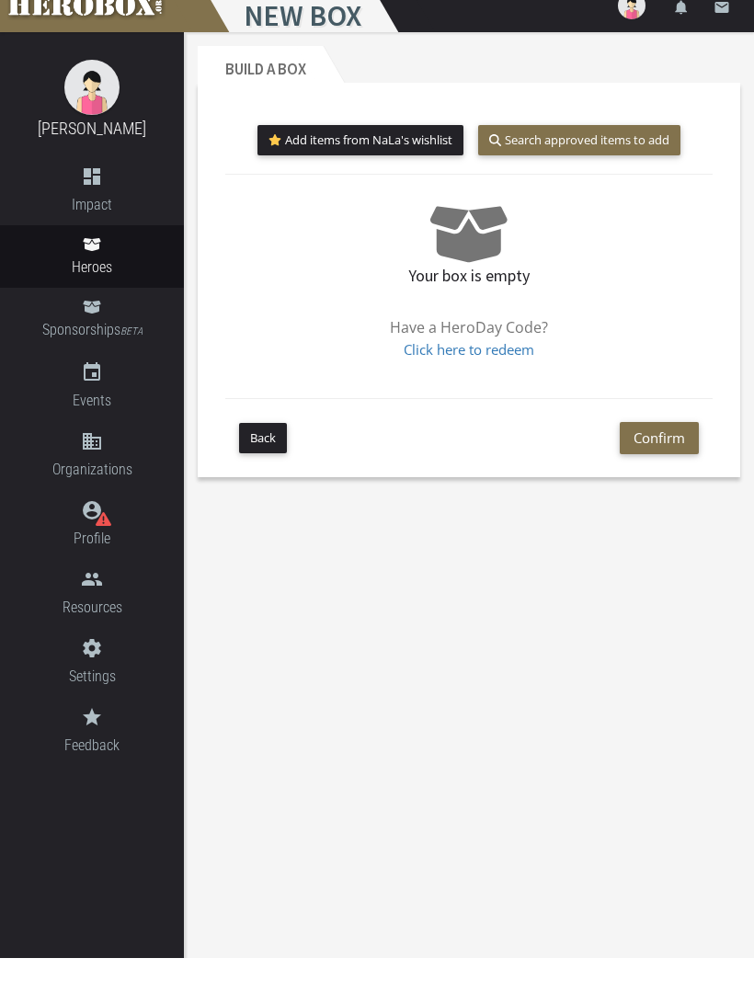
click at [407, 148] on button "Add items from NaLa's wishlist" at bounding box center [360, 163] width 207 height 30
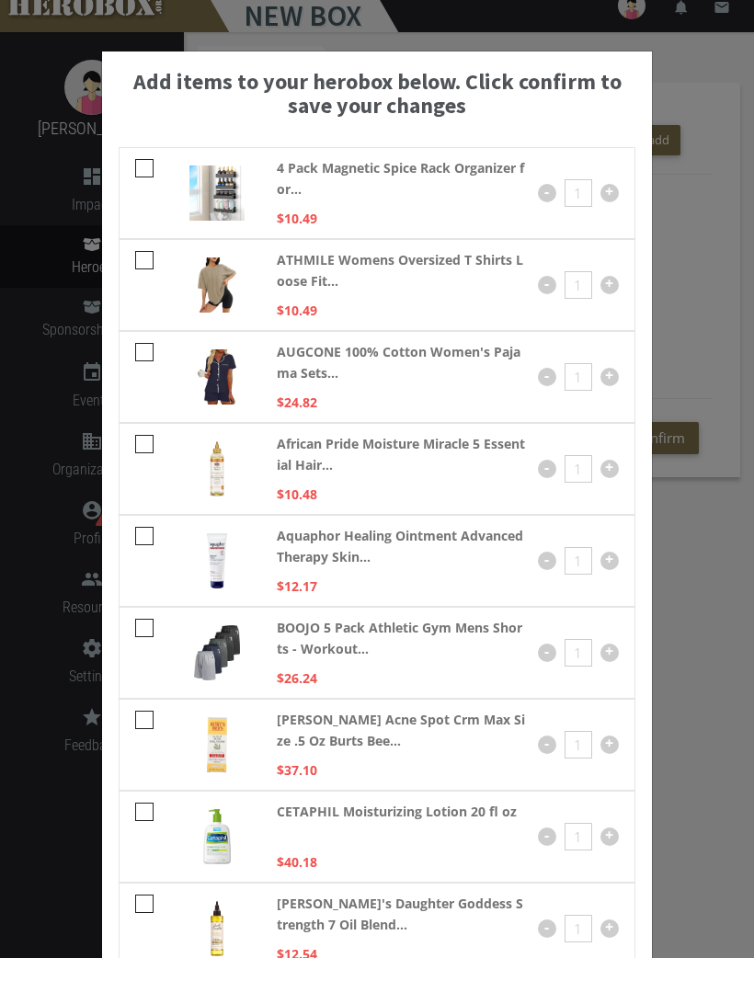
click at [722, 279] on div "Add items to your herobox below. Click confirm to save your changes 4 Pack Magn…" at bounding box center [377, 490] width 754 height 981
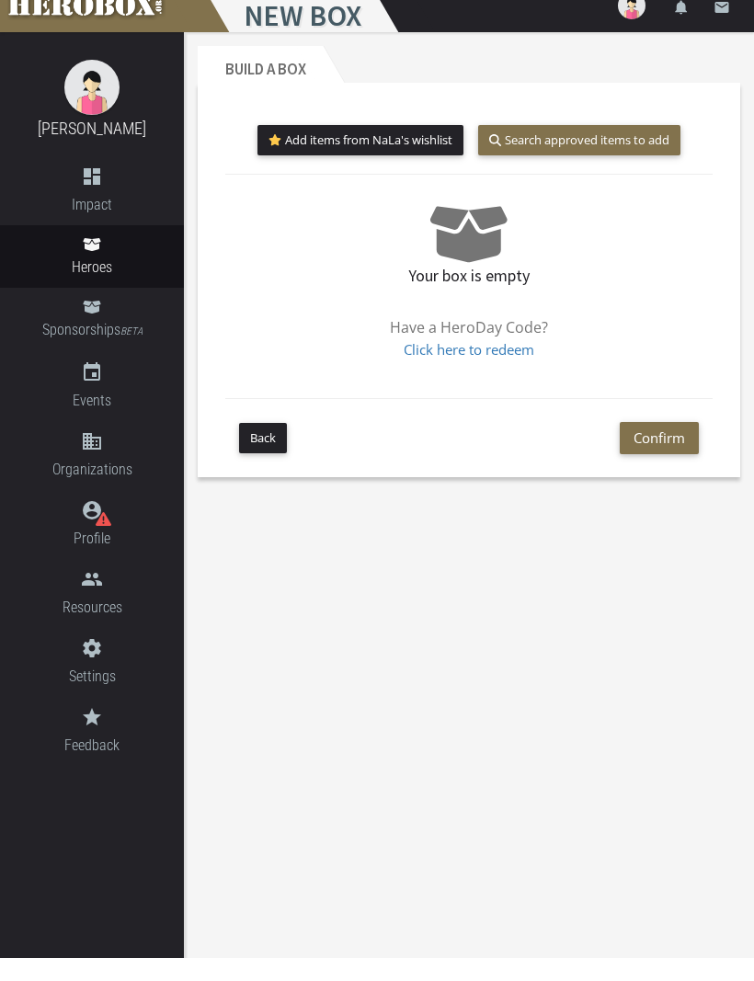
click at [642, 148] on button "Search approved items to add" at bounding box center [579, 163] width 202 height 30
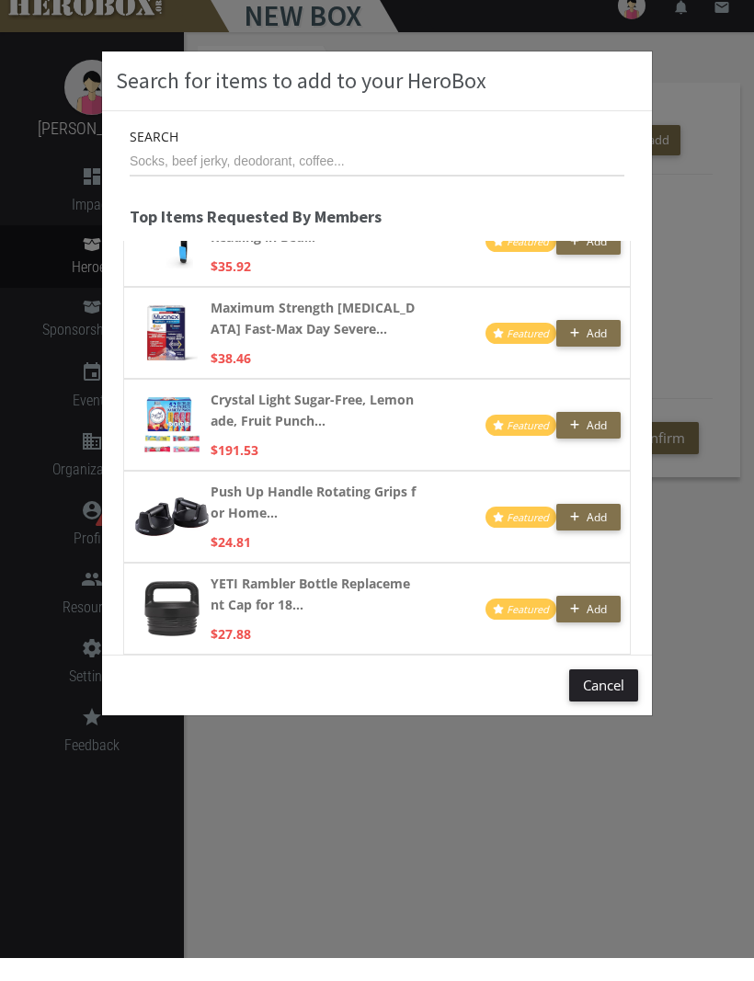
scroll to position [4182, 0]
click at [638, 790] on div "Search for items to add to your HeroBox Search Top Items Requested By Members J…" at bounding box center [377, 490] width 754 height 981
